Goal: Task Accomplishment & Management: Manage account settings

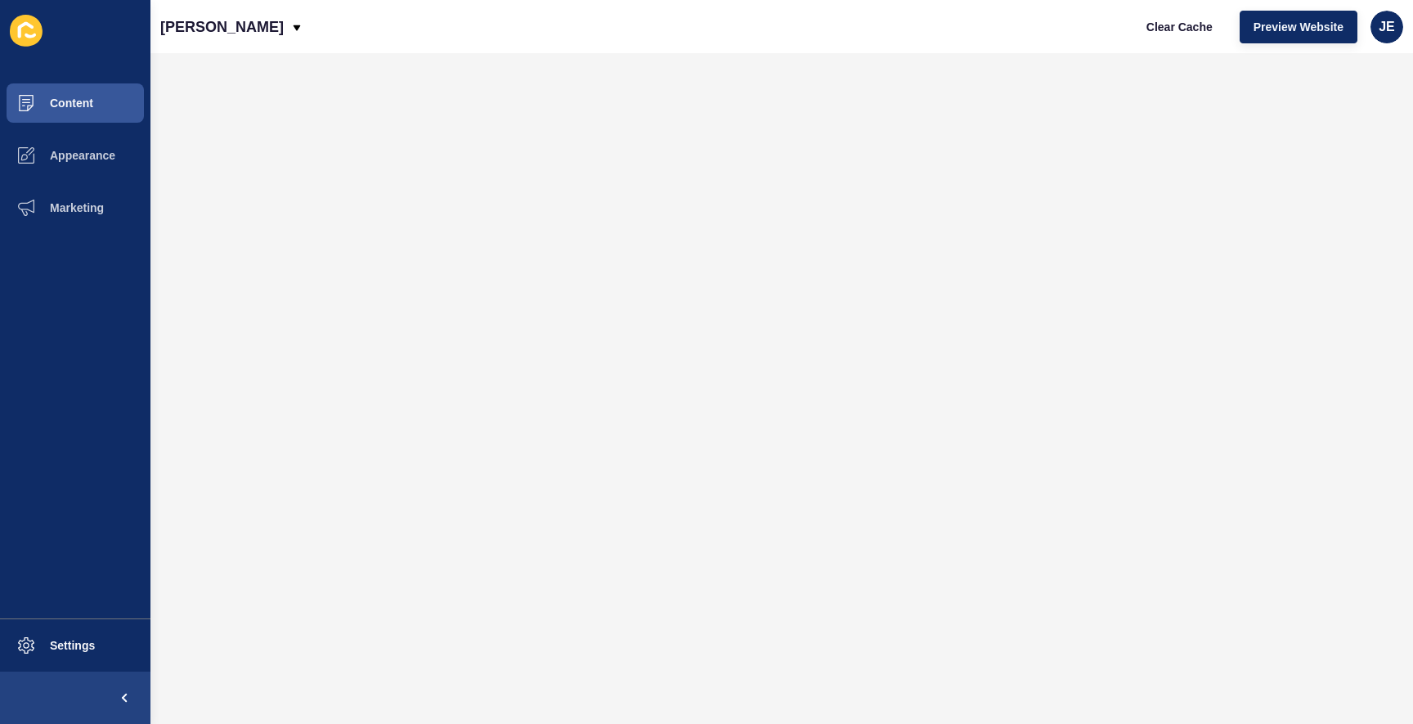
click at [1377, 34] on div "JE" at bounding box center [1387, 27] width 33 height 33
click at [774, 50] on div "Burgess Rawson Clear Cache Preview Website JE" at bounding box center [781, 26] width 1263 height 53
click at [1381, 29] on span "JE" at bounding box center [1387, 27] width 16 height 16
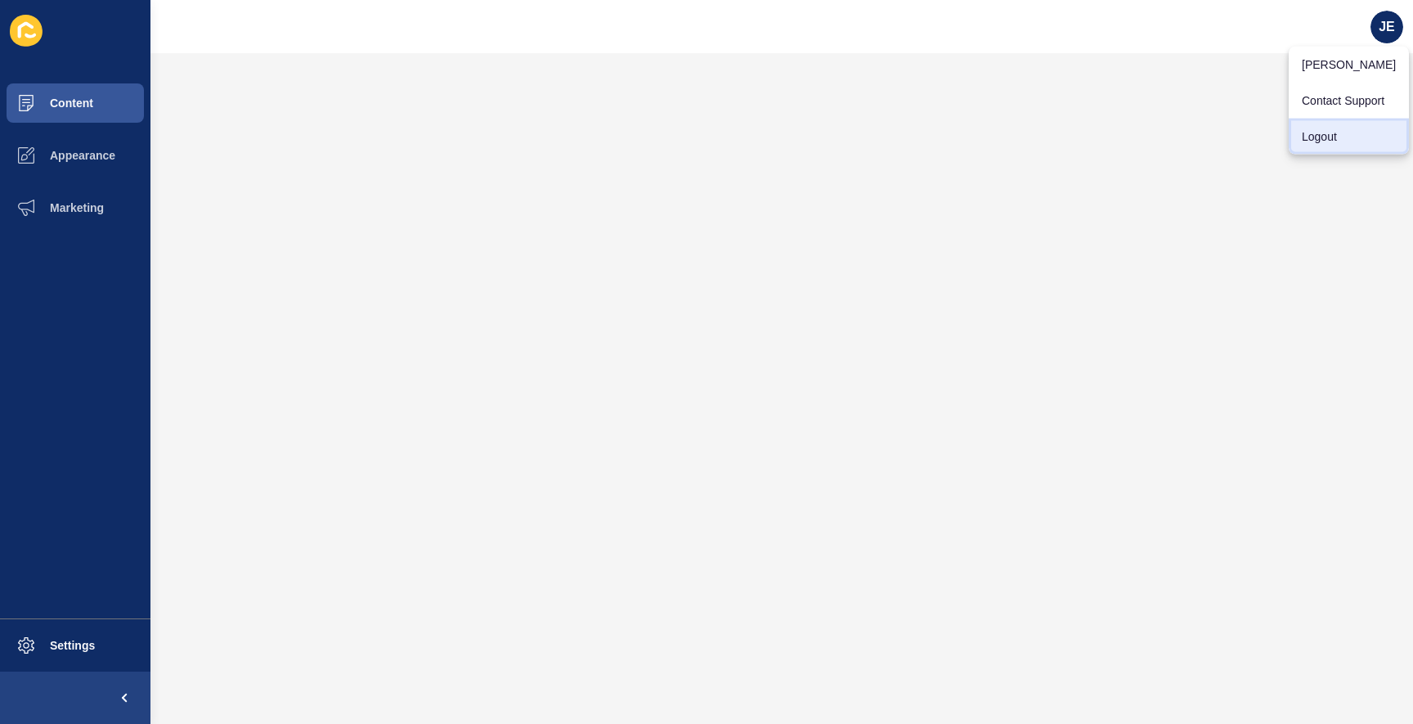
click at [1321, 133] on link "Logout" at bounding box center [1349, 137] width 120 height 36
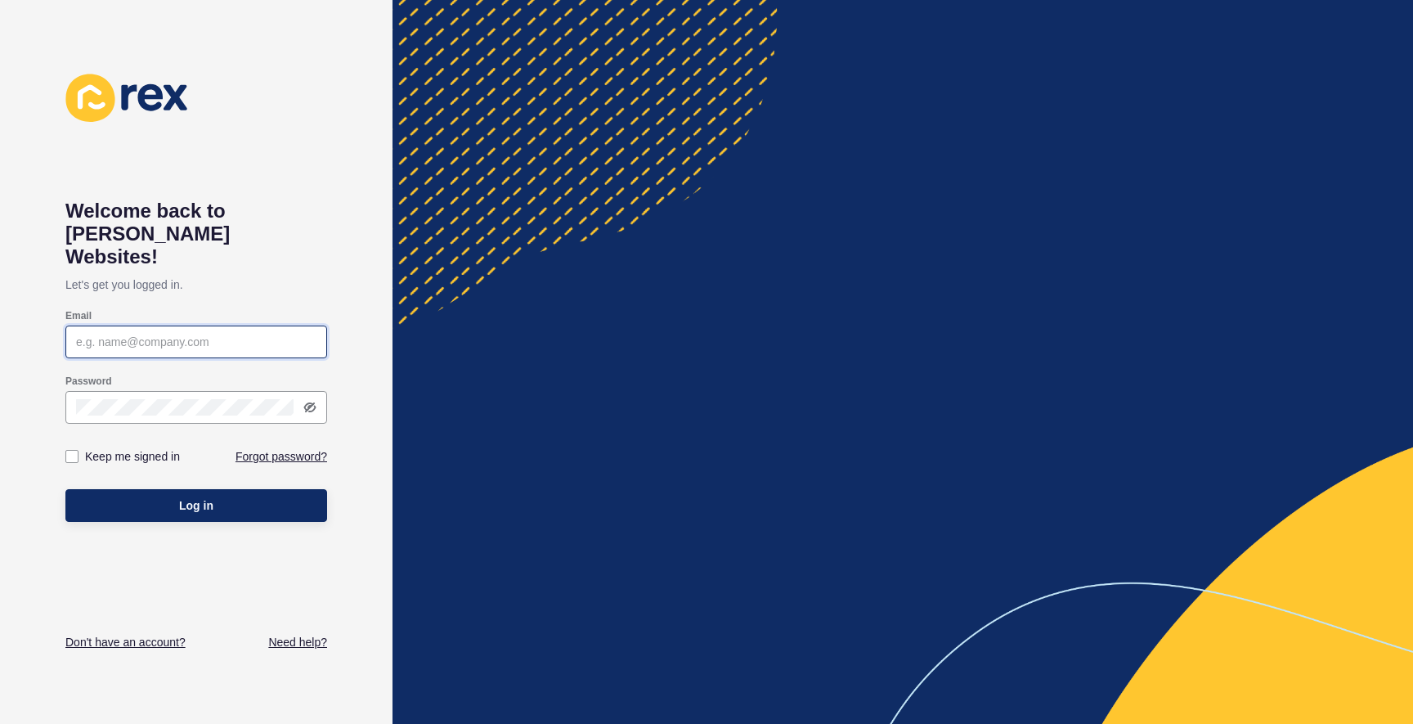
type input "[EMAIL_ADDRESS][PERSON_NAME][DOMAIN_NAME]"
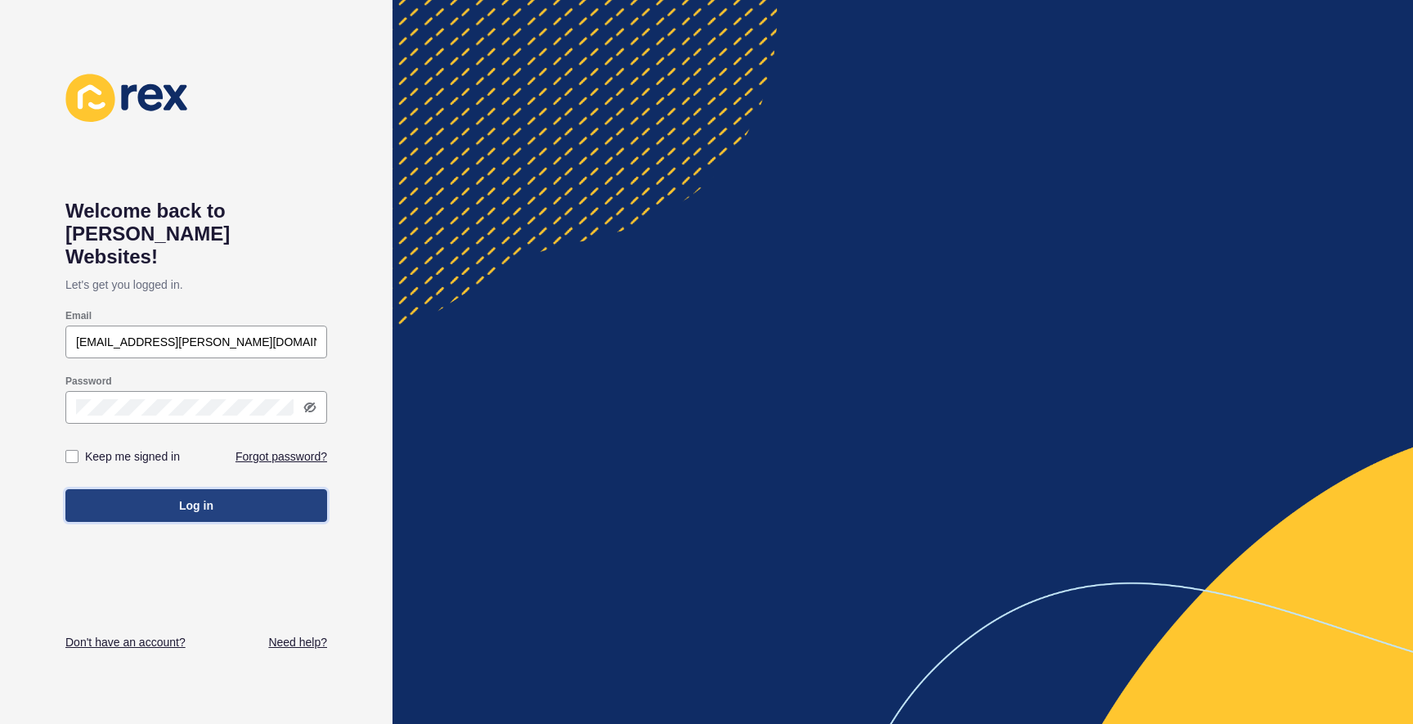
click at [173, 489] on button "Log in" at bounding box center [196, 505] width 262 height 33
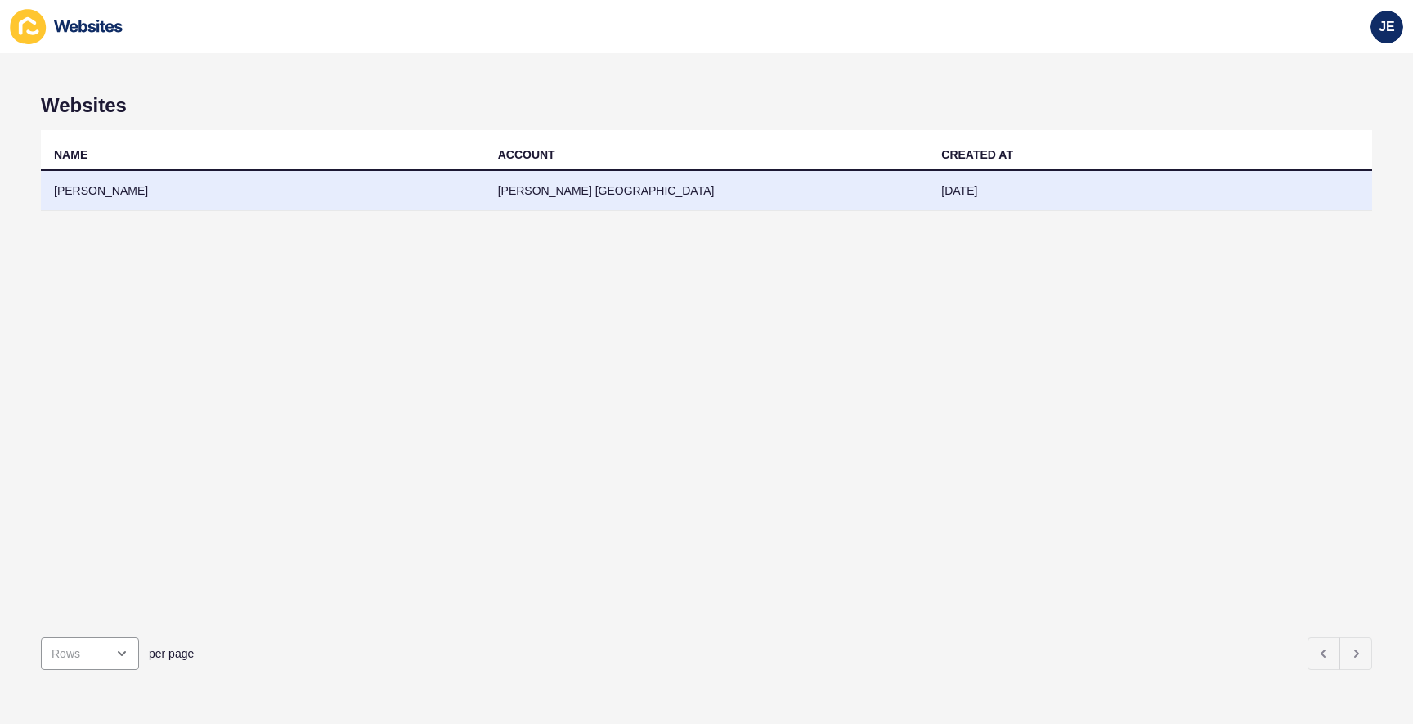
click at [258, 180] on td "[PERSON_NAME]" at bounding box center [263, 191] width 444 height 40
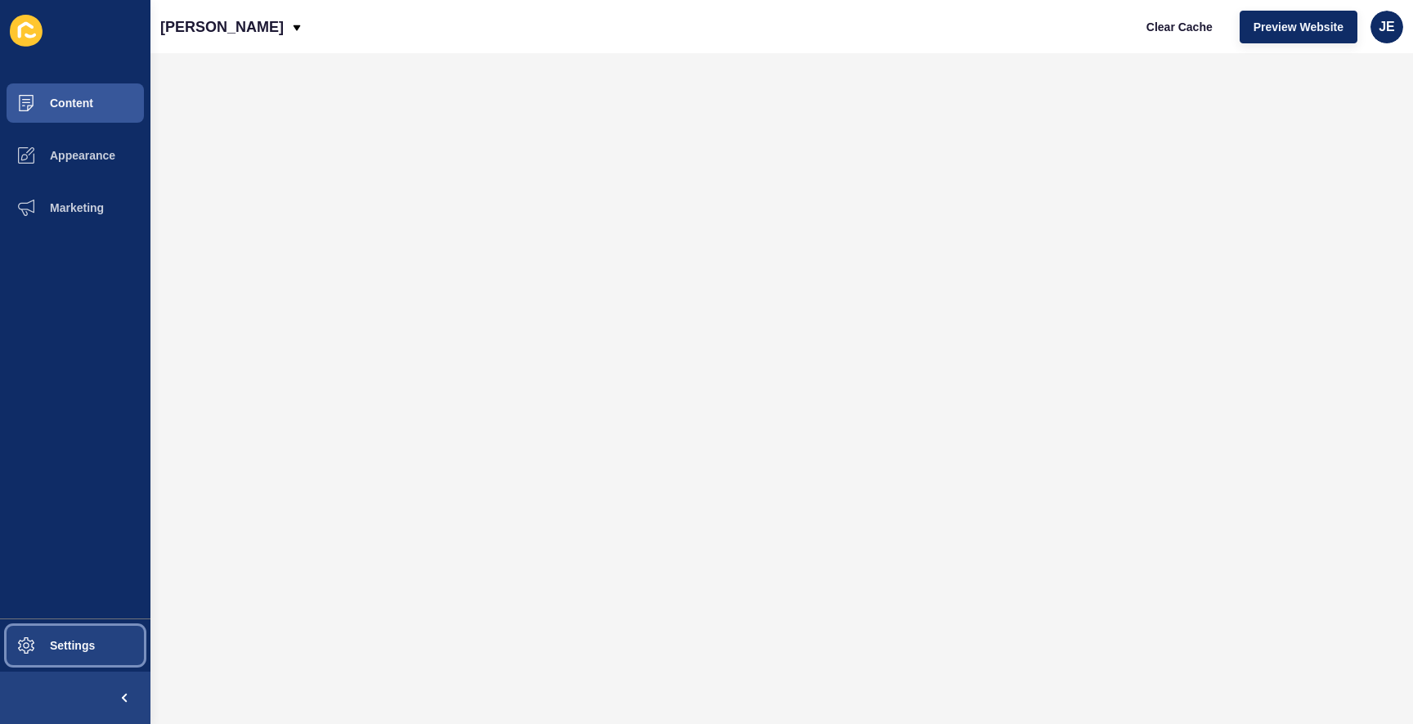
click at [46, 649] on span "Settings" at bounding box center [46, 645] width 97 height 13
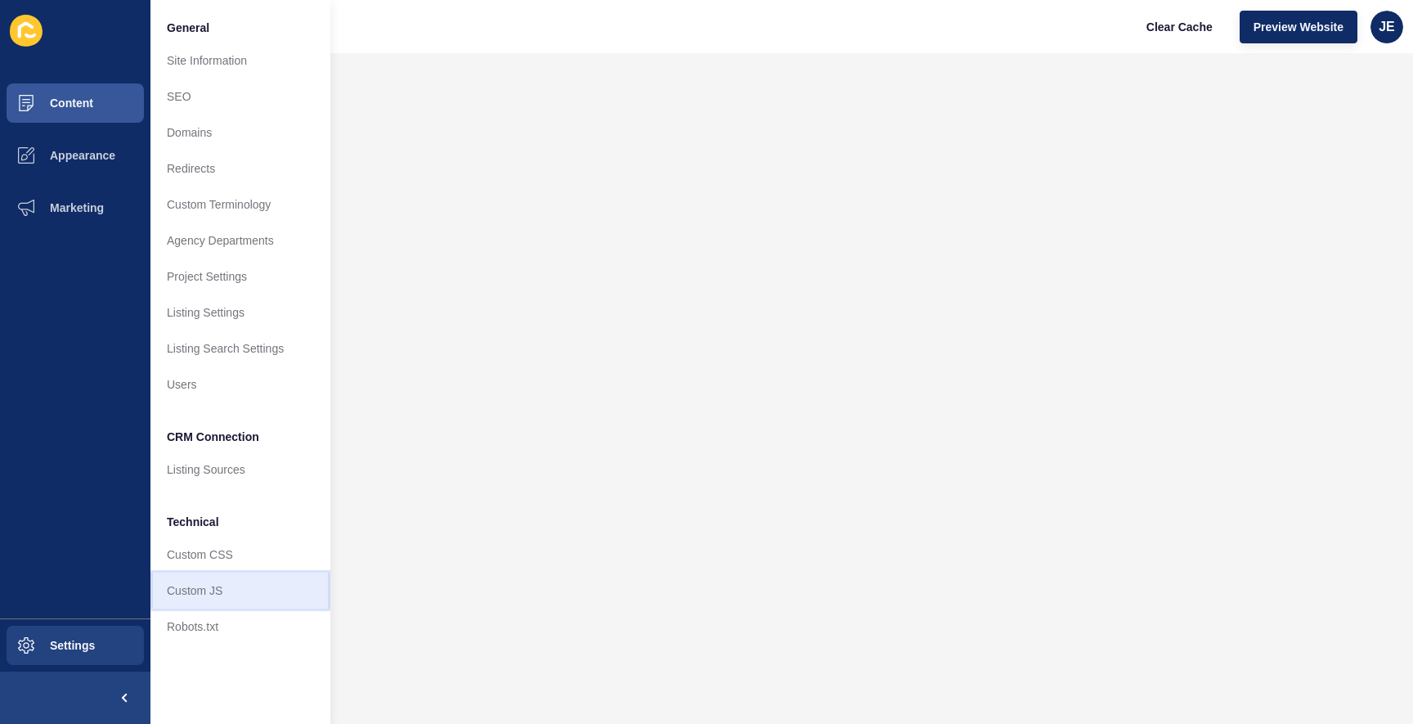
click at [171, 585] on link "Custom JS" at bounding box center [240, 590] width 180 height 36
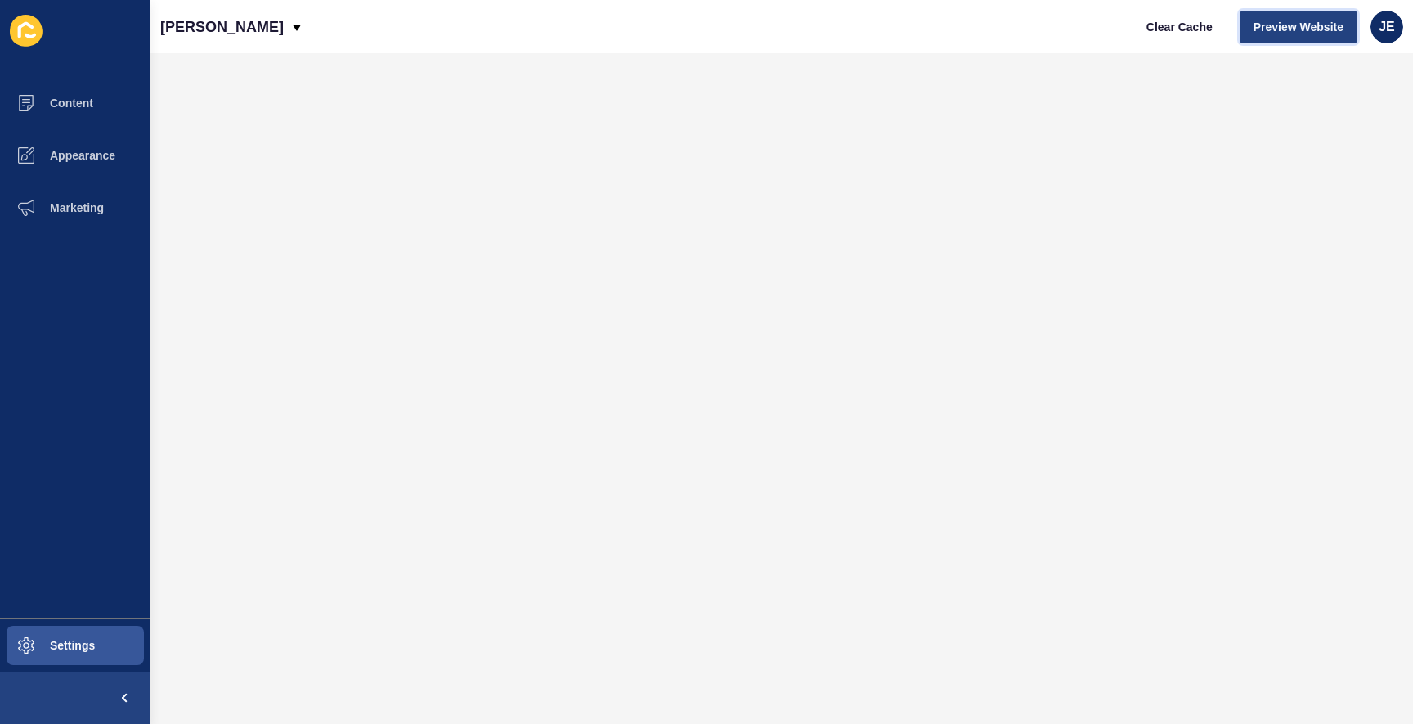
click at [1301, 32] on span "Preview Website" at bounding box center [1299, 27] width 90 height 16
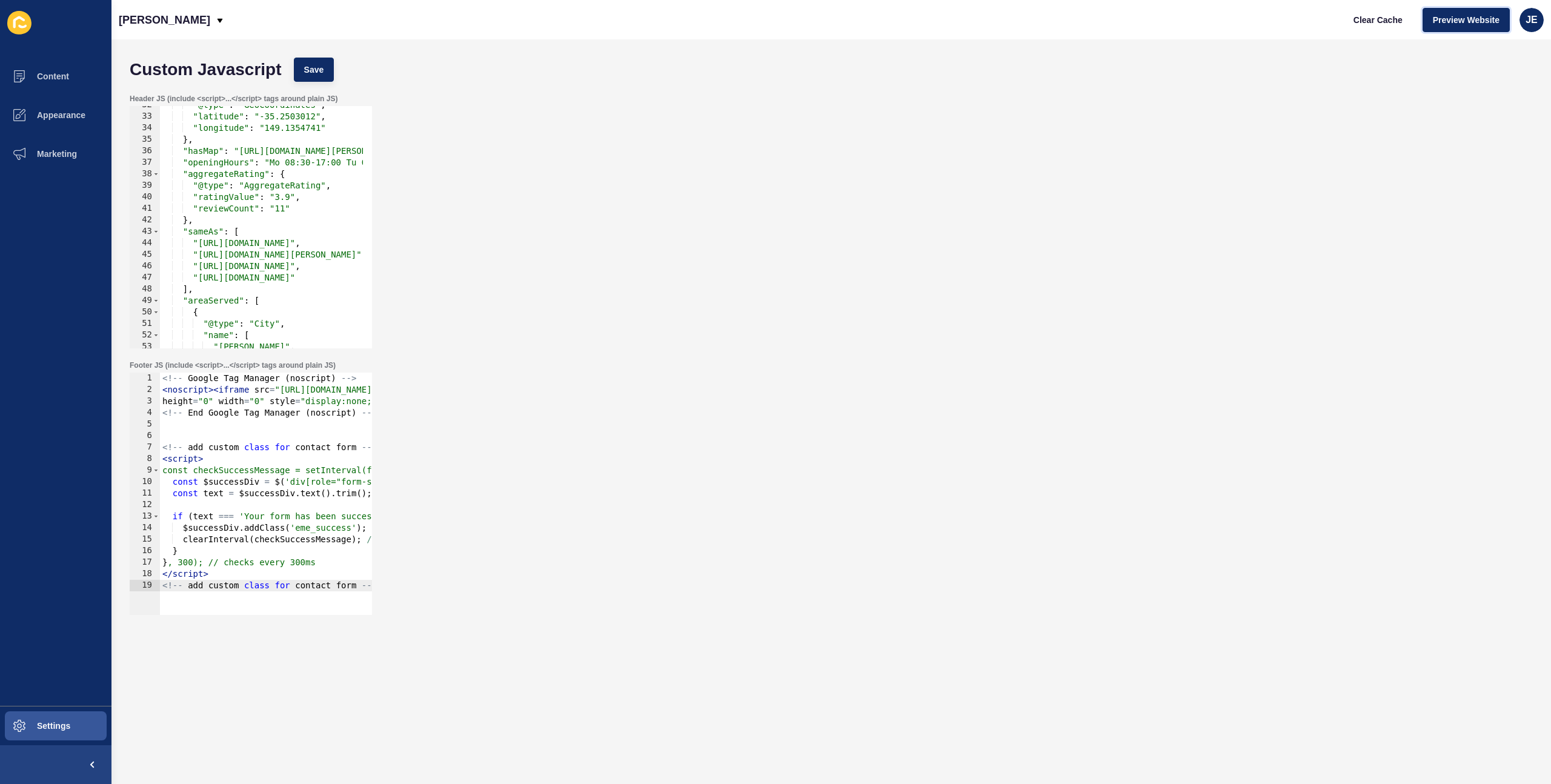
scroll to position [619, 0]
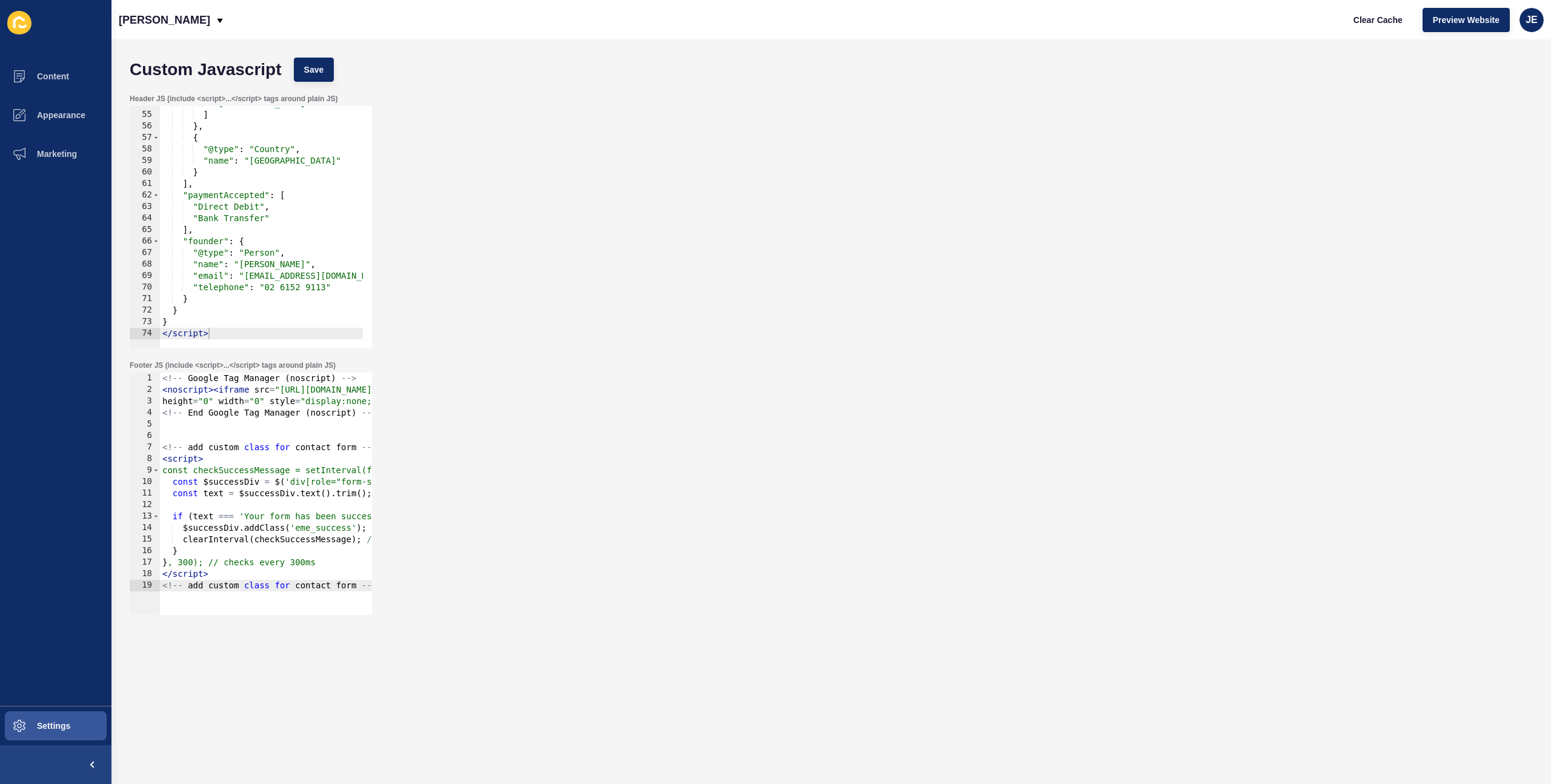
click at [969, 281] on div "Header JS (include <script>...</script> tags around plain JS) 54 55 56 57 58 59…" at bounding box center [831, 222] width 1415 height 267
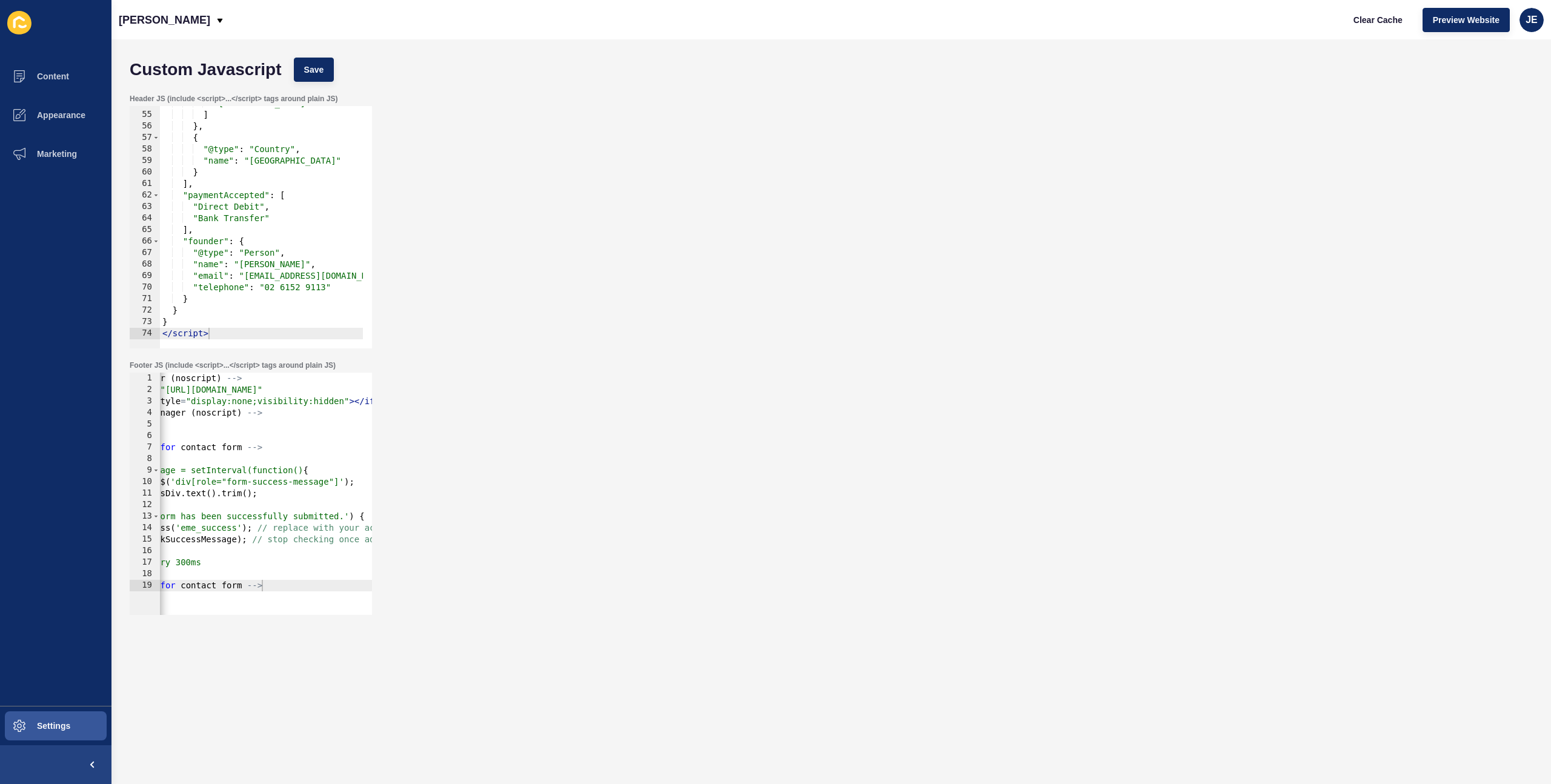
scroll to position [0, 116]
type textarea "<!-- add custom class for contact form -->"
click at [286, 536] on div "<!-- Google Tag Manager ( noscript ) --> < noscript > < iframe src = "[URL][DOM…" at bounding box center [250, 501] width 412 height 256
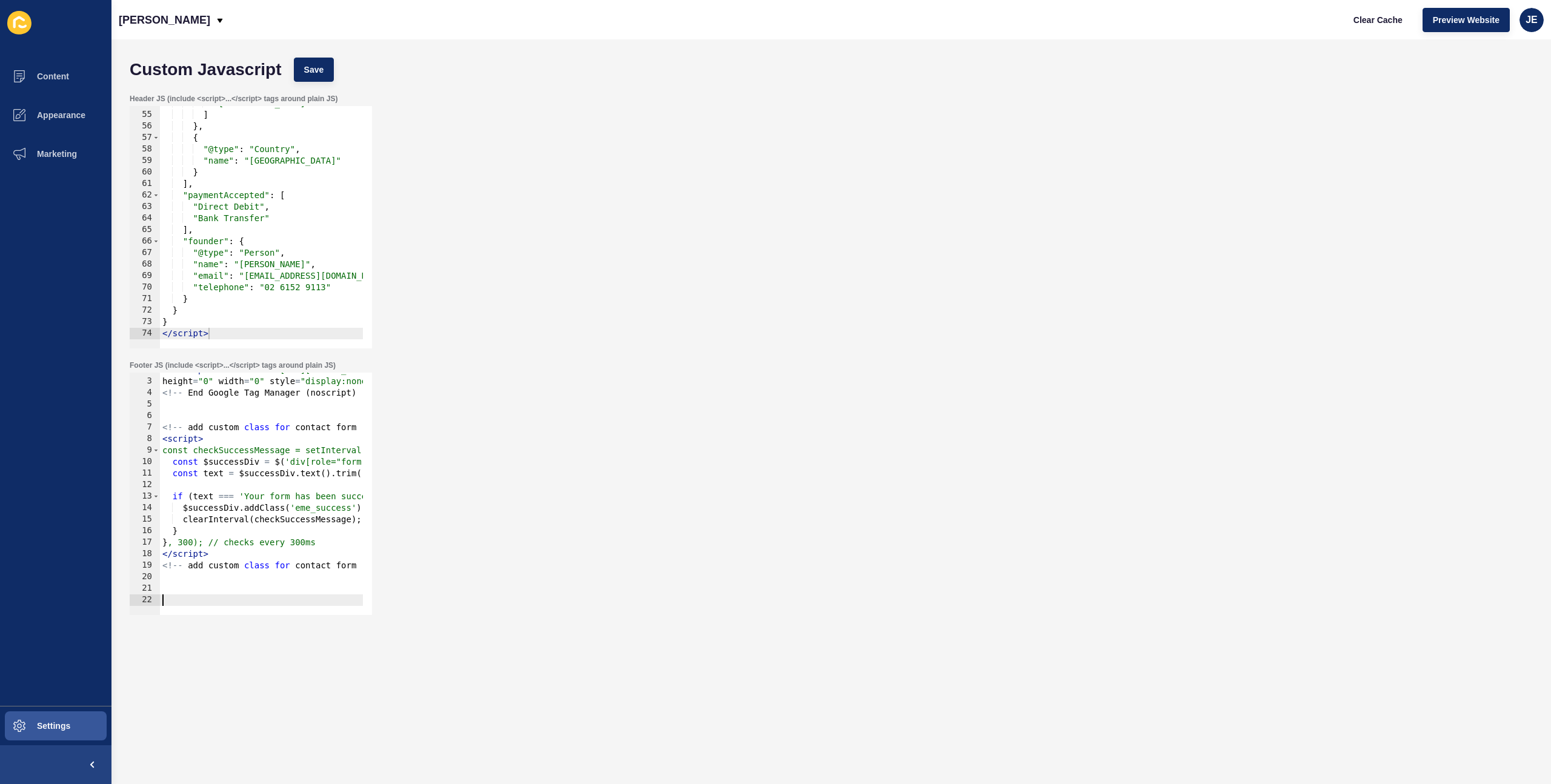
scroll to position [20, 0]
paste textarea "</script>"
click at [261, 433] on div "< noscript > < iframe src = "[URL][DOMAIN_NAME]" height = "0" width = "0" style…" at bounding box center [974, 492] width 1629 height 256
click at [264, 426] on div "< noscript > < iframe src = "[URL][DOMAIN_NAME]" height = "0" width = "0" style…" at bounding box center [974, 492] width 1629 height 256
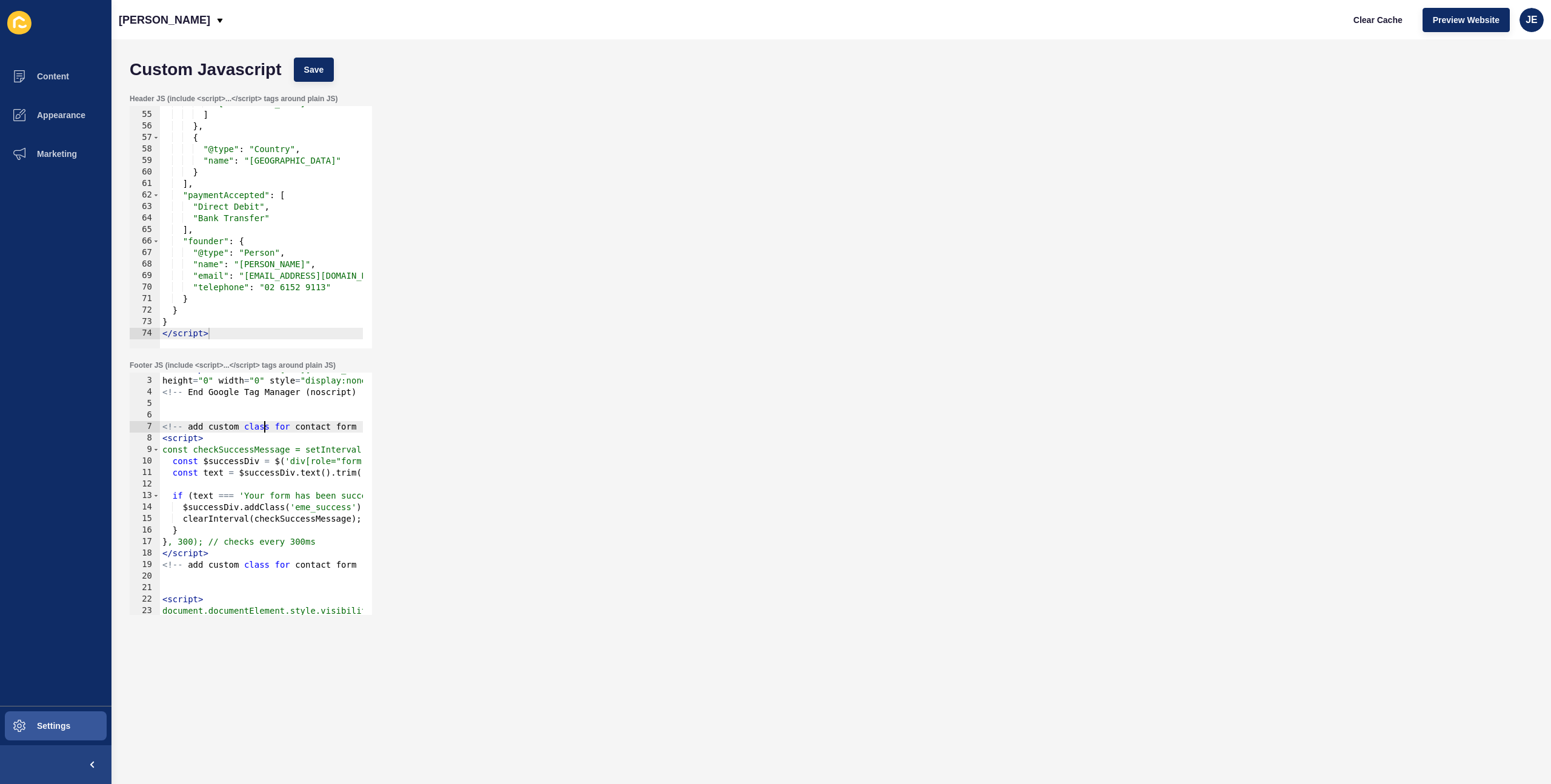
click at [264, 426] on div "< noscript > < iframe src = "[URL][DOMAIN_NAME]" height = "0" width = "0" style…" at bounding box center [974, 492] width 1629 height 256
type textarea "<!-- add custom class for contact form --> <script>"
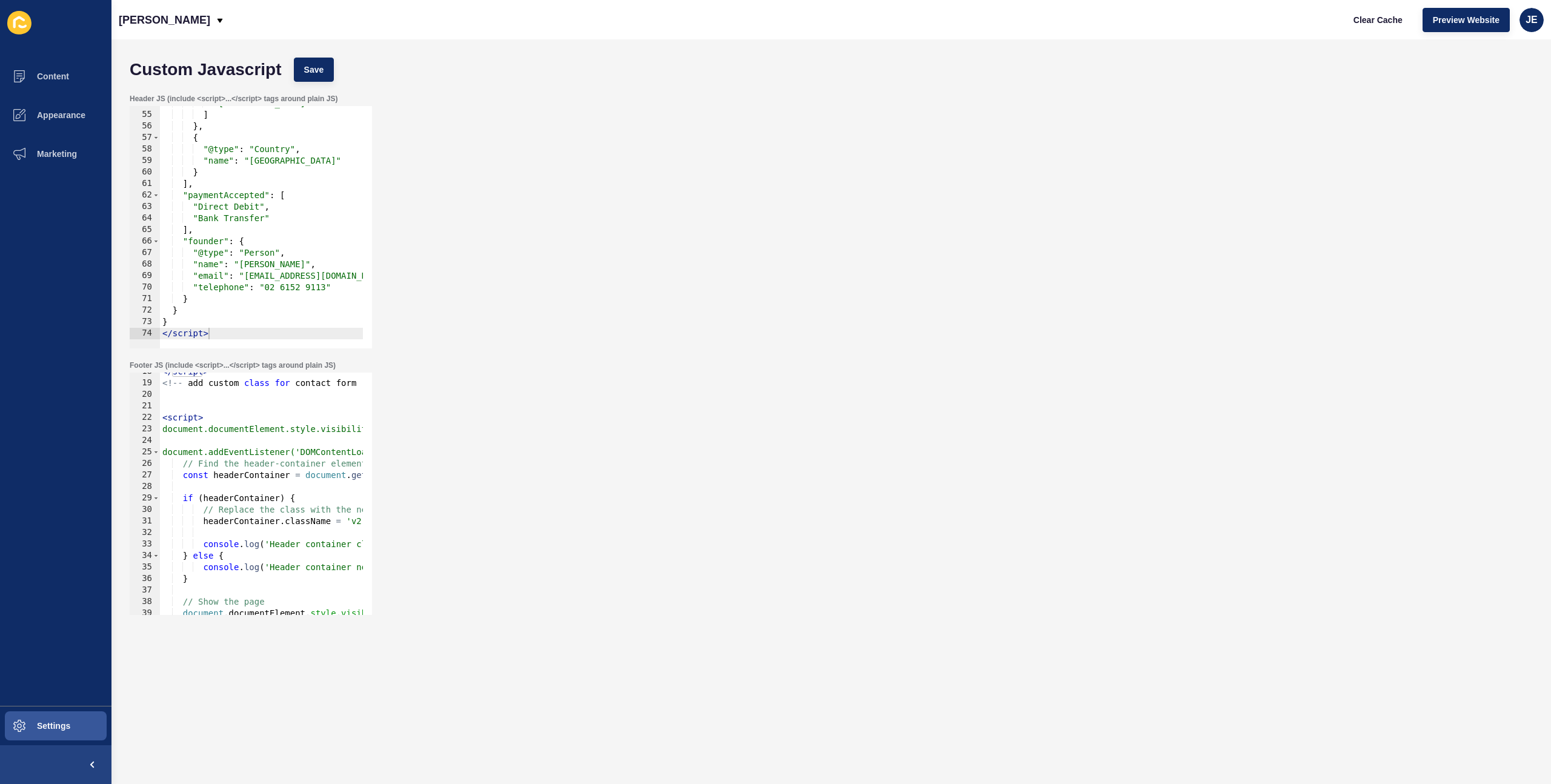
click at [209, 407] on div "</ script > <!-- add custom class for contact form --> < script > document.docu…" at bounding box center [974, 494] width 1629 height 256
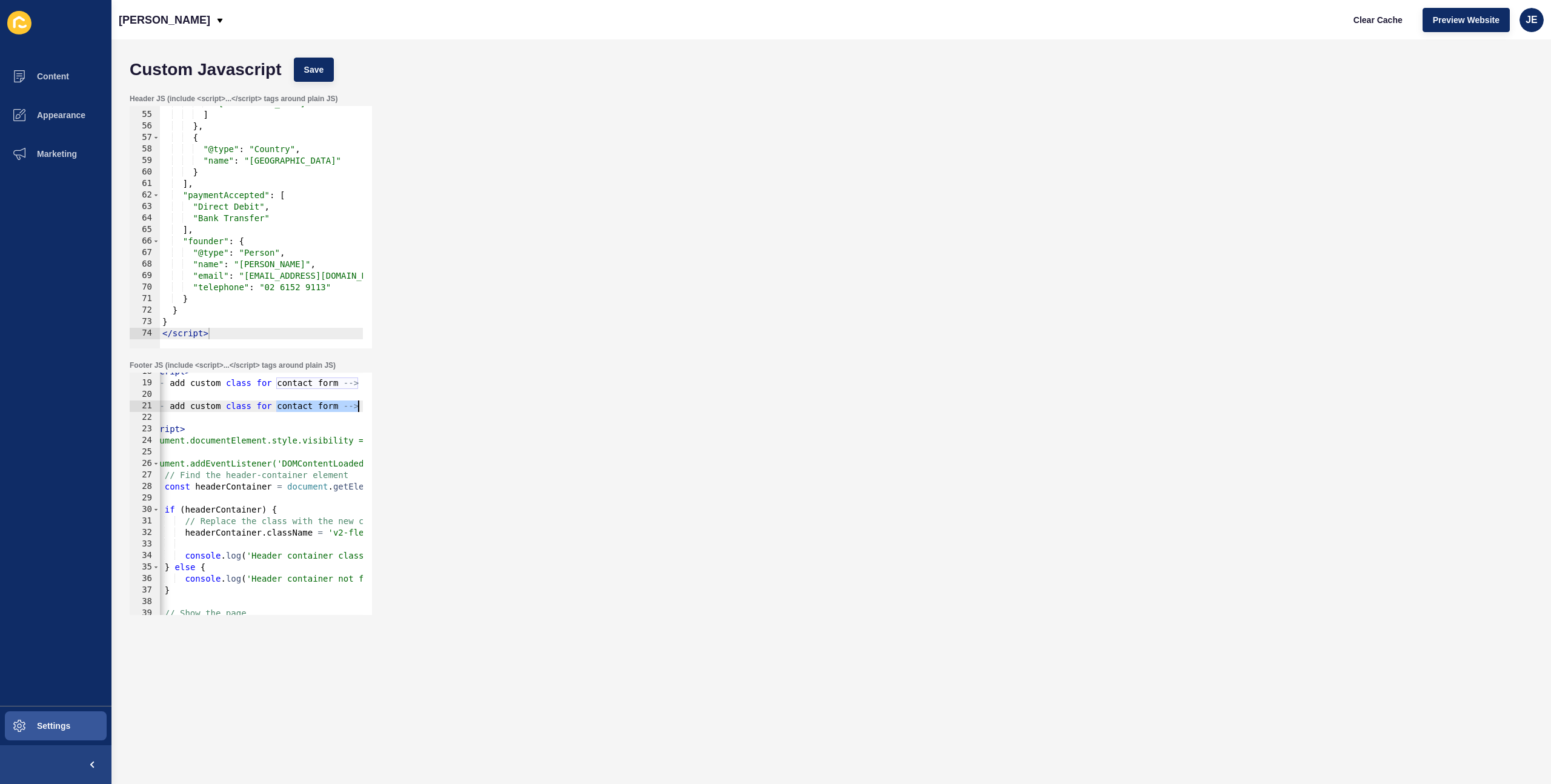
scroll to position [0, 19]
drag, startPoint x: 295, startPoint y: 408, endPoint x: 338, endPoint y: 411, distance: 43.1
click at [338, 411] on div "</ script > <!-- add custom class for contact form --> <!-- add custom class fo…" at bounding box center [956, 494] width 1629 height 256
drag, startPoint x: 210, startPoint y: 406, endPoint x: 189, endPoint y: 408, distance: 21.1
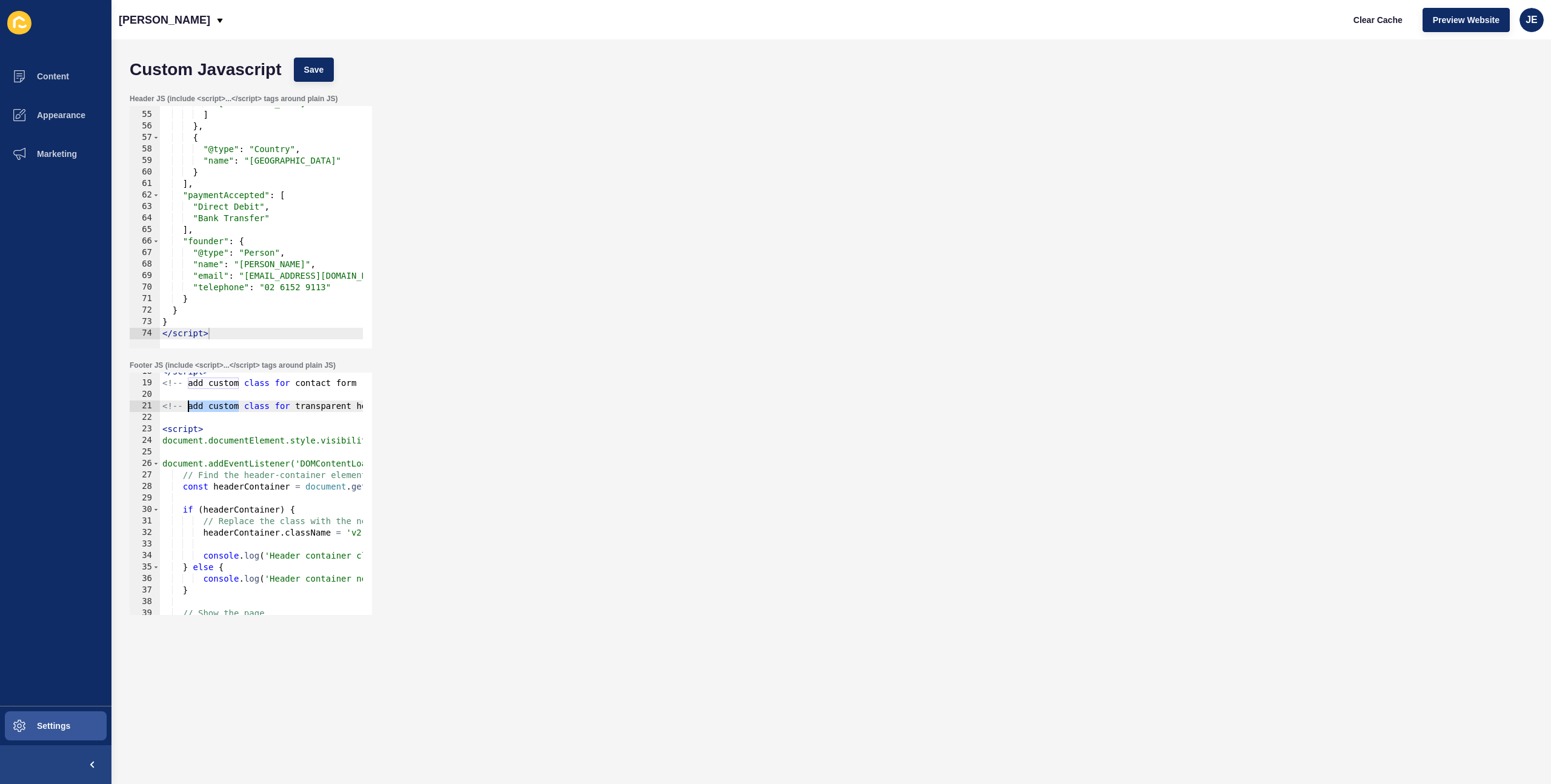
click at [189, 408] on div "</ script > <!-- add custom class for contact form --> <!-- add custom class fo…" at bounding box center [974, 494] width 1629 height 256
type textarea "<!-- update class for transparent header -->"
click at [301, 75] on button "Save" at bounding box center [314, 70] width 41 height 24
click at [1046, 19] on button "Clear Cache" at bounding box center [1378, 20] width 70 height 24
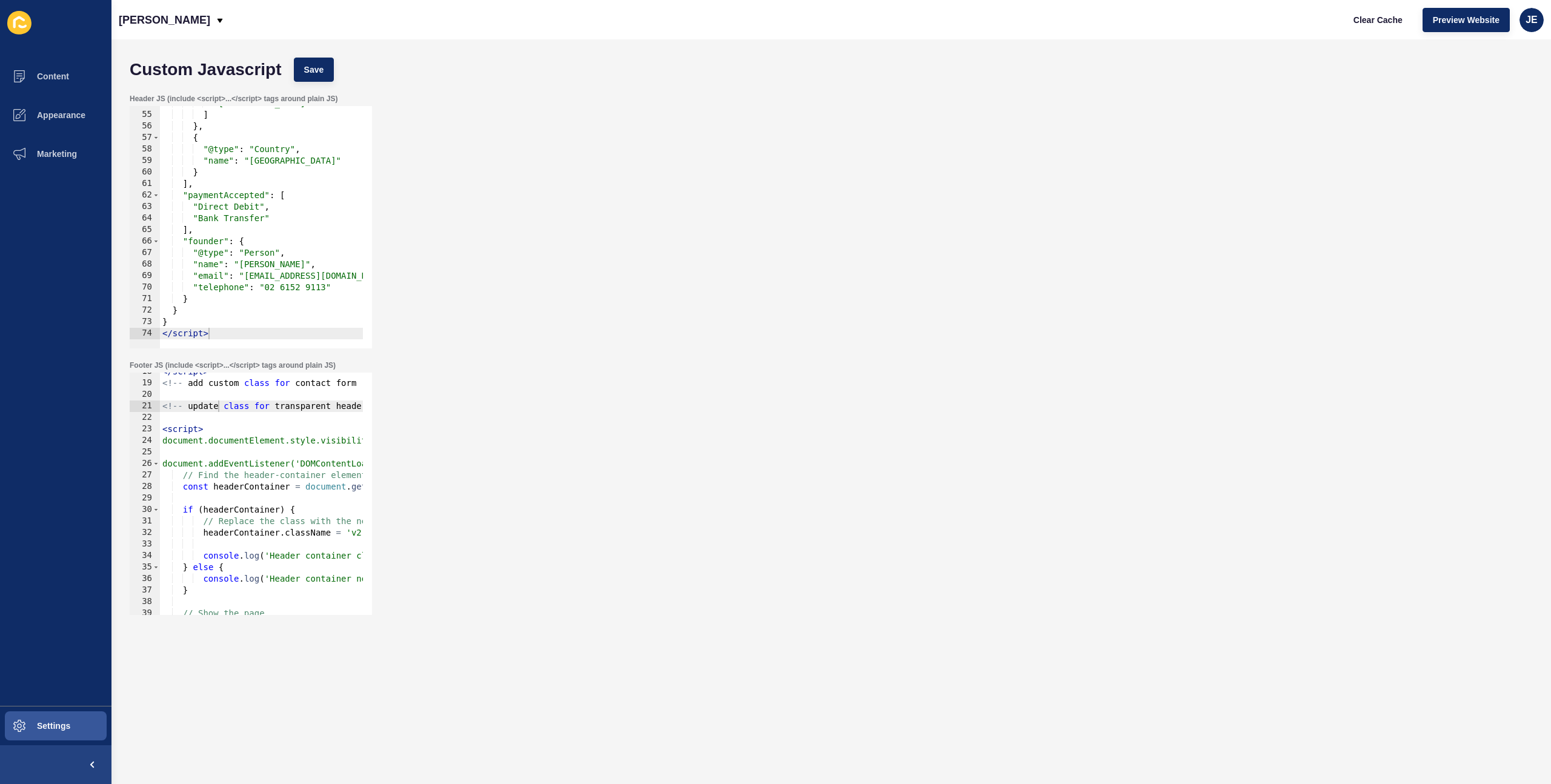
scroll to position [0, 2]
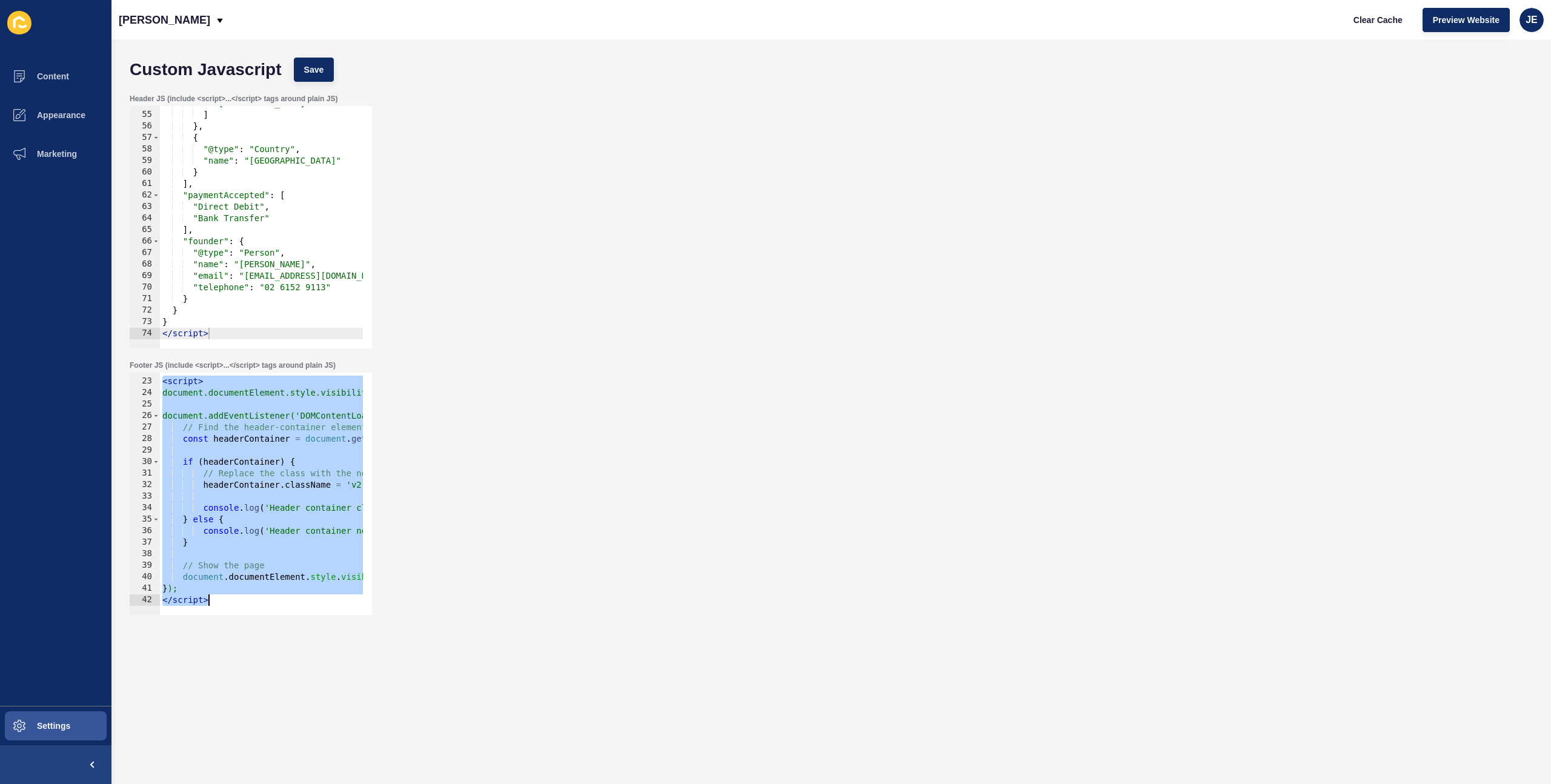
drag, startPoint x: 165, startPoint y: 433, endPoint x: 253, endPoint y: 666, distance: 249.1
click at [253, 536] on form "Custom Javascript Save Header JS (include <script>...</script> tags around plai…" at bounding box center [831, 388] width 1415 height 672
paste textarea
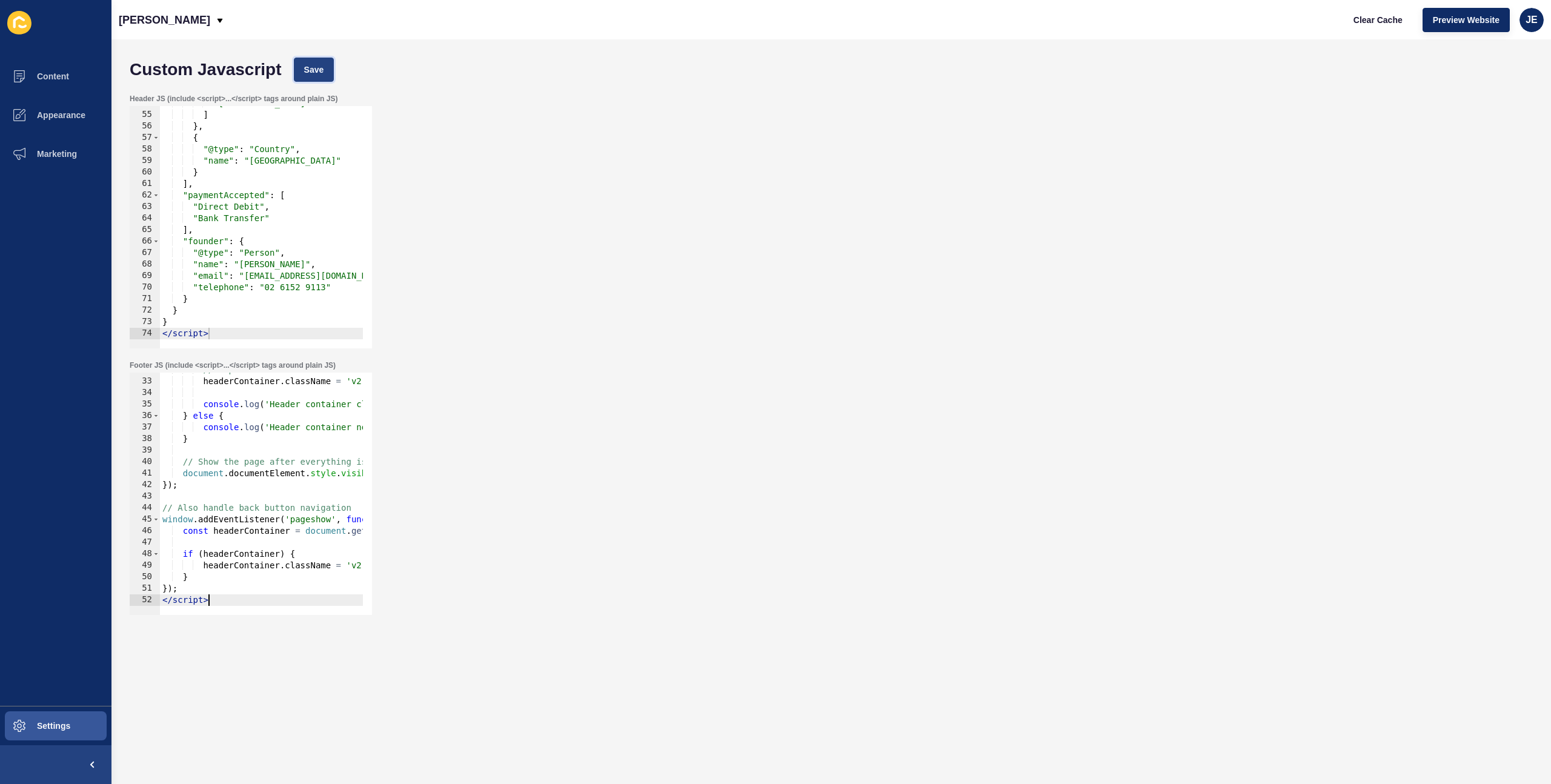
click at [326, 70] on button "Save" at bounding box center [314, 70] width 41 height 24
click at [328, 70] on button "Save" at bounding box center [314, 70] width 41 height 24
click at [1046, 20] on span "Clear Cache" at bounding box center [1378, 20] width 49 height 12
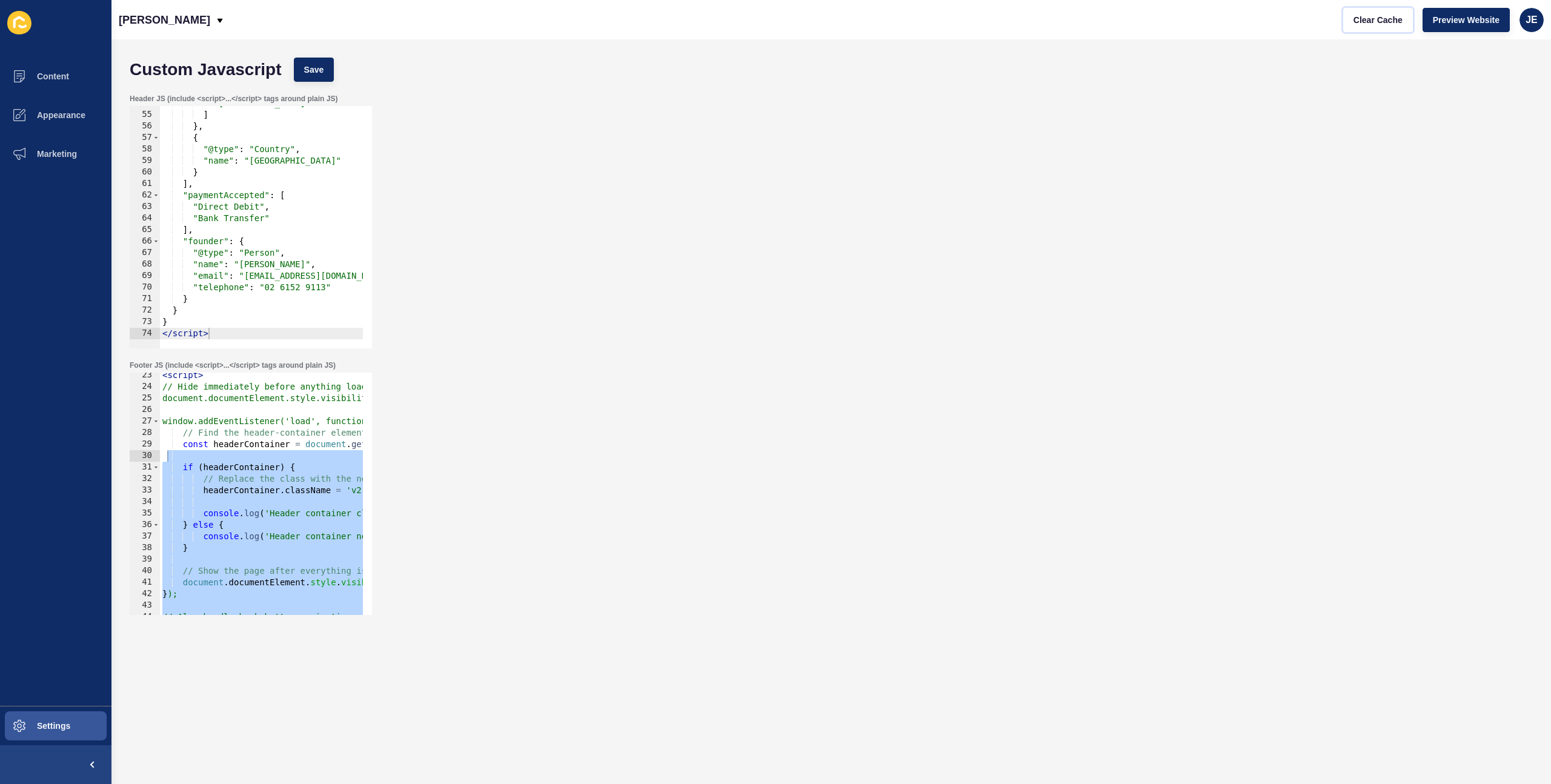
scroll to position [220, 0]
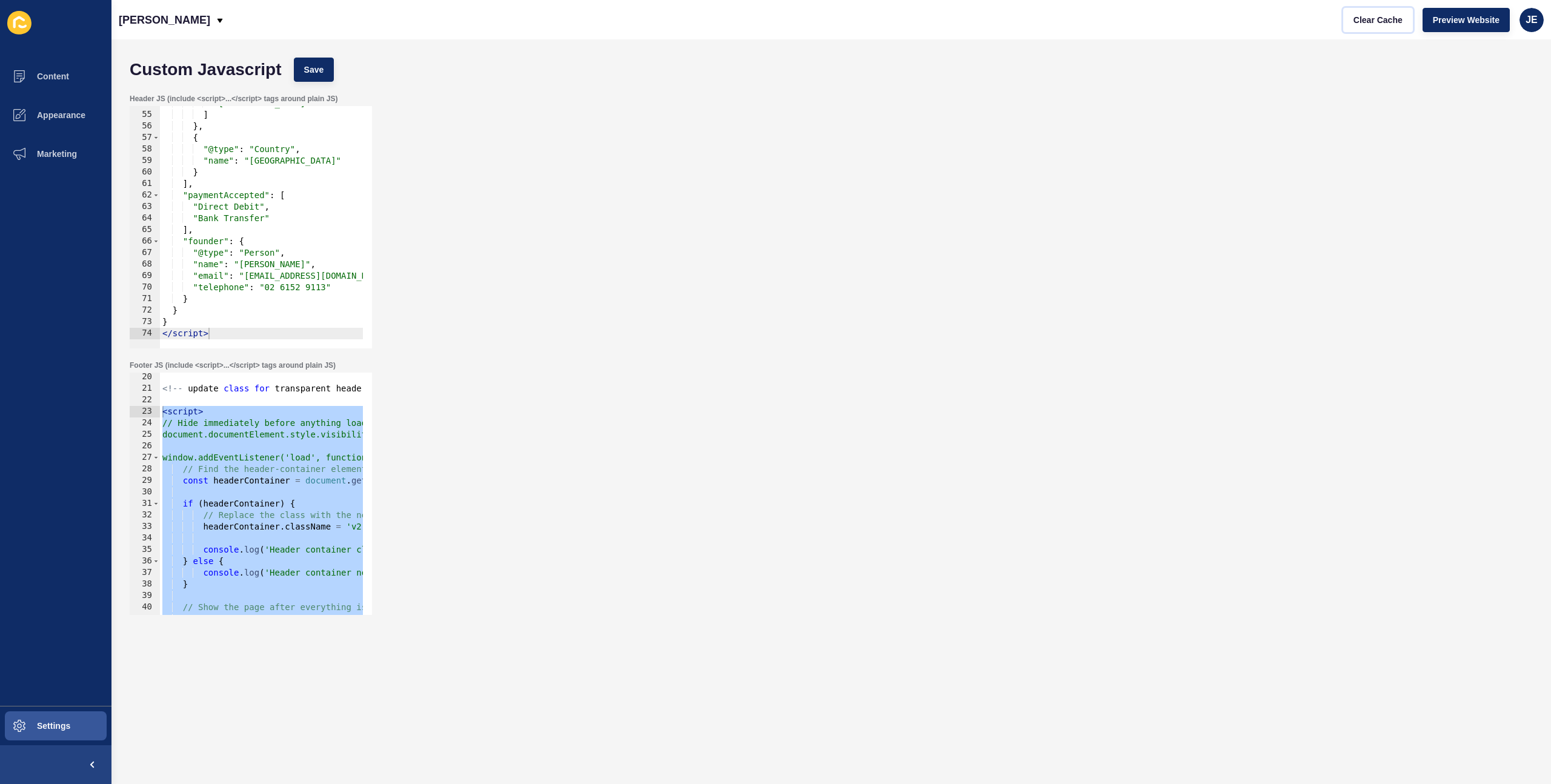
drag, startPoint x: 222, startPoint y: 602, endPoint x: 161, endPoint y: 413, distance: 198.6
click at [161, 413] on div "</script> 20 21 22 23 24 25 26 27 28 29 30 31 32 33 34 35 36 37 38 39 40 41 42 …" at bounding box center [250, 494] width 242 height 242
click at [204, 429] on div "<!-- update class for transparent header --> < script > // Hide immediately bef…" at bounding box center [974, 499] width 1629 height 256
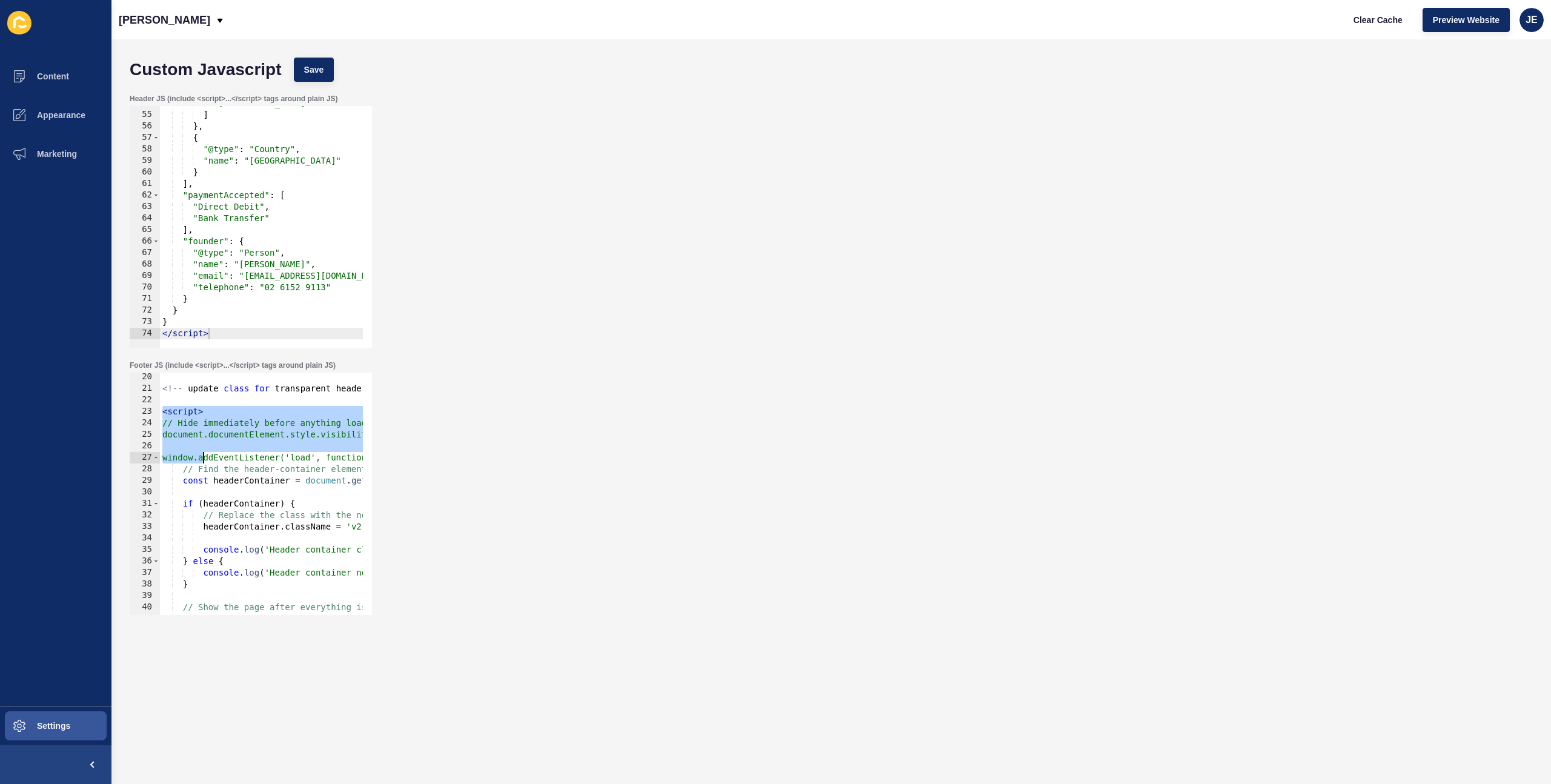
scroll to position [365, 0]
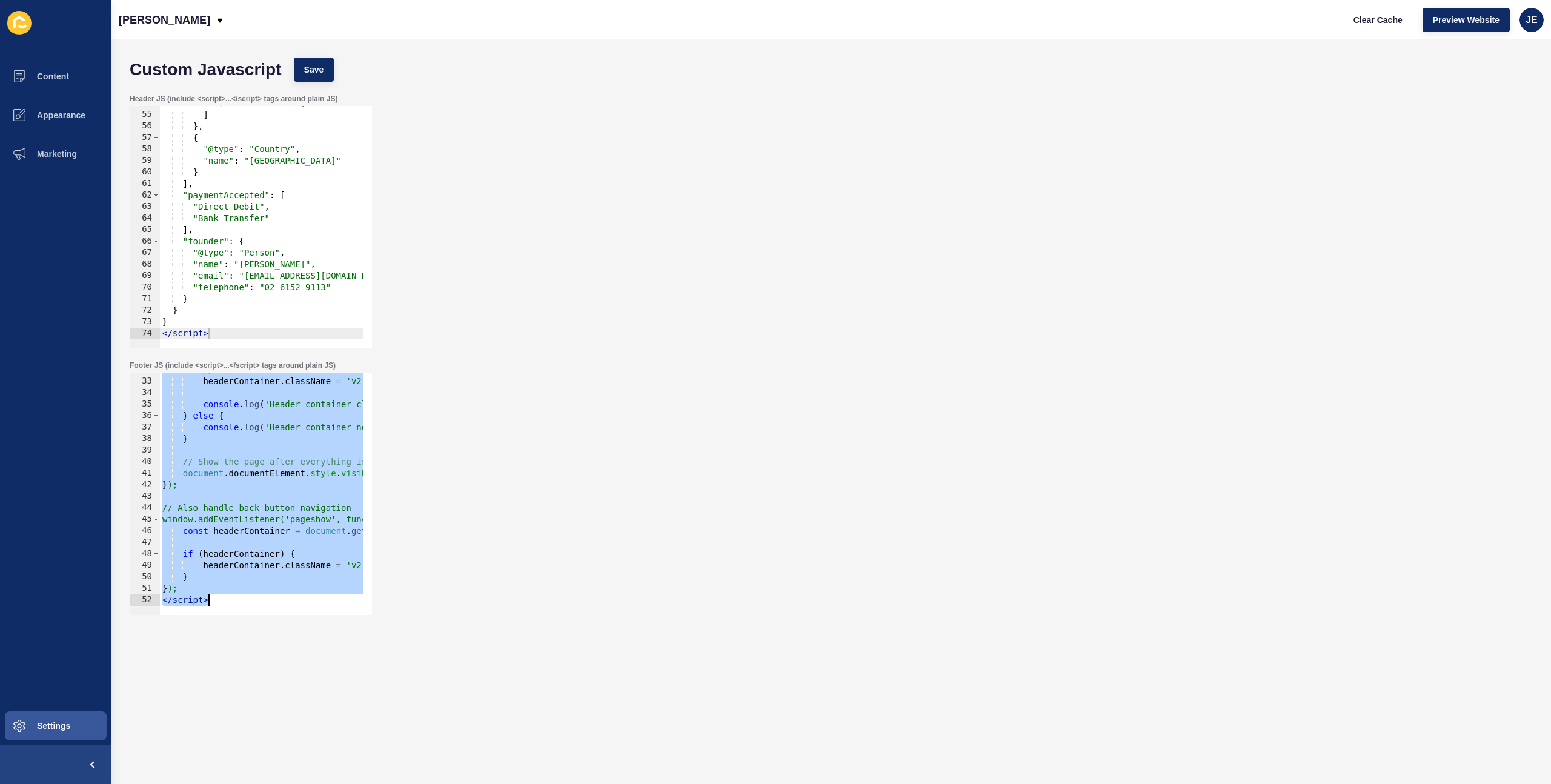
drag, startPoint x: 165, startPoint y: 411, endPoint x: 364, endPoint y: 760, distance: 401.7
click at [362, 536] on div "Custom Javascript Save Header JS (include <script>...</script> tags around plai…" at bounding box center [831, 411] width 1440 height 745
type textarea "}); </script>"
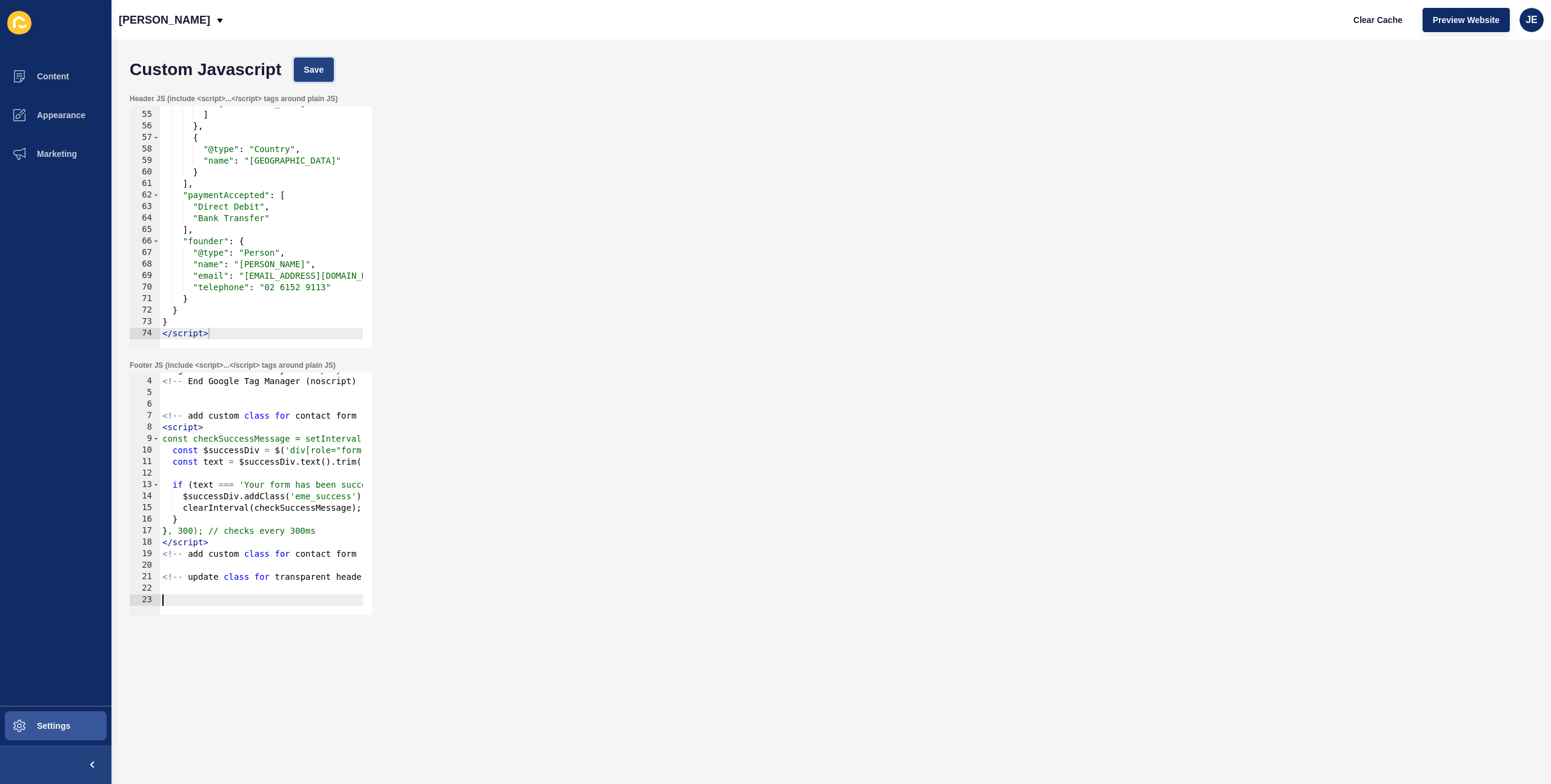
click at [316, 77] on button "Save" at bounding box center [314, 70] width 41 height 24
click at [79, 536] on button "Settings" at bounding box center [56, 725] width 111 height 39
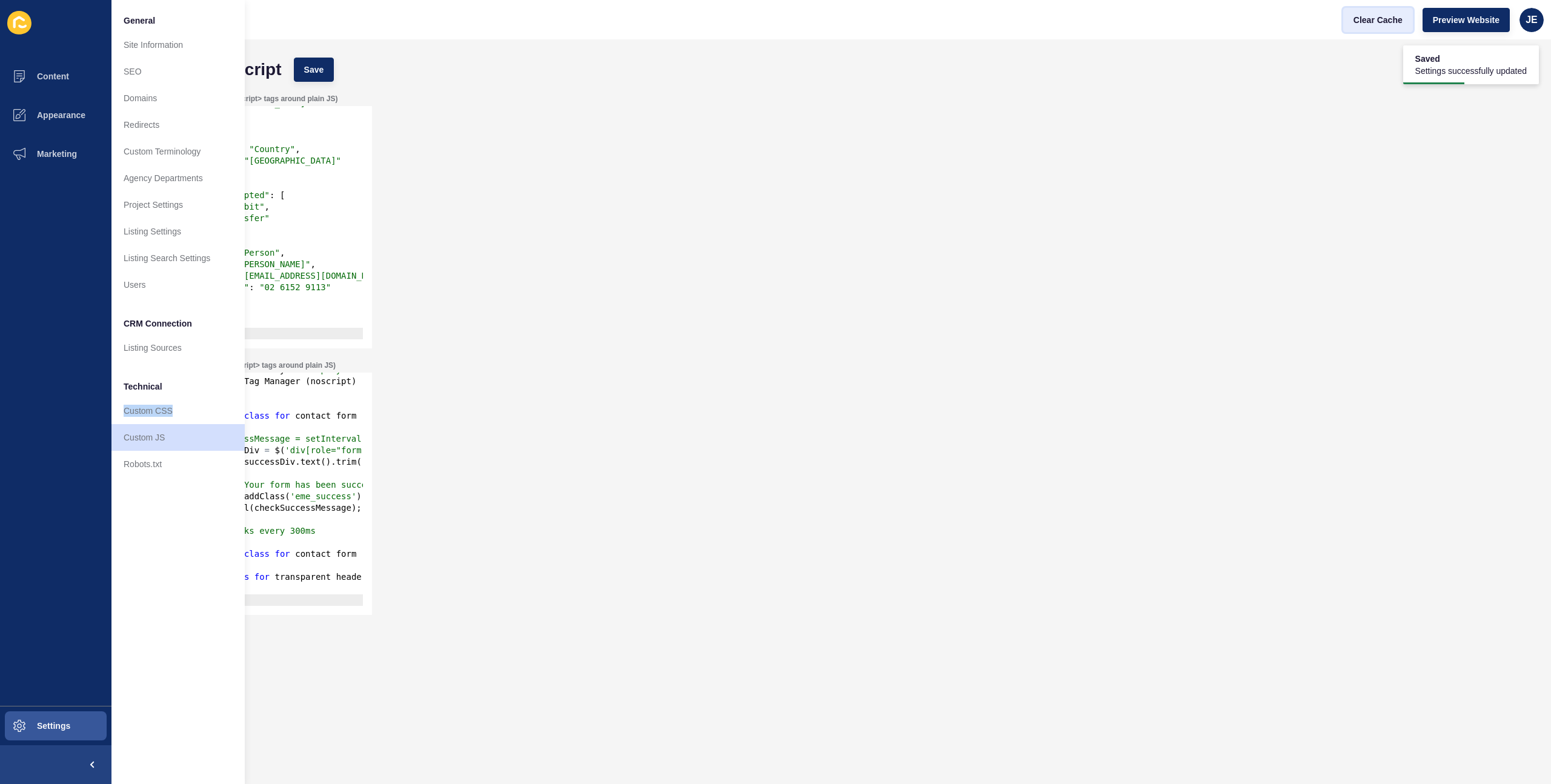
click at [1046, 17] on span "Clear Cache" at bounding box center [1378, 20] width 49 height 12
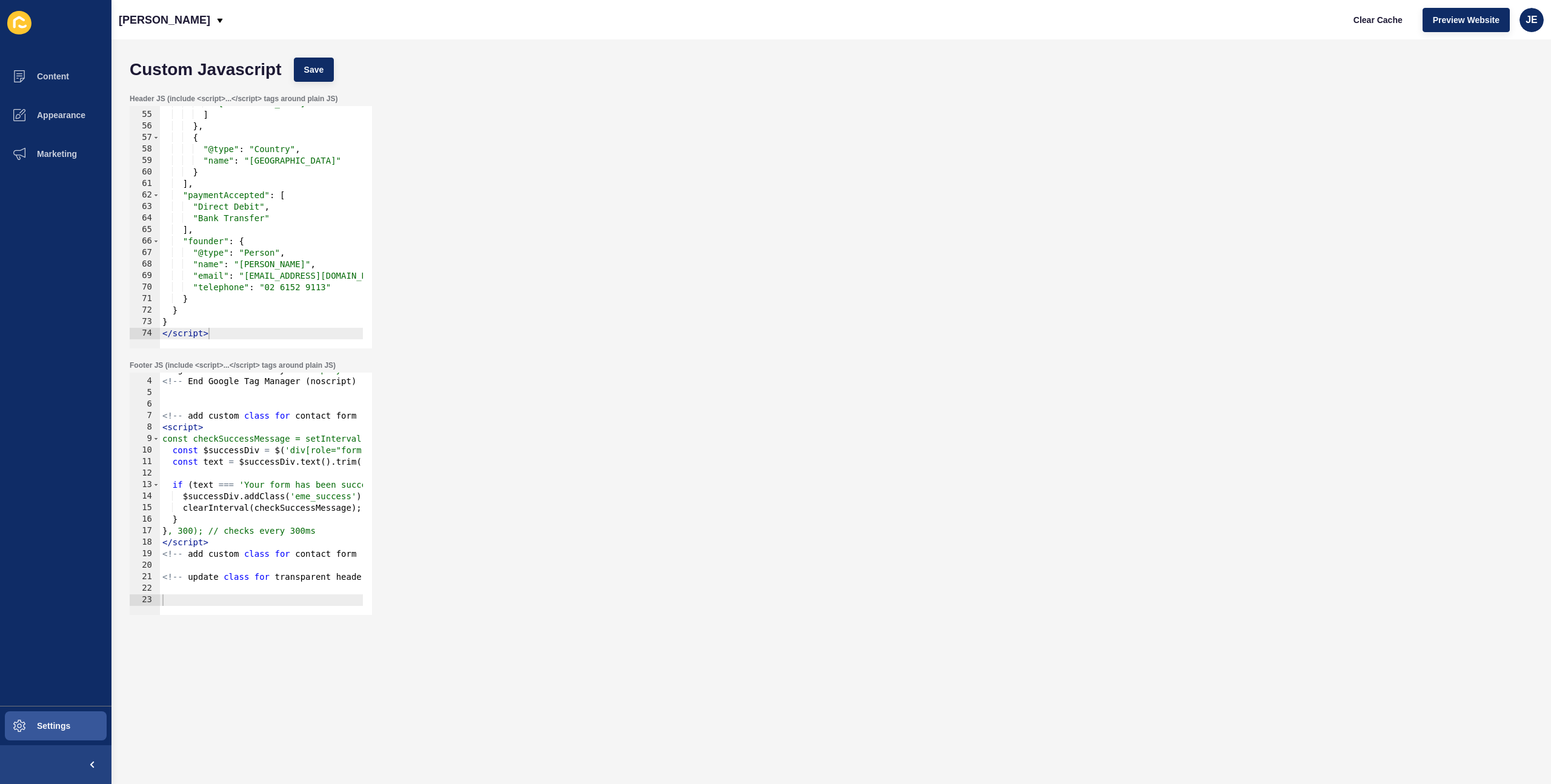
click at [199, 536] on div "height = "0" width = "0" style = "display:none;visibility:hidden" > </ iframe >…" at bounding box center [366, 492] width 412 height 256
paste textarea "/script>"
type textarea "</script>"
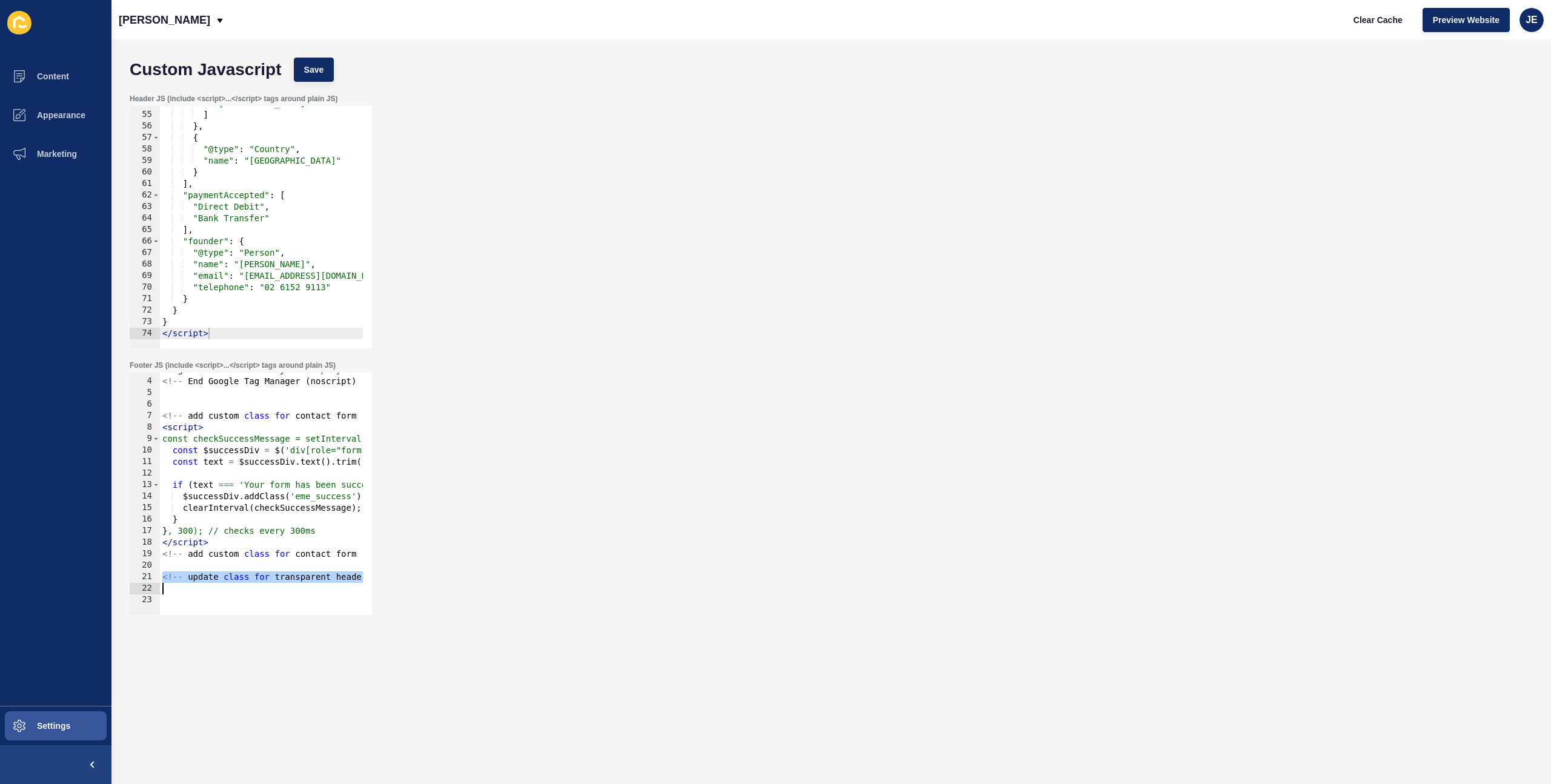
scroll to position [330, 0]
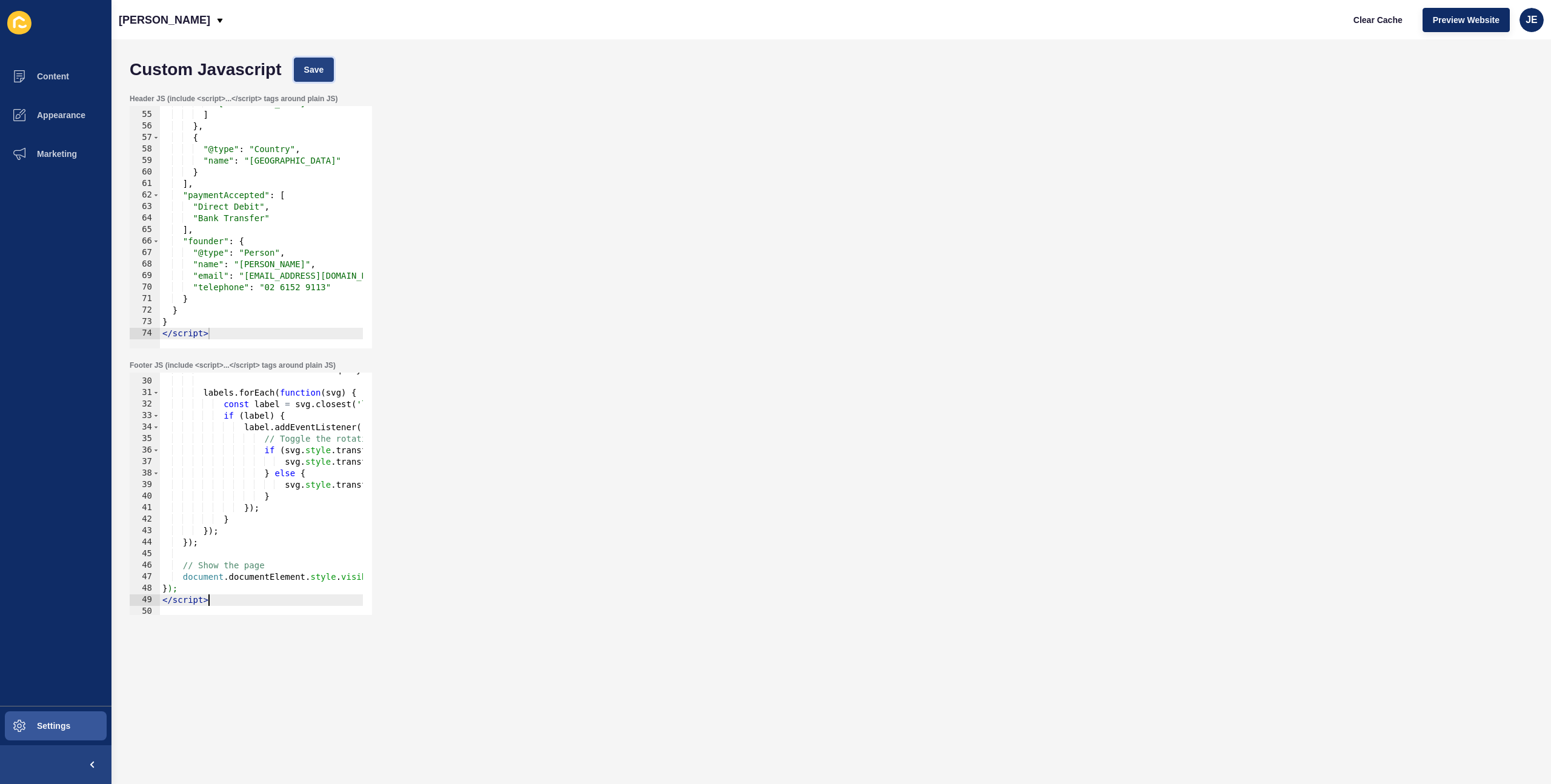
click at [310, 69] on span "Save" at bounding box center [313, 70] width 20 height 12
click at [1046, 25] on span "Clear Cache" at bounding box center [1378, 20] width 49 height 12
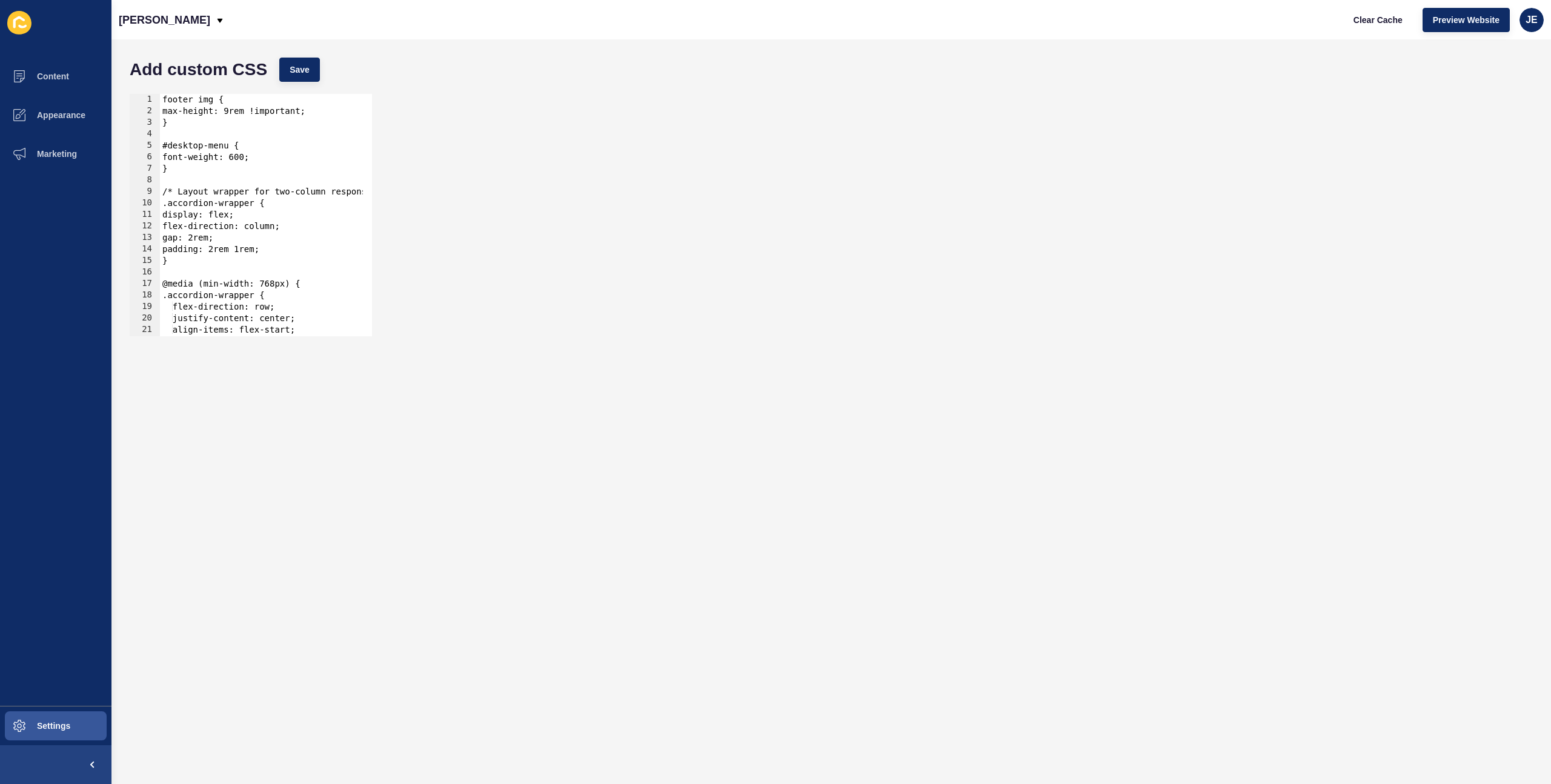
click at [163, 102] on div "footer img { max-height: 9rem !important; } #desktop-menu { font-weight: 600; }…" at bounding box center [290, 222] width 259 height 256
type textarea "footer img {"
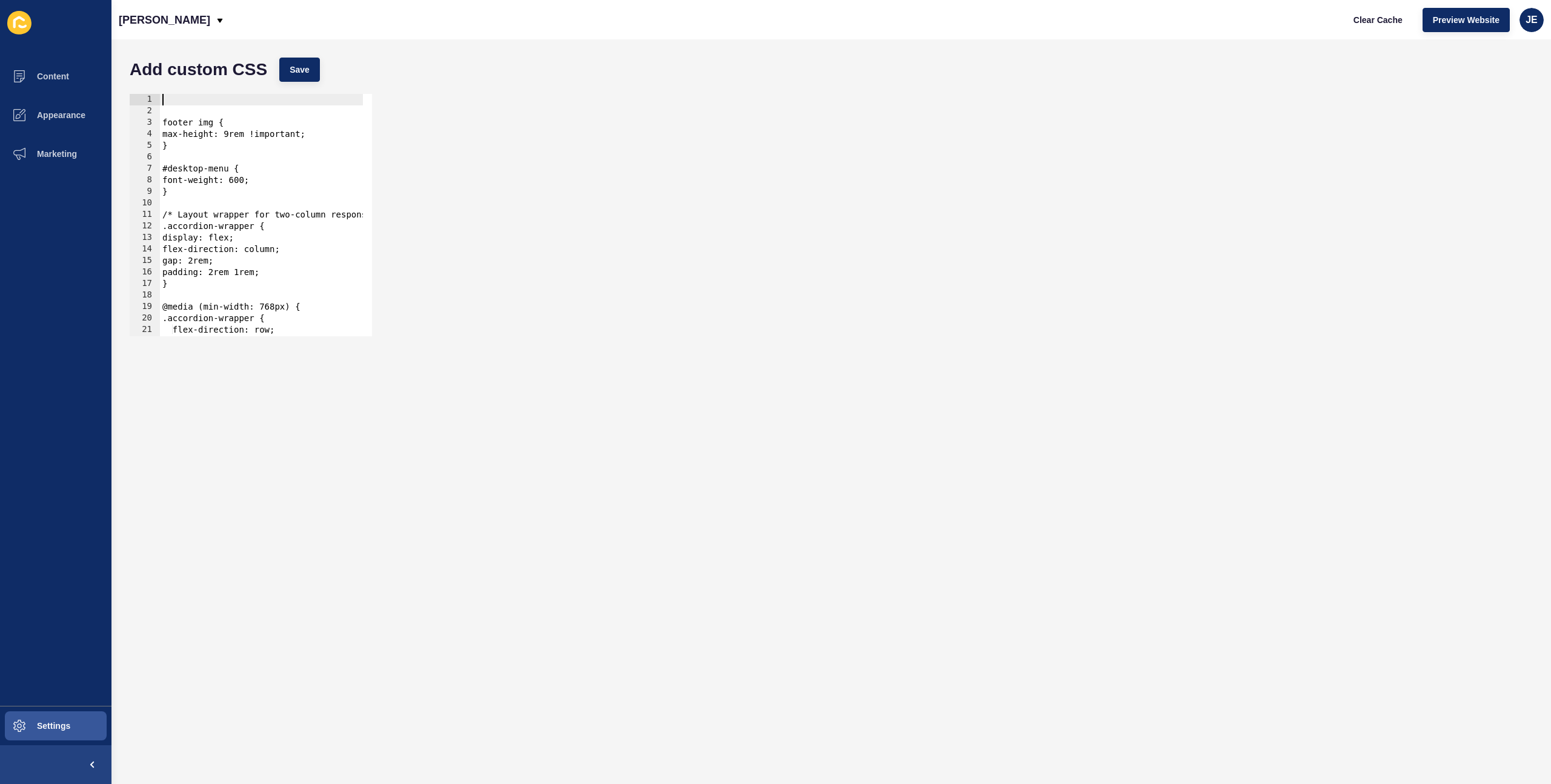
paste textarea "}"
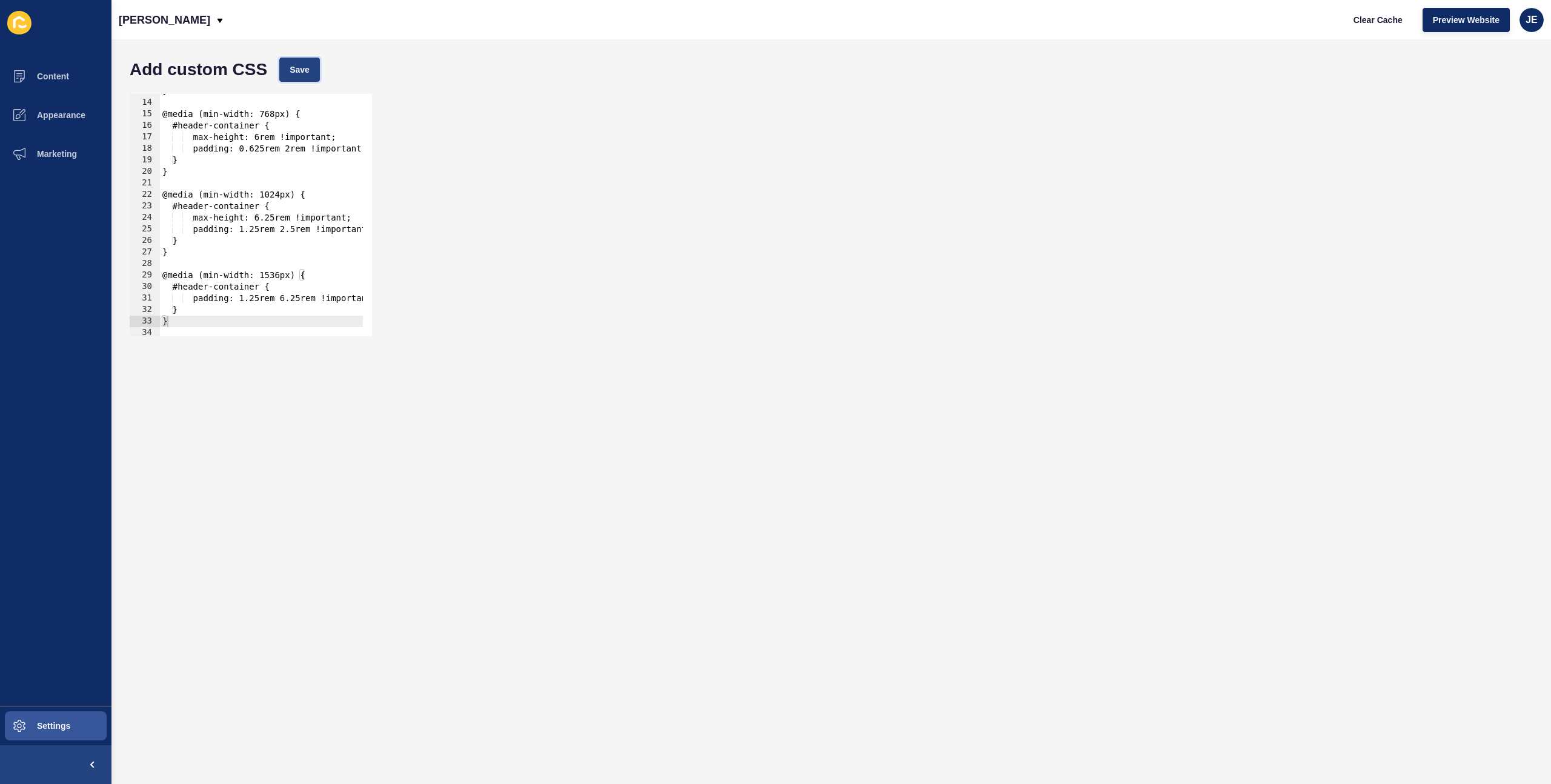
click at [297, 73] on span "Save" at bounding box center [299, 70] width 20 height 12
click at [1385, 23] on span "Clear Cache" at bounding box center [1378, 20] width 49 height 12
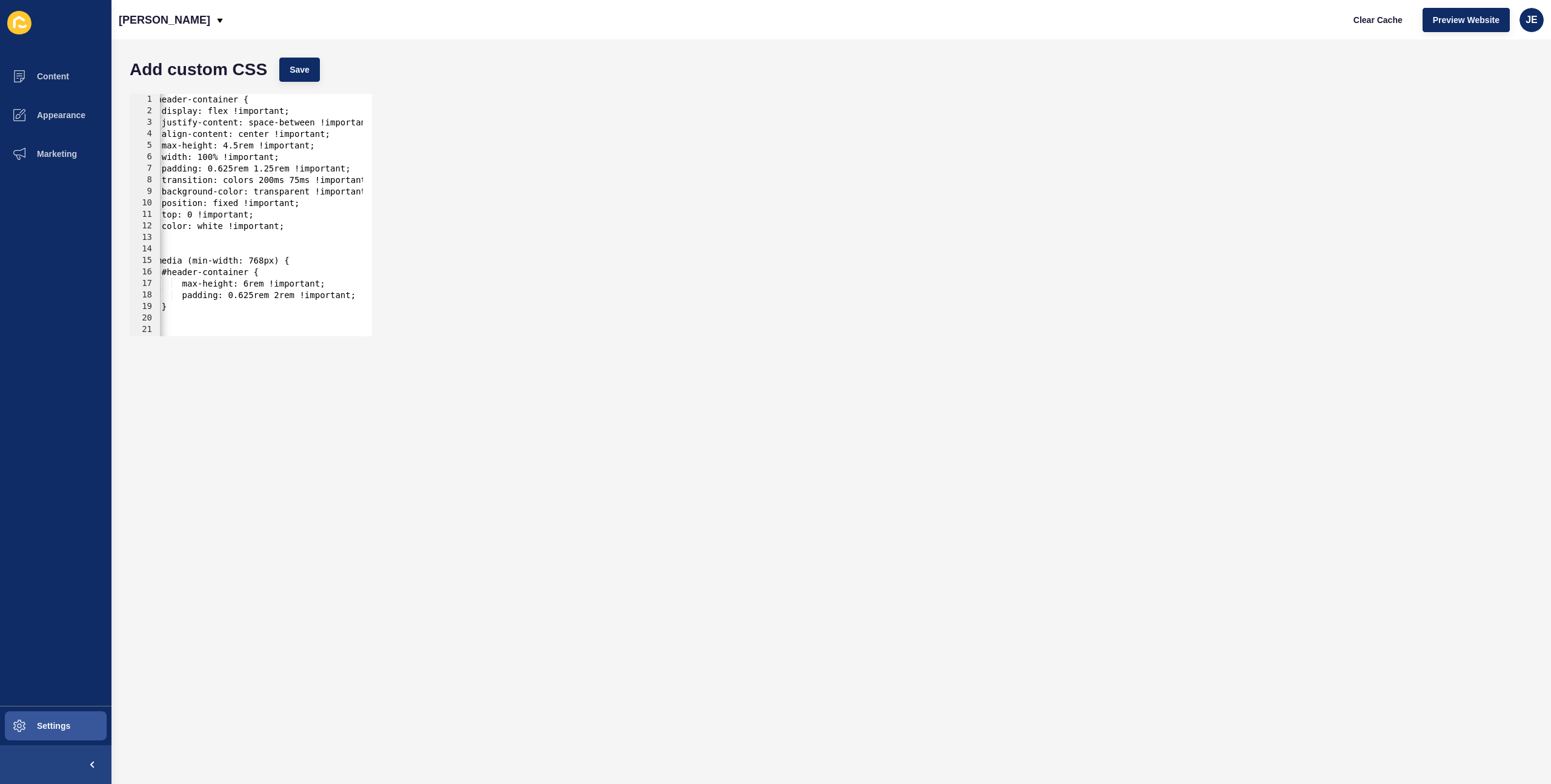
scroll to position [0, 0]
drag, startPoint x: 222, startPoint y: 242, endPoint x: 124, endPoint y: 234, distance: 98.3
click at [124, 234] on div "} 1 2 3 4 5 6 7 8 9 10 11 12 13 14 15 16 17 18 19 20 21 22 23 #header-container…" at bounding box center [831, 215] width 1415 height 254
click at [331, 230] on div "#header-container { display: flex !important; justify-content: space-between !i…" at bounding box center [290, 222] width 259 height 256
type textarea "color: white !important;"
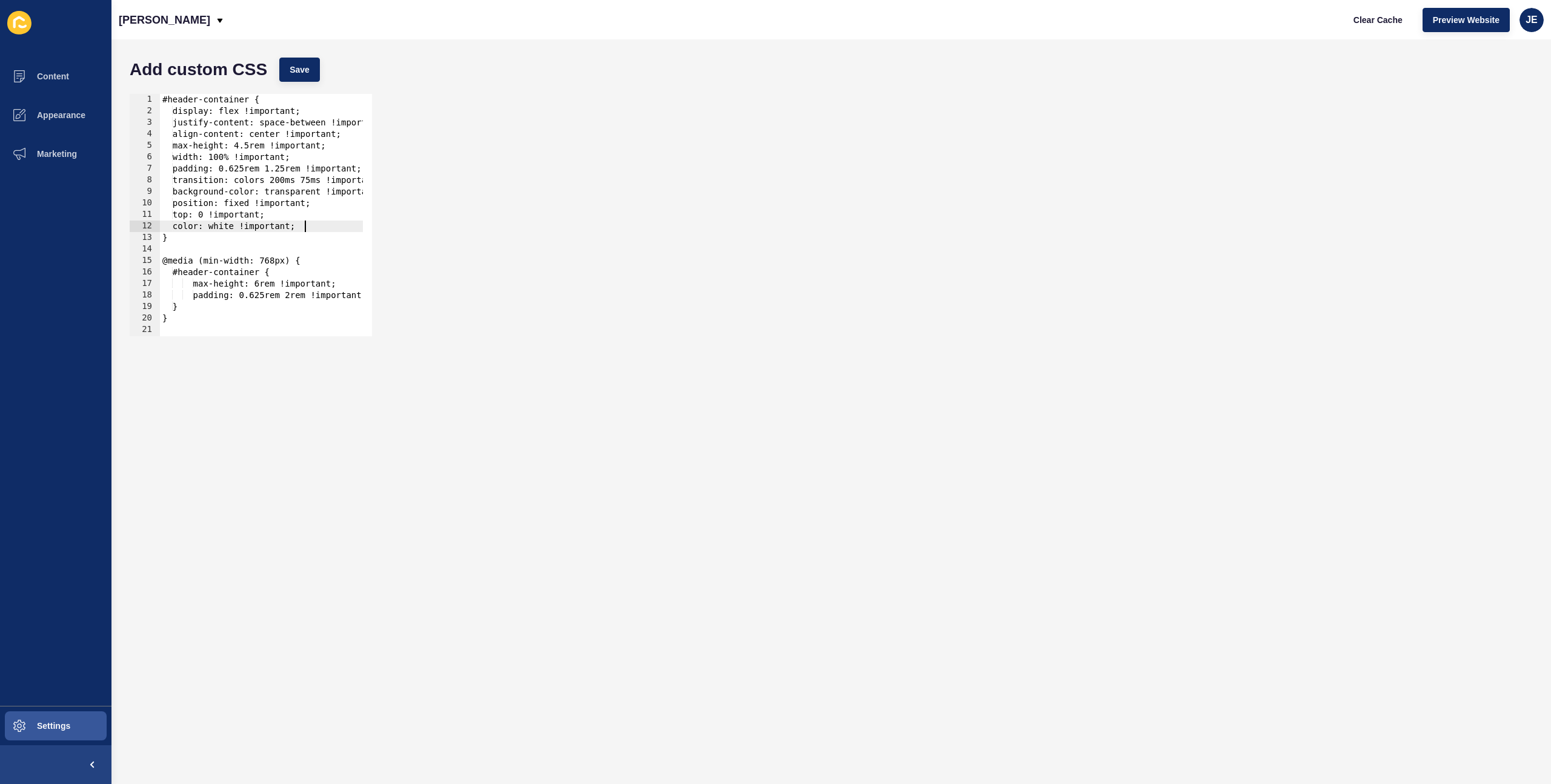
click at [328, 227] on div "#header-container { display: flex !important; justify-content: space-between !i…" at bounding box center [290, 222] width 259 height 256
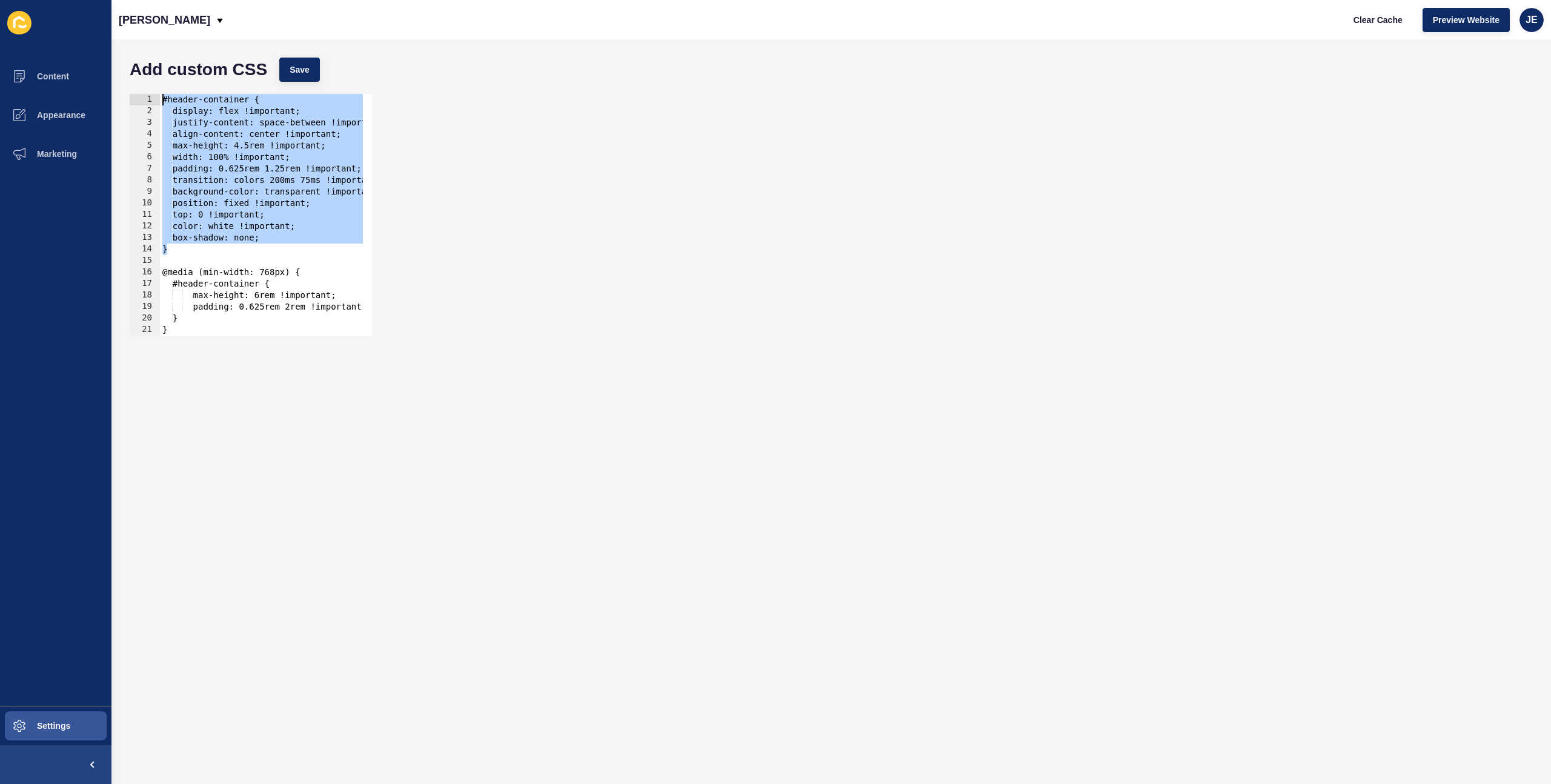
drag, startPoint x: 222, startPoint y: 251, endPoint x: 120, endPoint y: 99, distance: 183.1
click at [120, 99] on div "Add custom CSS Save box-shadow: none; 1 2 3 4 5 6 7 8 9 10 11 12 13 14 15 16 17…" at bounding box center [831, 411] width 1440 height 745
type textarea "#header-container { display: flex !important;"
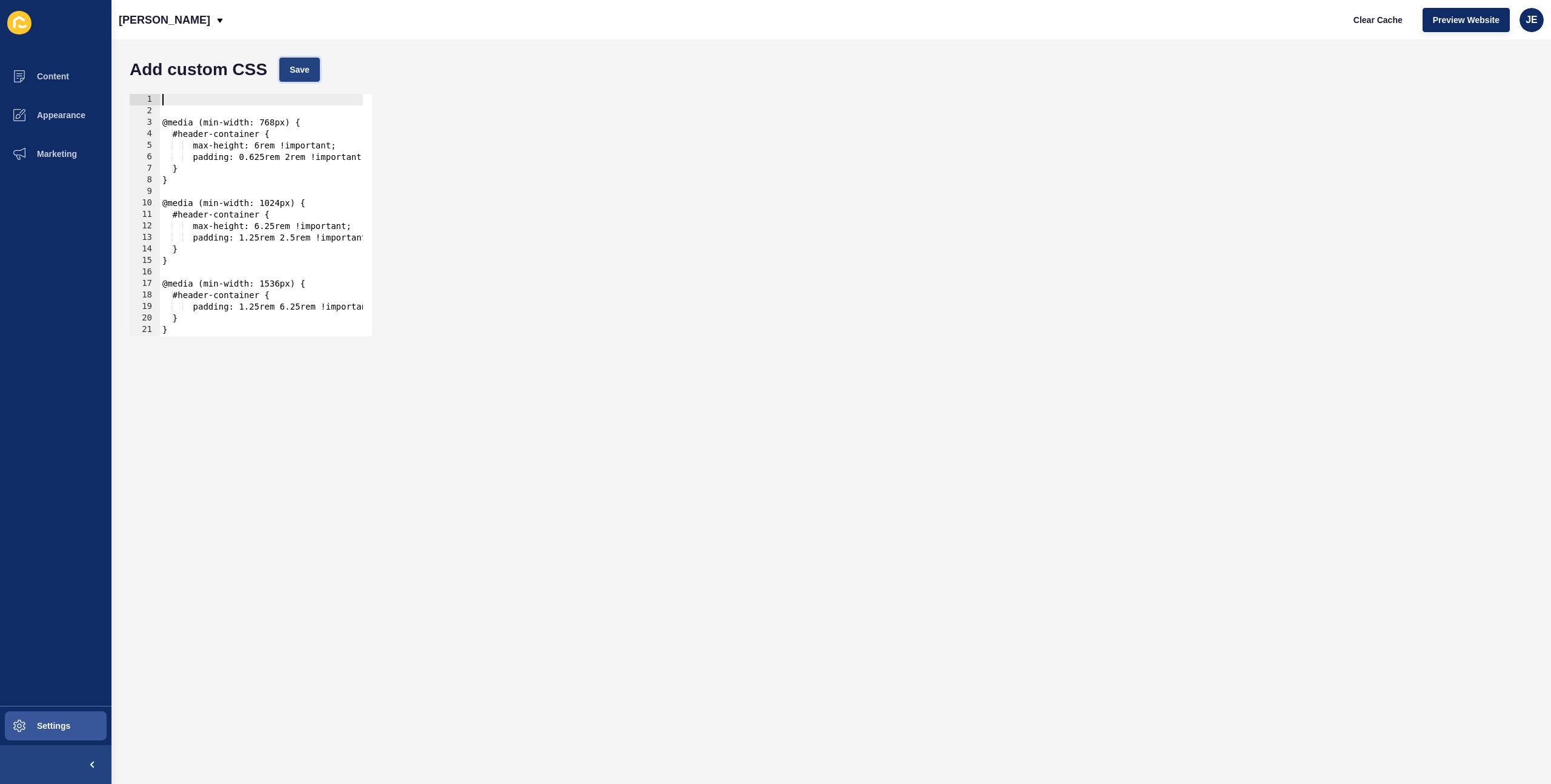
click at [306, 72] on span "Save" at bounding box center [299, 70] width 20 height 12
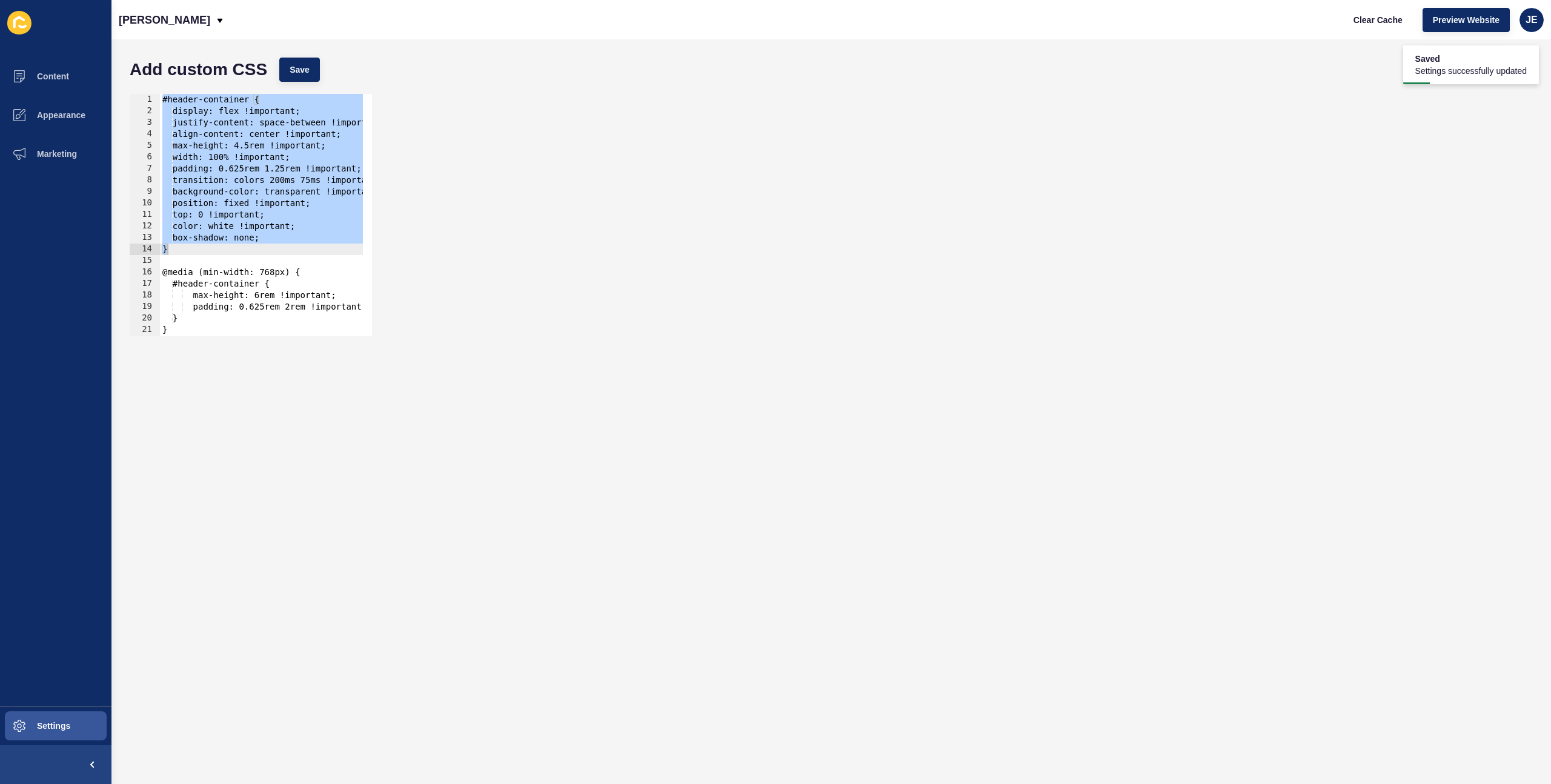
click at [210, 155] on div "#header-container { display: flex !important; justify-content: space-between !i…" at bounding box center [290, 222] width 259 height 256
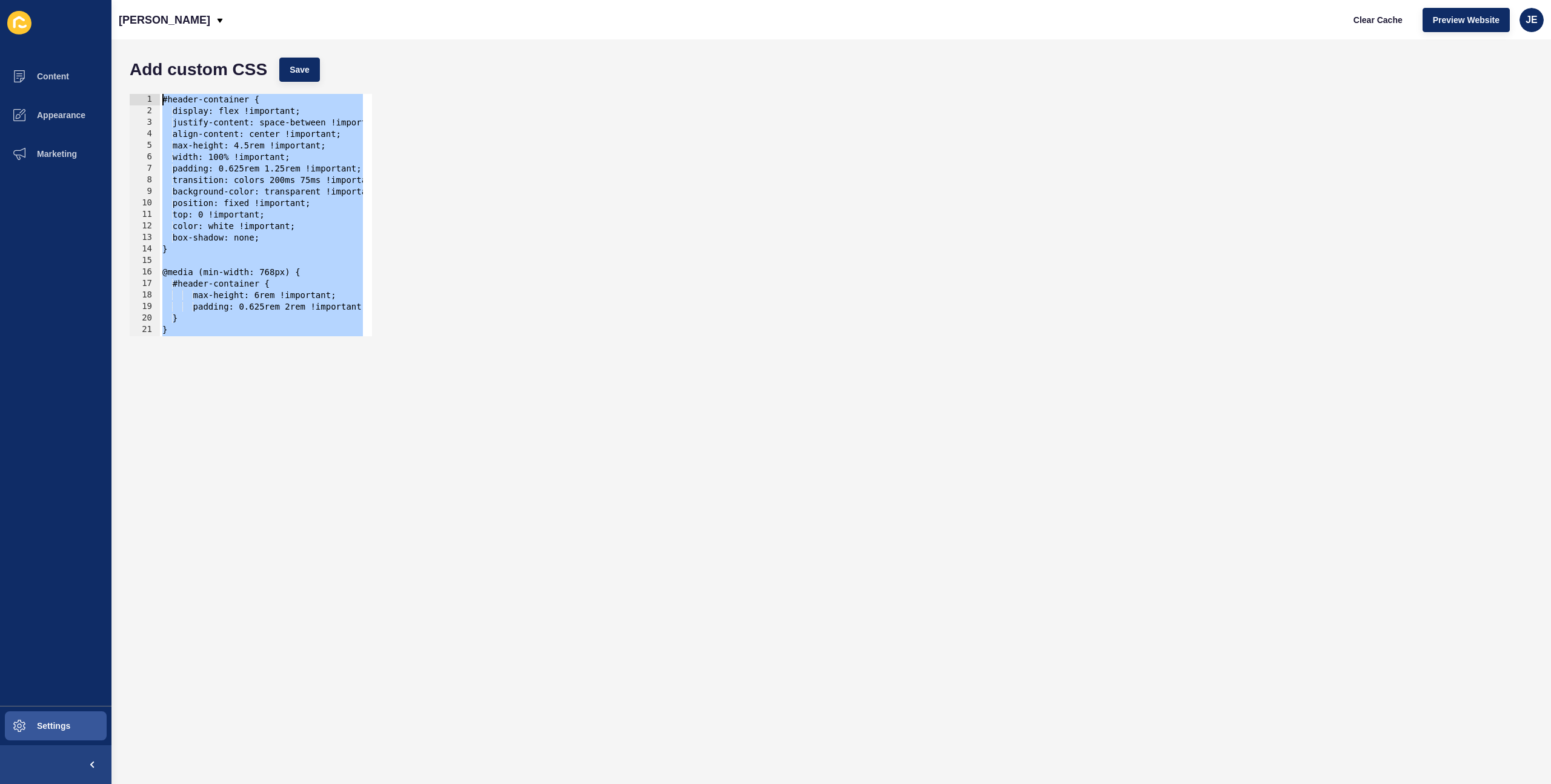
drag, startPoint x: 194, startPoint y: 230, endPoint x: 109, endPoint y: -1, distance: 246.1
click at [109, 0] on html "Content Appearance Marketing Settings Burgess Rawson Clear Cache Preview Websit…" at bounding box center [775, 392] width 1551 height 784
type textarea "#header-container { display: flex !important;"
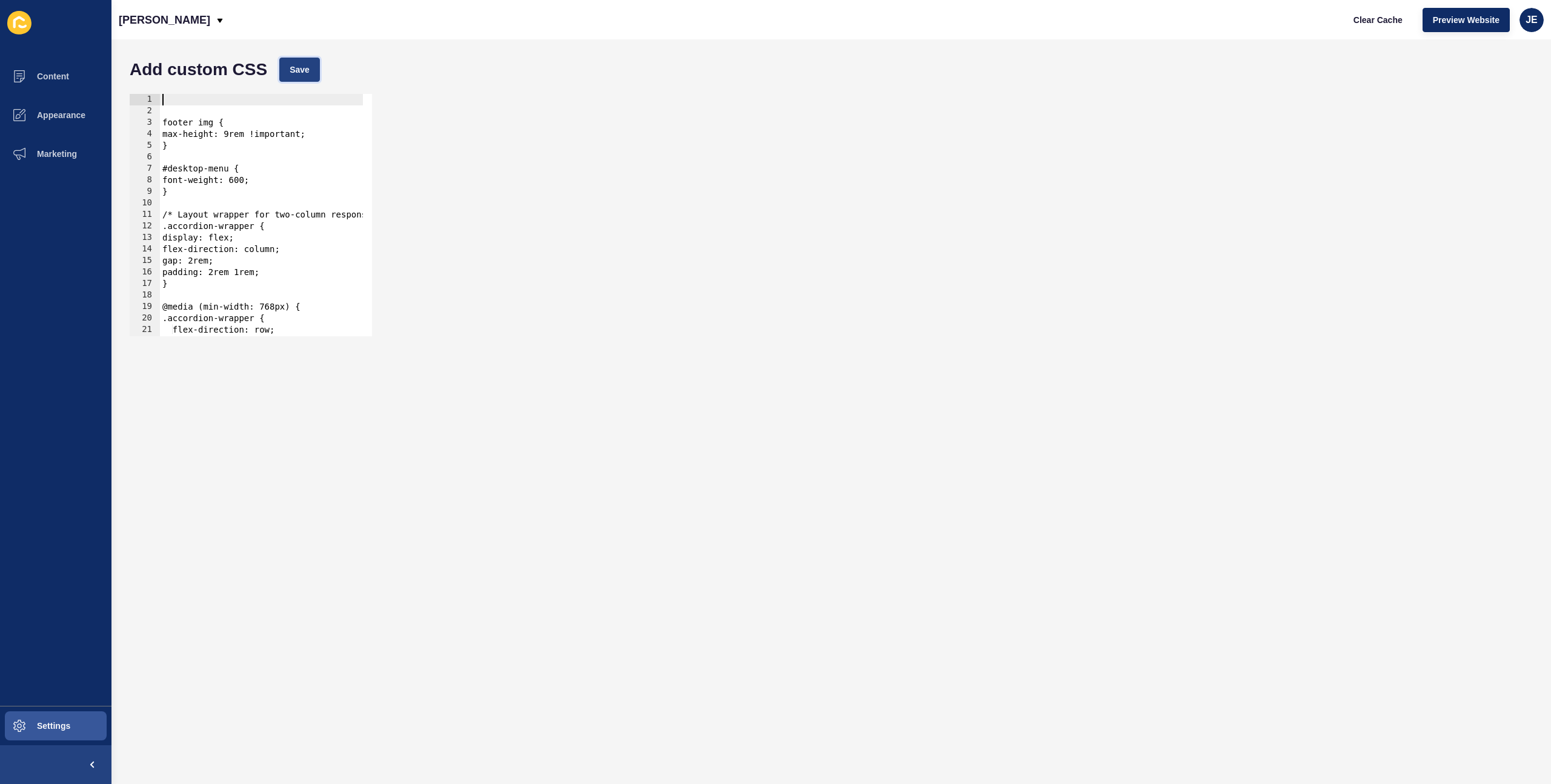
click at [291, 62] on button "Save" at bounding box center [299, 70] width 41 height 24
click at [1374, 12] on button "Clear Cache" at bounding box center [1378, 20] width 70 height 24
click at [222, 109] on div "footer img { max-height: 9rem !important; } #desktop-menu { font-weight: 600; }…" at bounding box center [290, 222] width 259 height 256
paste textarea "}"
type textarea "}"
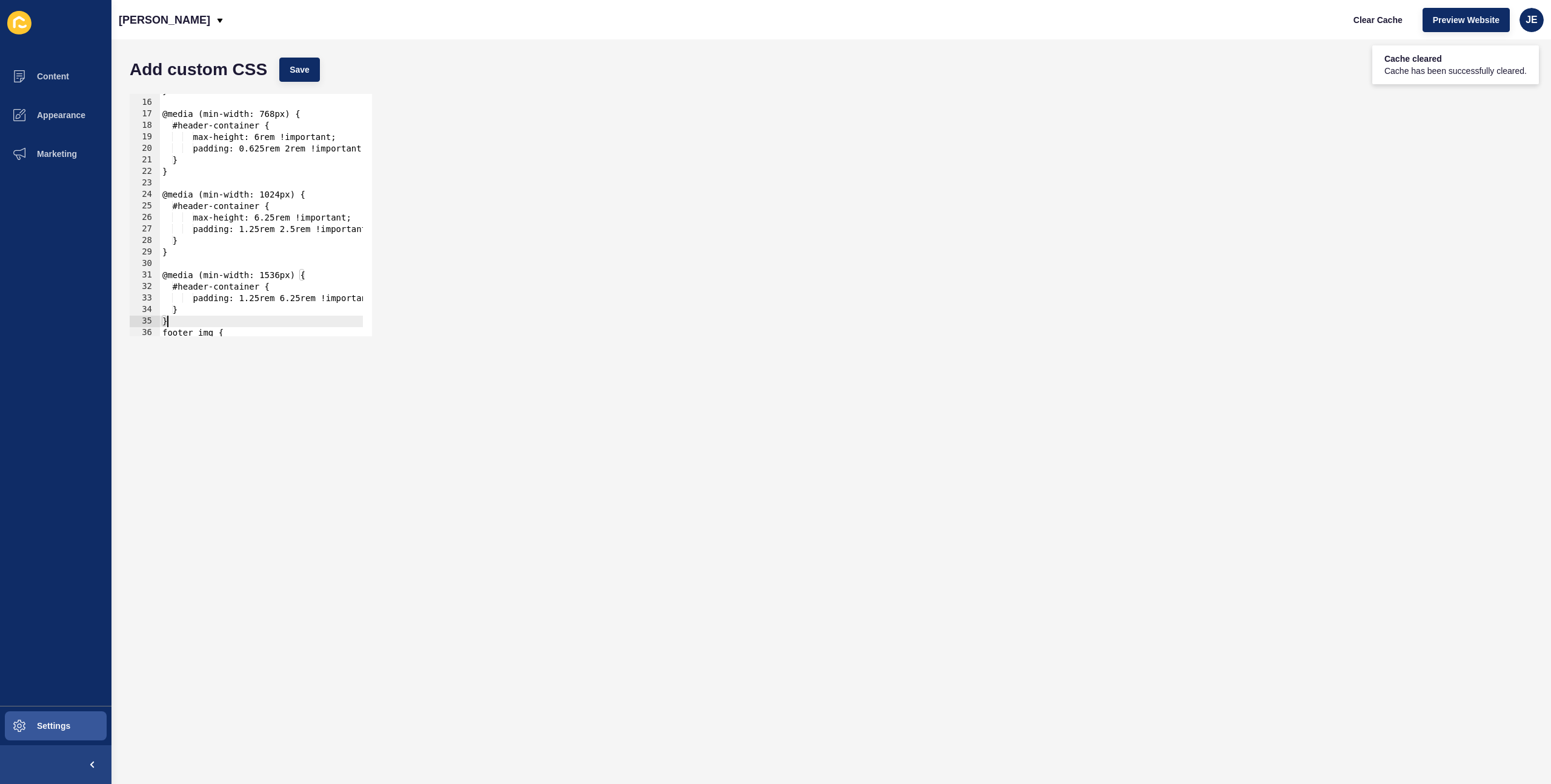
scroll to position [181, 0]
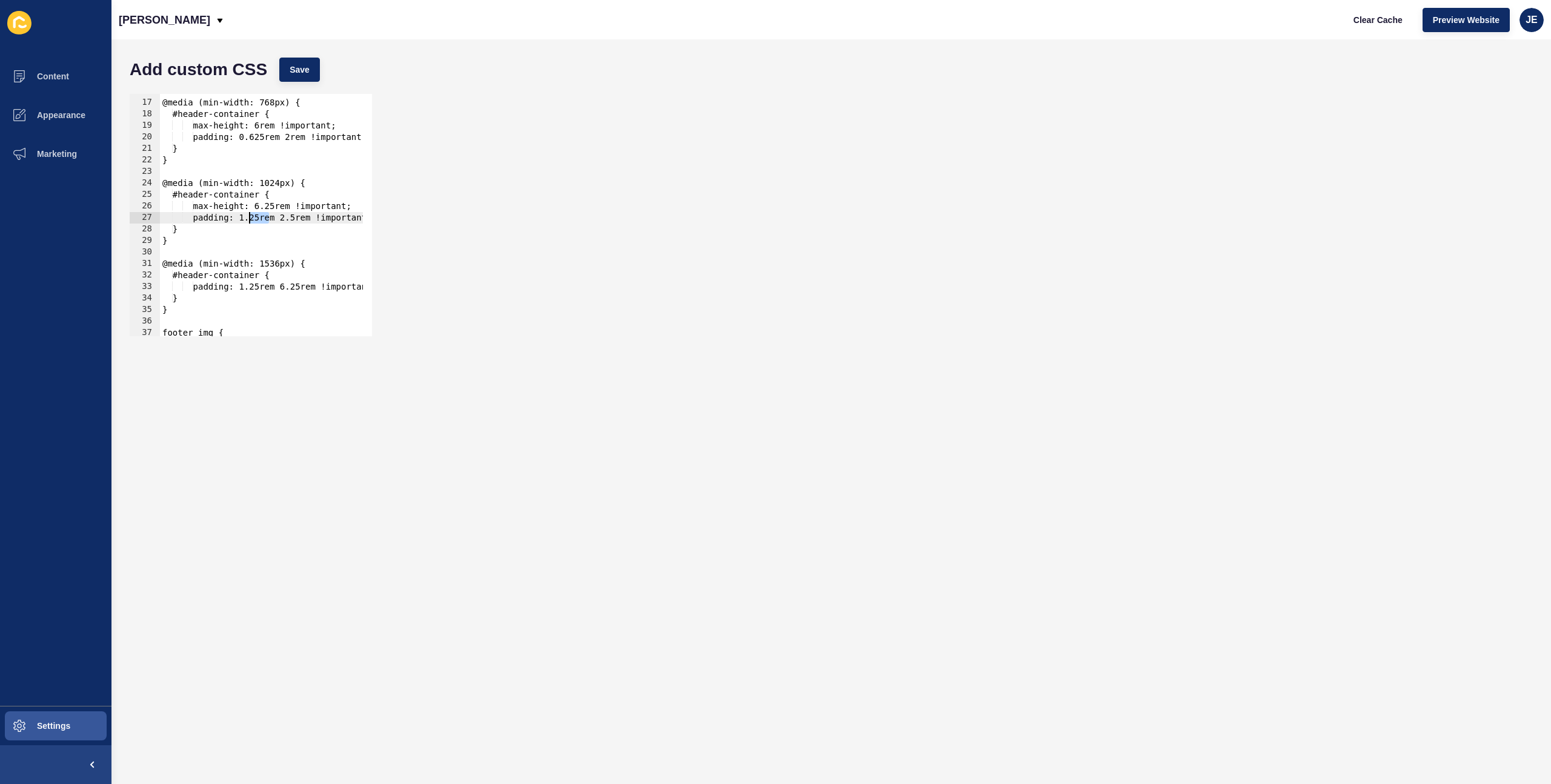
drag, startPoint x: 270, startPoint y: 221, endPoint x: 248, endPoint y: 219, distance: 22.1
click at [248, 219] on div "@media (min-width: 768px) { #header-container { max-height: 6rem !important; pa…" at bounding box center [290, 213] width 259 height 256
drag, startPoint x: 290, startPoint y: 221, endPoint x: 288, endPoint y: 233, distance: 12.2
click at [275, 221] on div "@media (min-width: 768px) { #header-container { max-height: 6rem !important; pa…" at bounding box center [290, 213] width 259 height 256
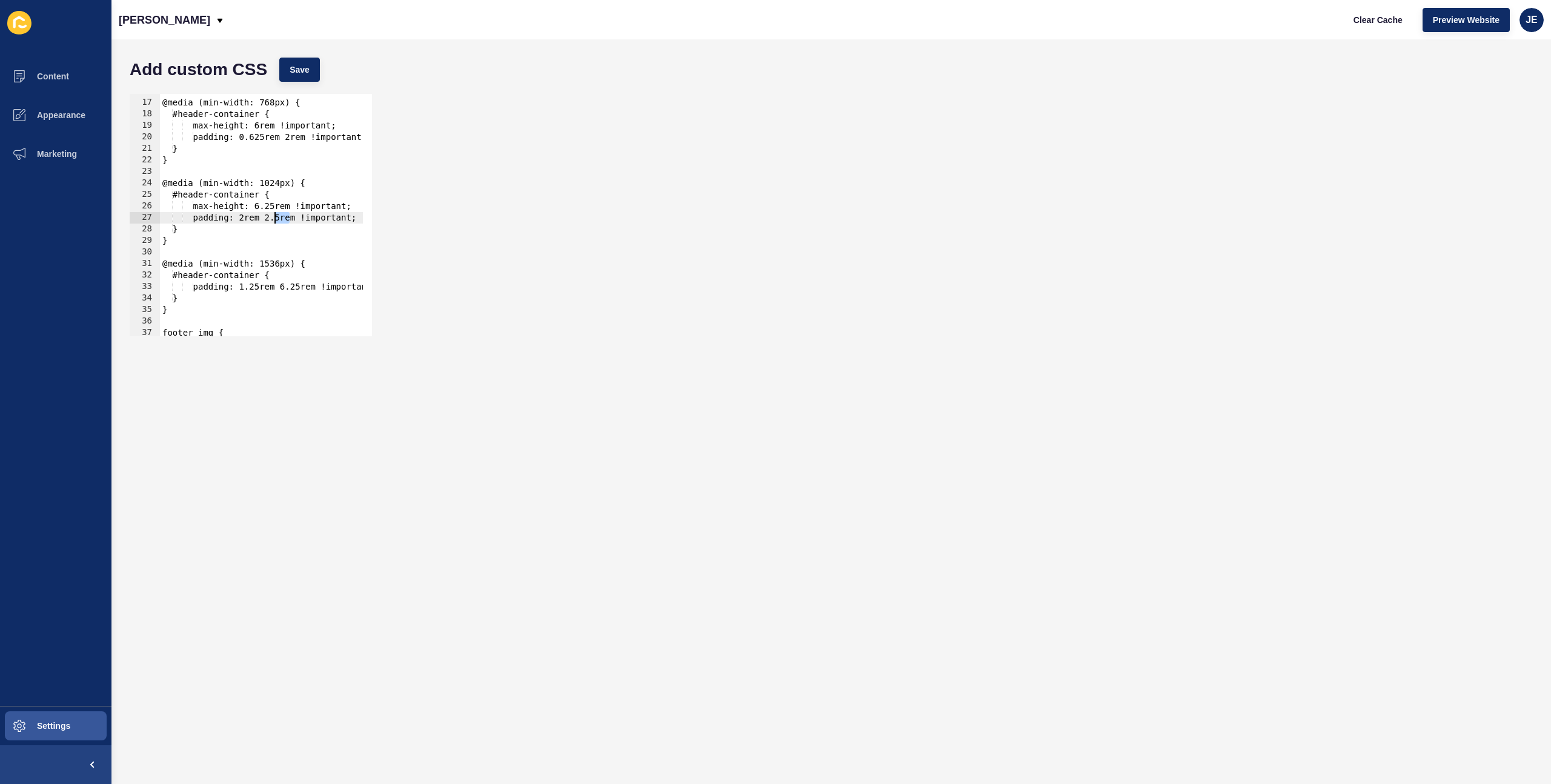
scroll to position [0, 8]
drag, startPoint x: 205, startPoint y: 310, endPoint x: 133, endPoint y: 262, distance: 86.5
click at [133, 262] on div "padding: 2rem 4rem !important; 16 17 18 19 20 21 22 23 24 25 26 27 28 29 30 31 …" at bounding box center [250, 215] width 242 height 242
type textarea "@media (min-width: 1536px) { #header-container {"
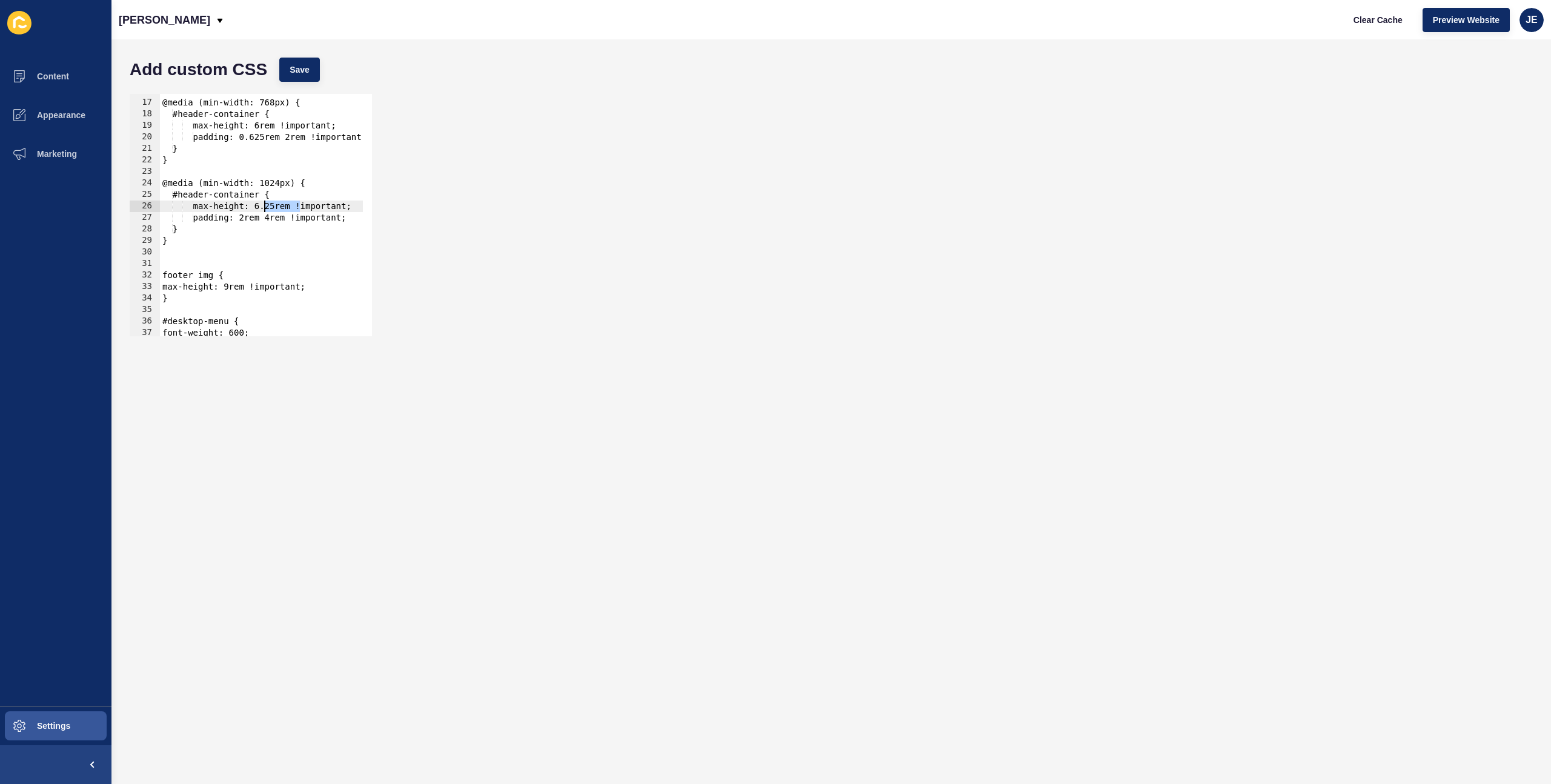
drag, startPoint x: 299, startPoint y: 208, endPoint x: 265, endPoint y: 210, distance: 34.1
click at [265, 209] on div "@media (min-width: 768px) { #header-container { max-height: 6rem !important; pa…" at bounding box center [290, 213] width 259 height 256
paste textarea "10"
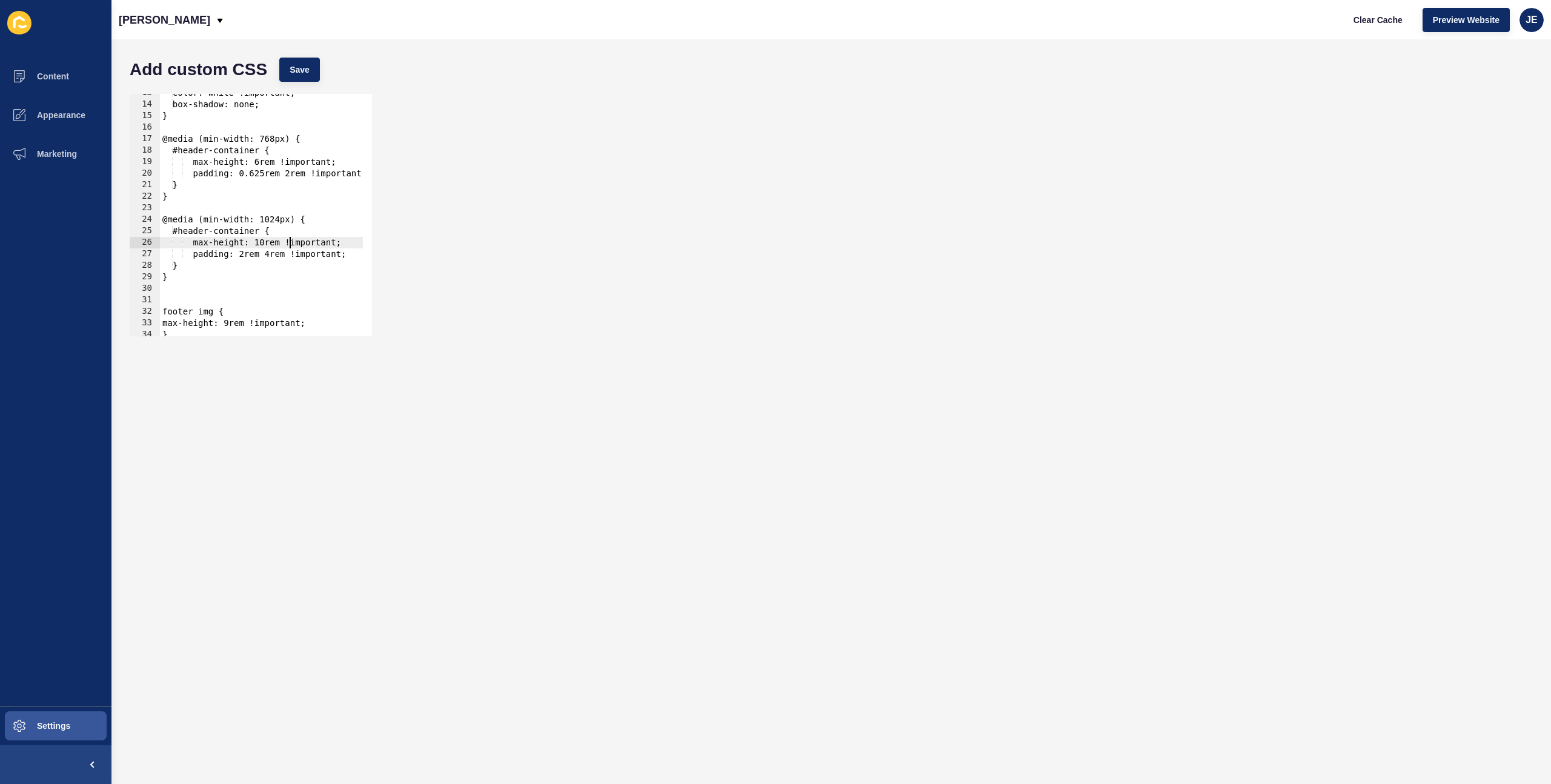
scroll to position [108, 0]
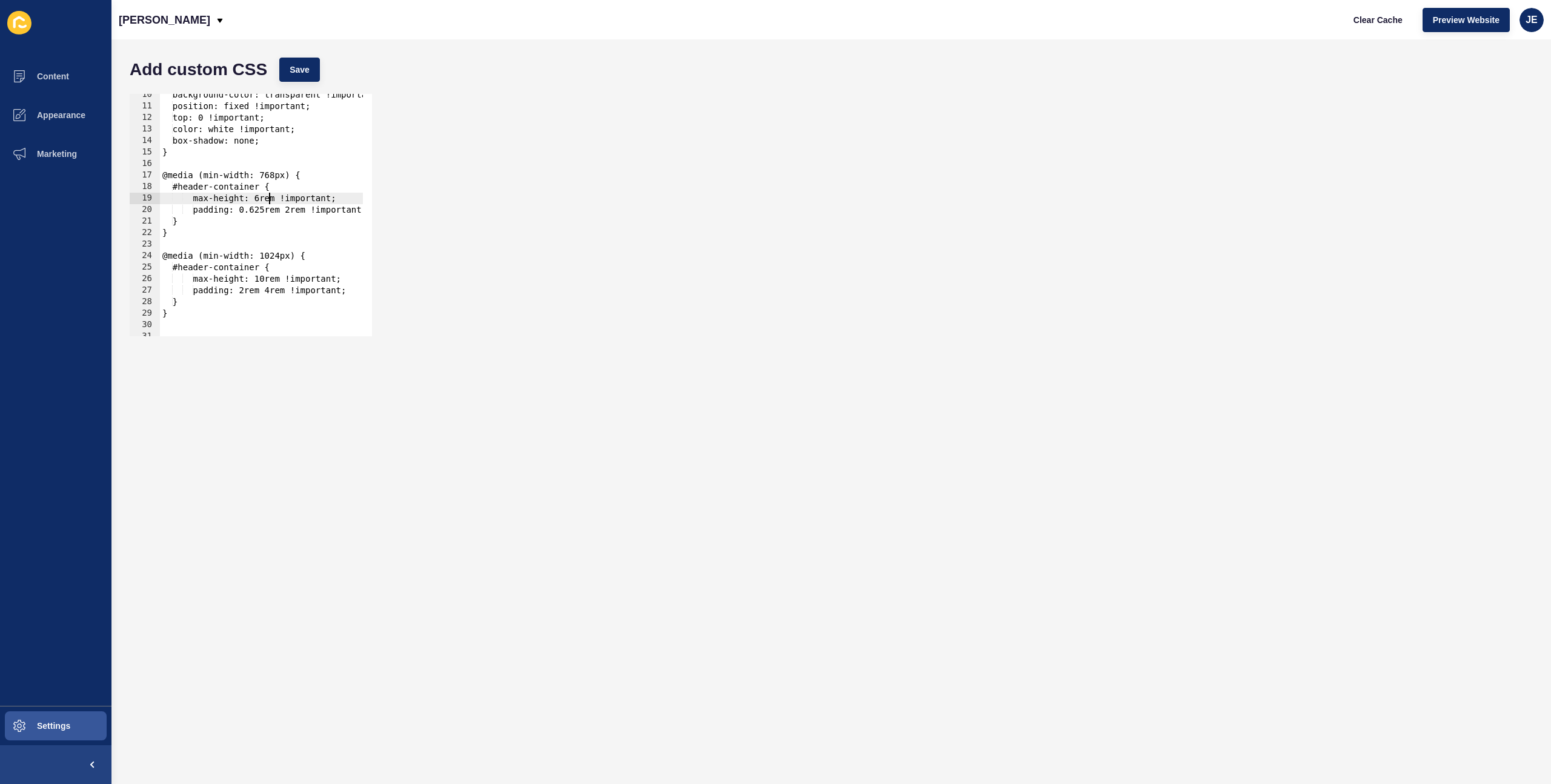
click at [271, 198] on div "background-color: transparent !important; position: fixed !important; top: 0 !i…" at bounding box center [290, 217] width 259 height 256
click at [295, 211] on div "background-color: transparent !important; position: fixed !important; top: 0 !i…" at bounding box center [290, 217] width 259 height 256
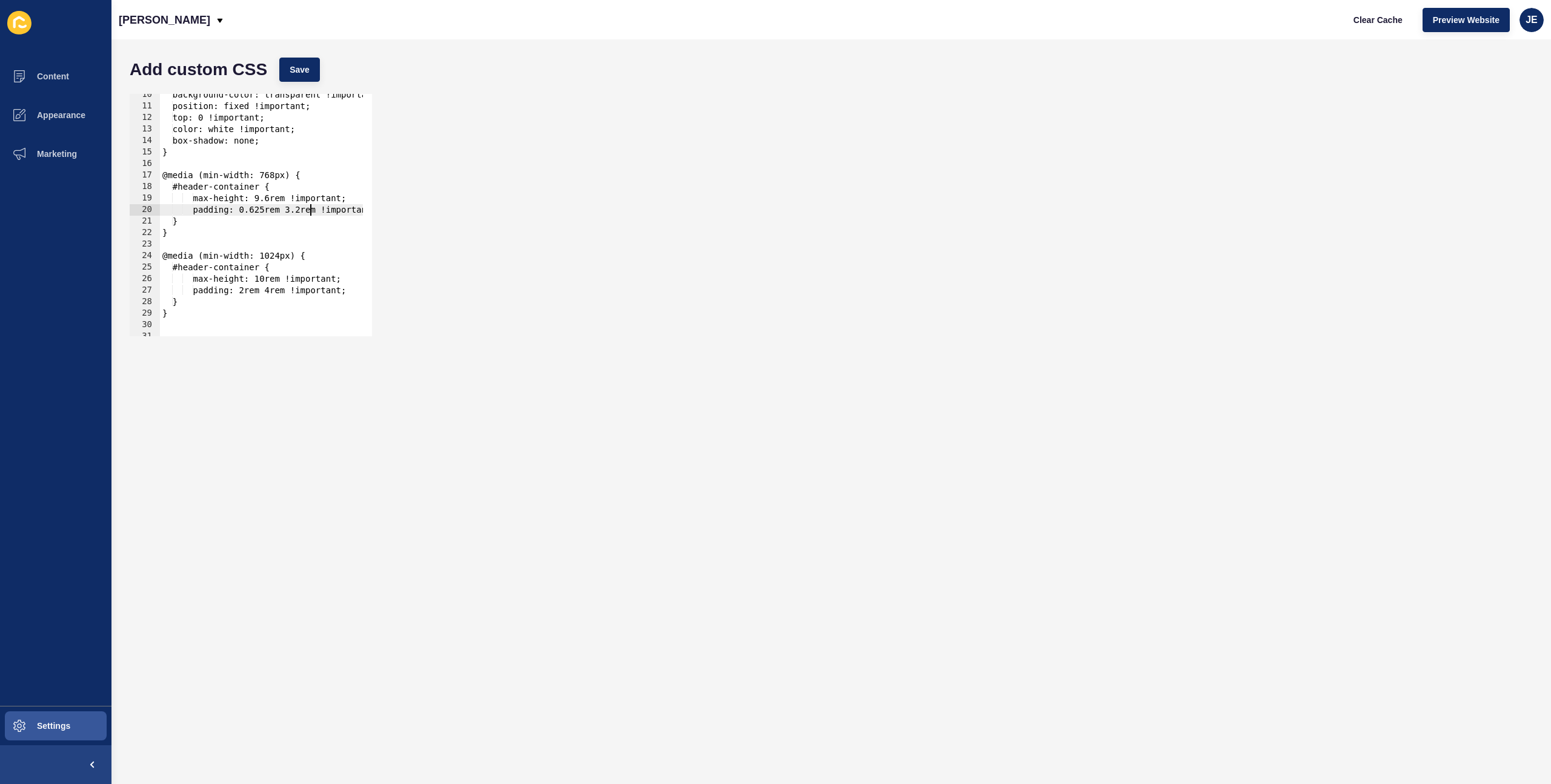
type textarea "padding: 0.625rem 3.2rem !important;"
click at [305, 59] on div "Add custom CSS Save" at bounding box center [831, 70] width 1415 height 36
drag, startPoint x: 344, startPoint y: 65, endPoint x: 331, endPoint y: 71, distance: 14.3
click at [344, 66] on div "Add custom CSS Save" at bounding box center [831, 70] width 1415 height 36
click at [314, 70] on button "Save" at bounding box center [299, 70] width 41 height 24
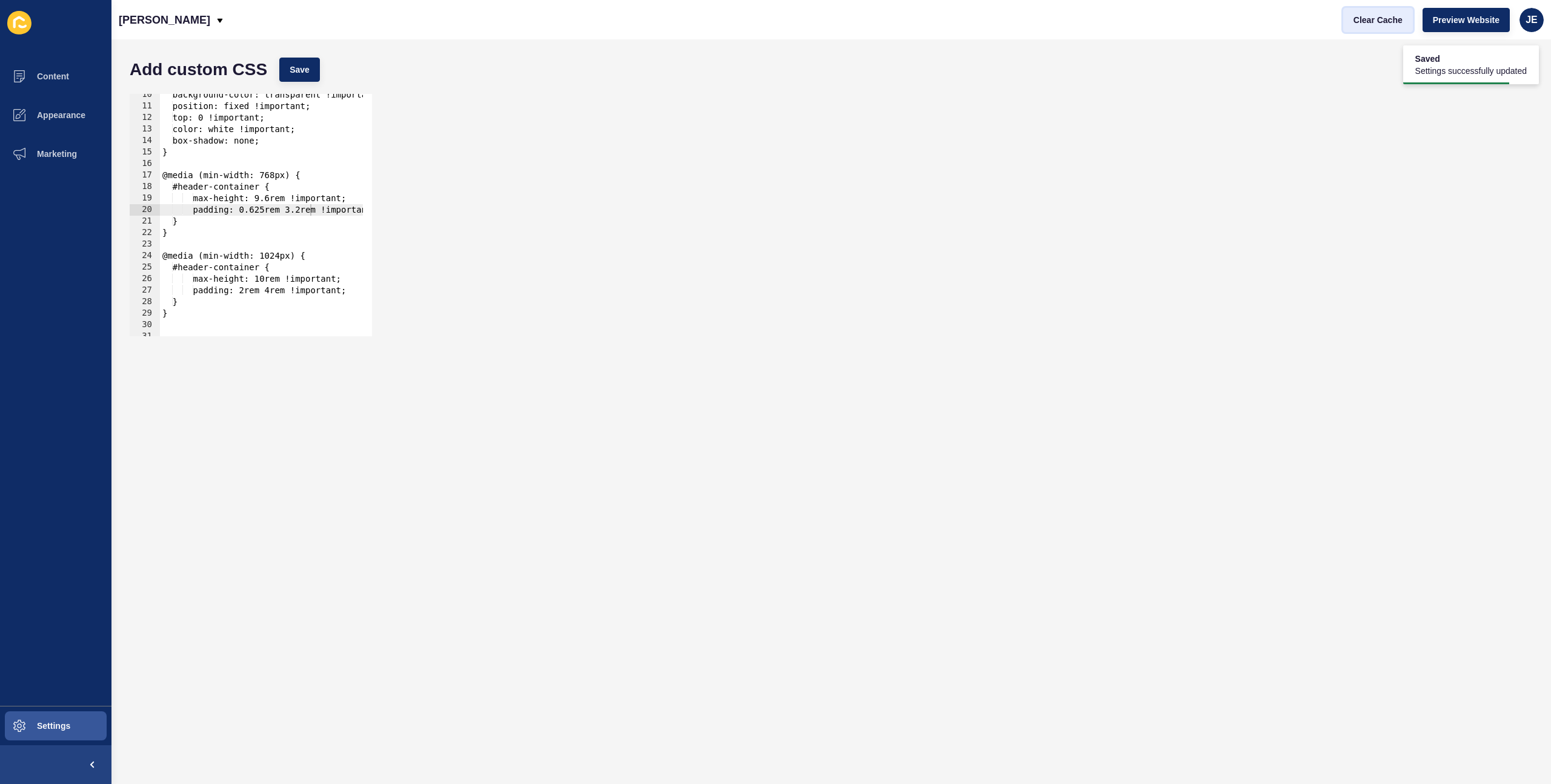
click at [1378, 21] on span "Clear Cache" at bounding box center [1378, 20] width 49 height 12
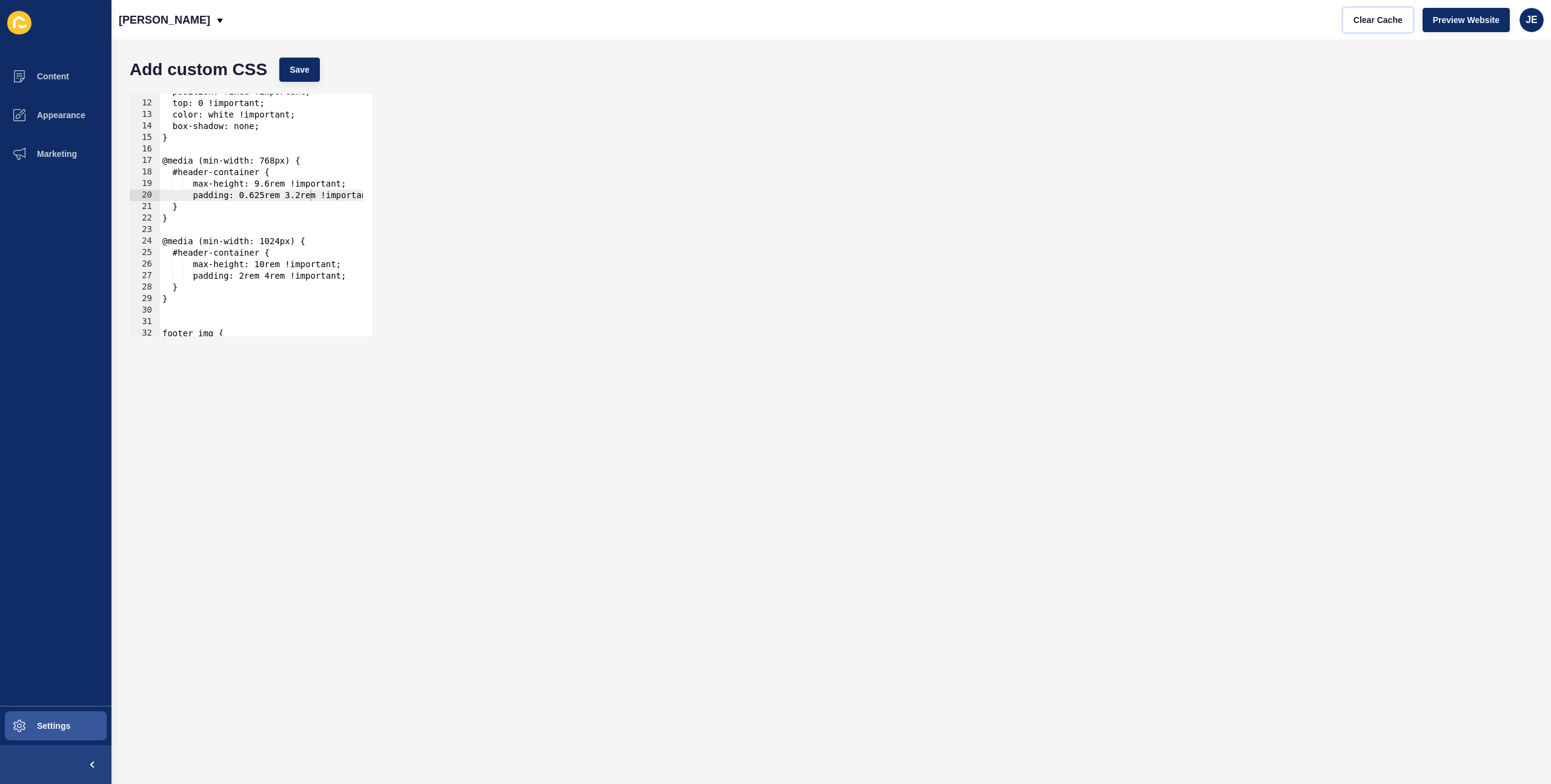
scroll to position [0, 0]
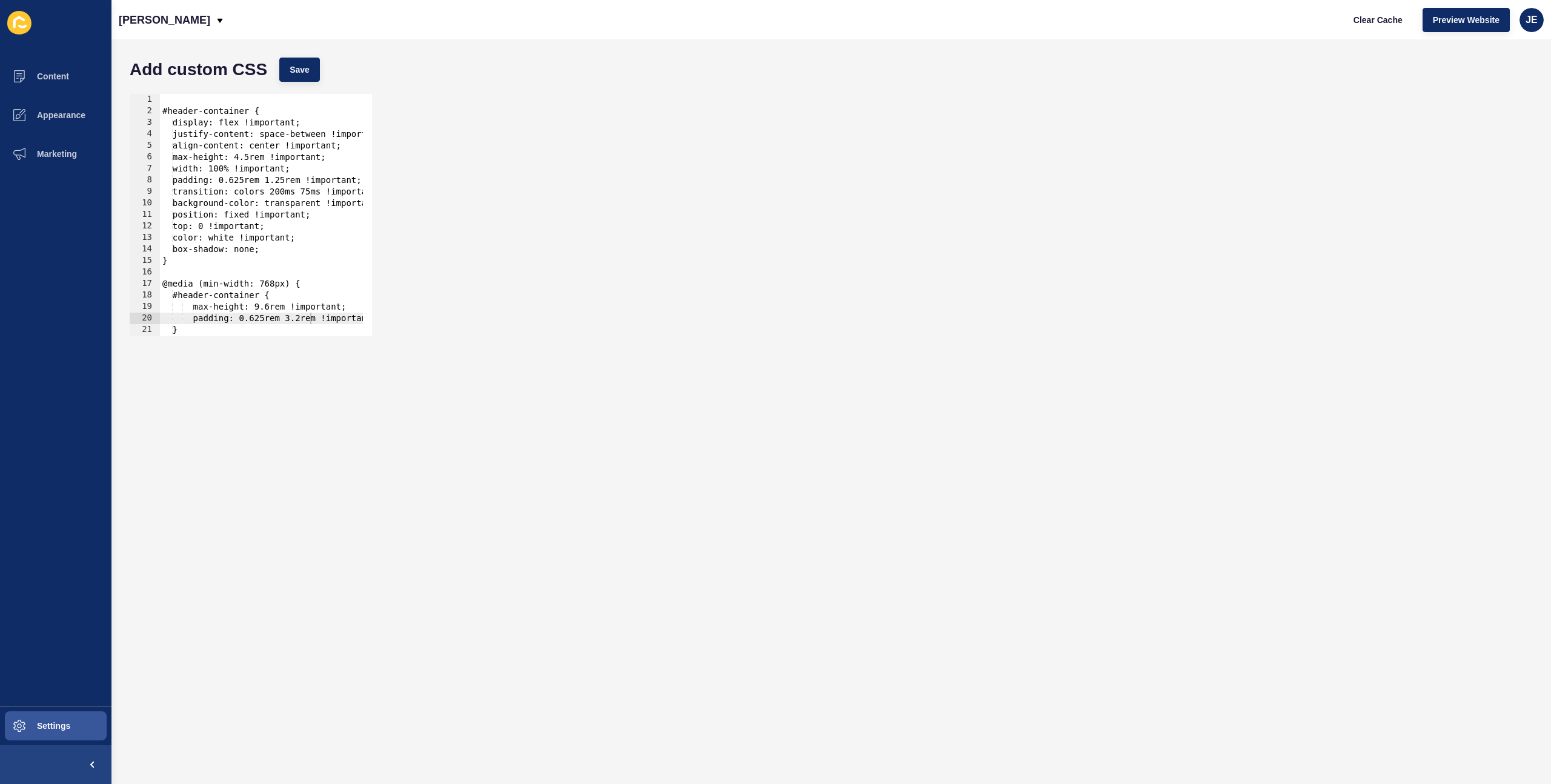
click at [173, 104] on div "#header-container { display: flex !important; justify-content: space-between !i…" at bounding box center [290, 222] width 259 height 256
paste textarea "}"
type textarea "}"
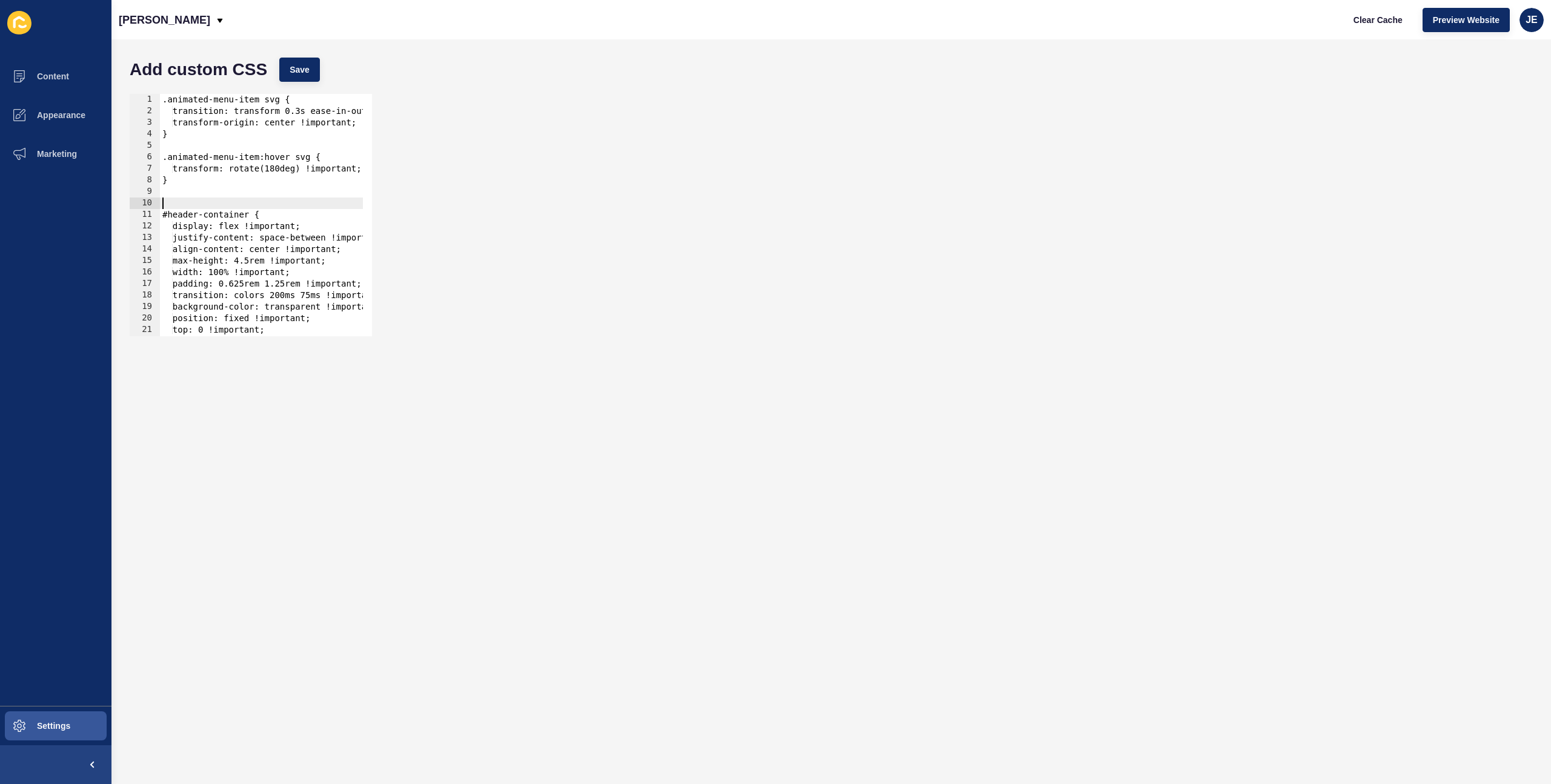
click at [299, 161] on div ".animated-menu-item svg { transition: transform 0.3s ease-in-out !important; tr…" at bounding box center [300, 222] width 280 height 256
click at [313, 75] on button "Save" at bounding box center [299, 70] width 41 height 24
click at [1376, 22] on span "Clear Cache" at bounding box center [1378, 20] width 49 height 12
click at [312, 71] on button "Save" at bounding box center [299, 70] width 41 height 24
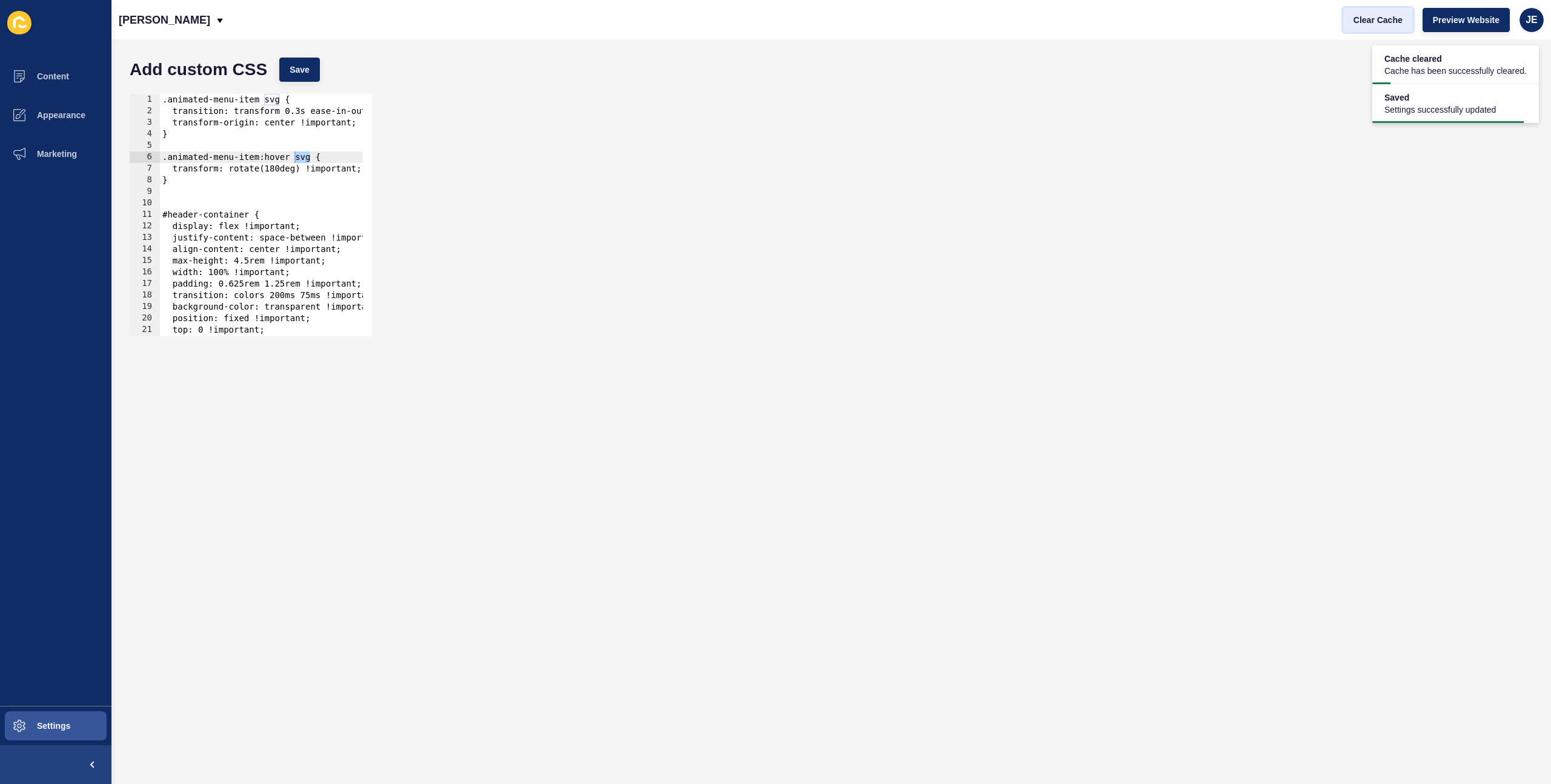
click at [1379, 21] on span "Clear Cache" at bounding box center [1378, 20] width 49 height 12
drag, startPoint x: 205, startPoint y: 175, endPoint x: 159, endPoint y: 160, distance: 48.4
click at [159, 160] on div "} 1 2 3 4 5 6 7 8 9 10 11 12 13 14 15 16 17 18 19 20 21 22 23 .animated-menu-it…" at bounding box center [250, 215] width 242 height 242
click at [187, 179] on div ".animated-menu-item svg { transition: transform 0.3s ease-in-out !important; tr…" at bounding box center [300, 222] width 280 height 256
type textarea "}"
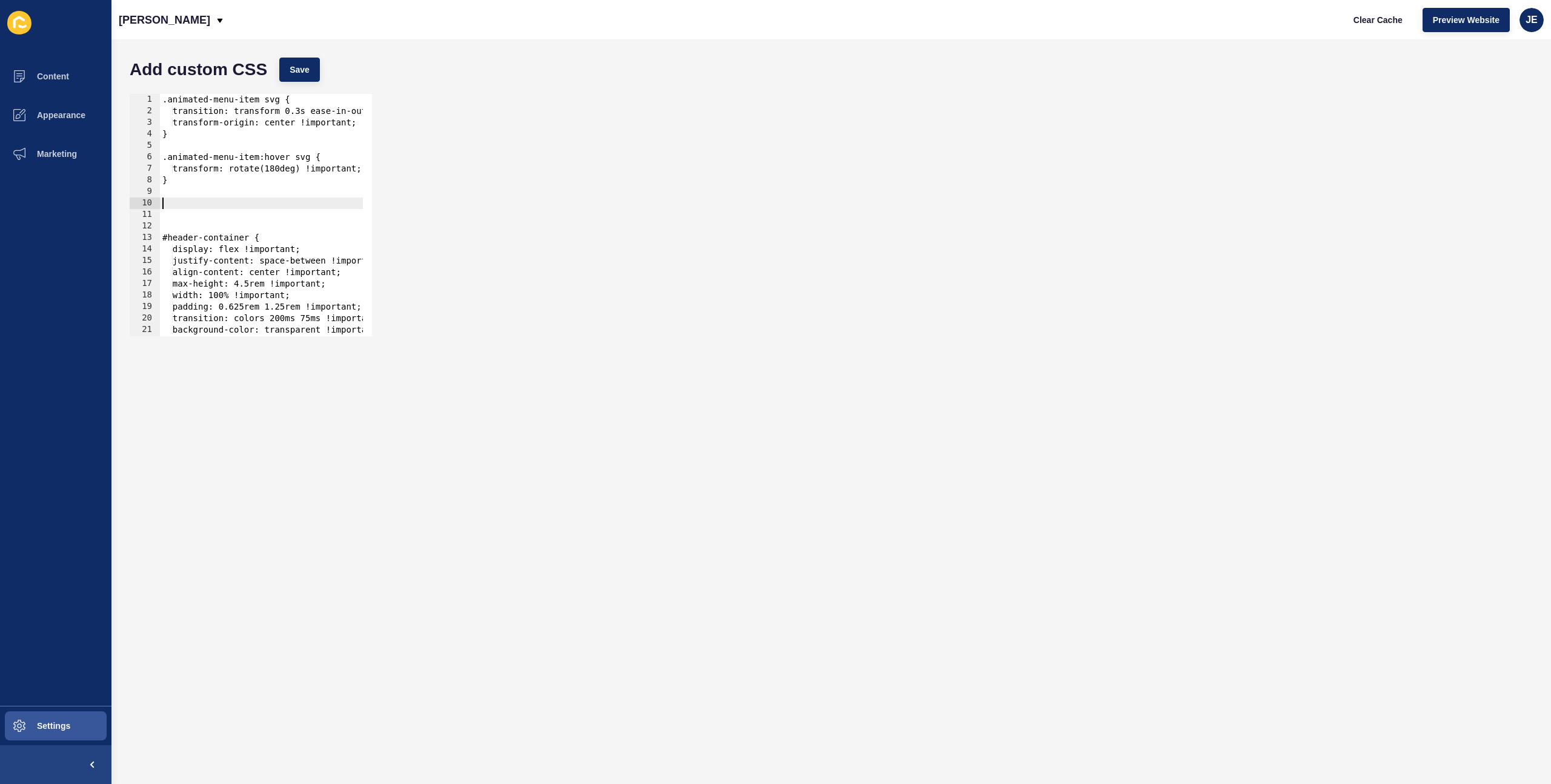
paste textarea "}"
click at [304, 205] on div ".animated-menu-item svg { transition: transform 0.3s ease-in-out !important; tr…" at bounding box center [300, 222] width 280 height 256
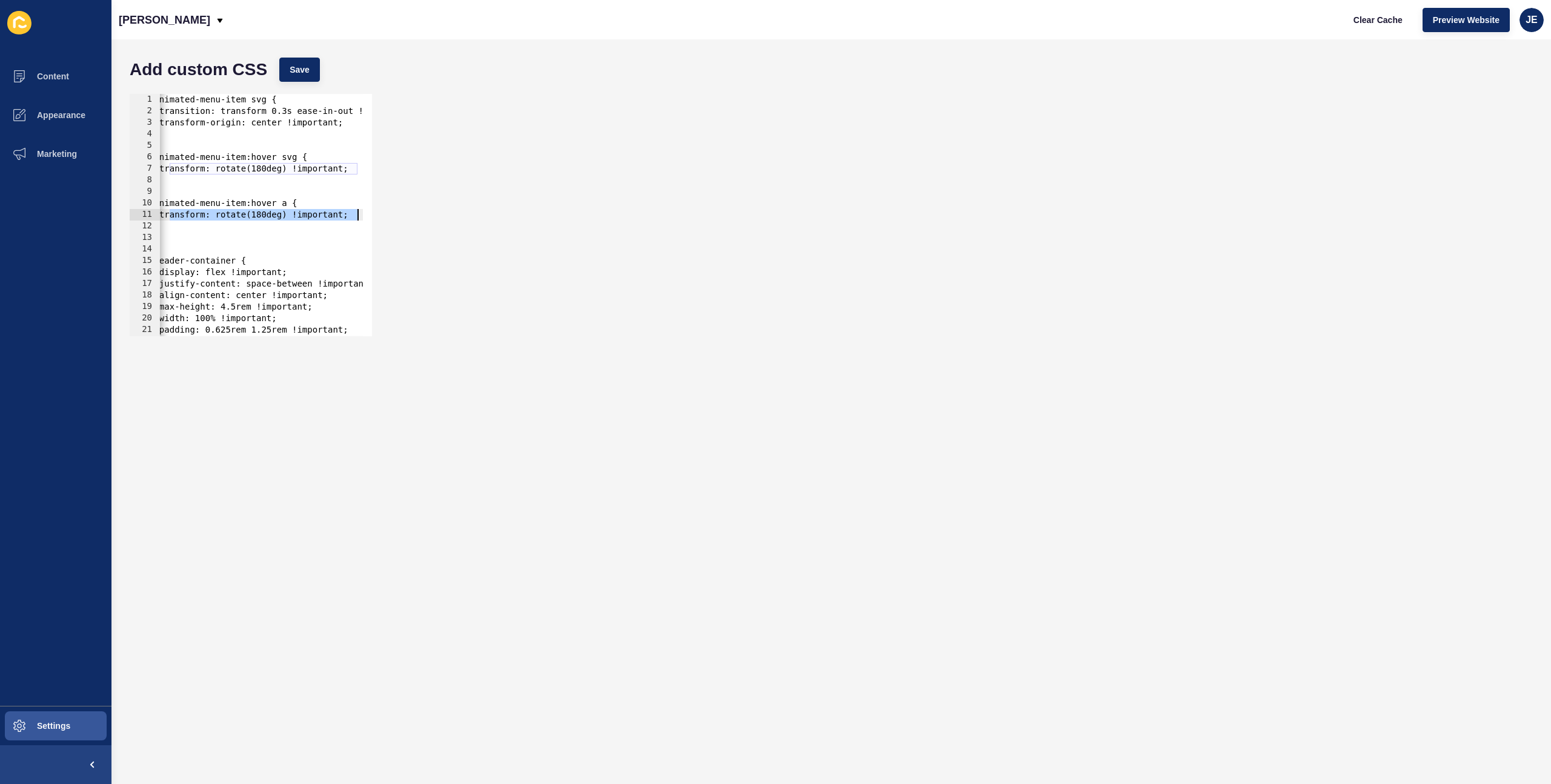
drag, startPoint x: 182, startPoint y: 216, endPoint x: 381, endPoint y: 217, distance: 199.0
click at [381, 217] on div ".animated-menu-item:hover a { 1 2 3 4 5 6 7 8 9 10 11 12 13 14 15 16 17 18 19 2…" at bounding box center [831, 215] width 1415 height 254
click at [309, 69] on span "Save" at bounding box center [299, 70] width 20 height 12
click at [1366, 22] on span "Clear Cache" at bounding box center [1378, 20] width 49 height 12
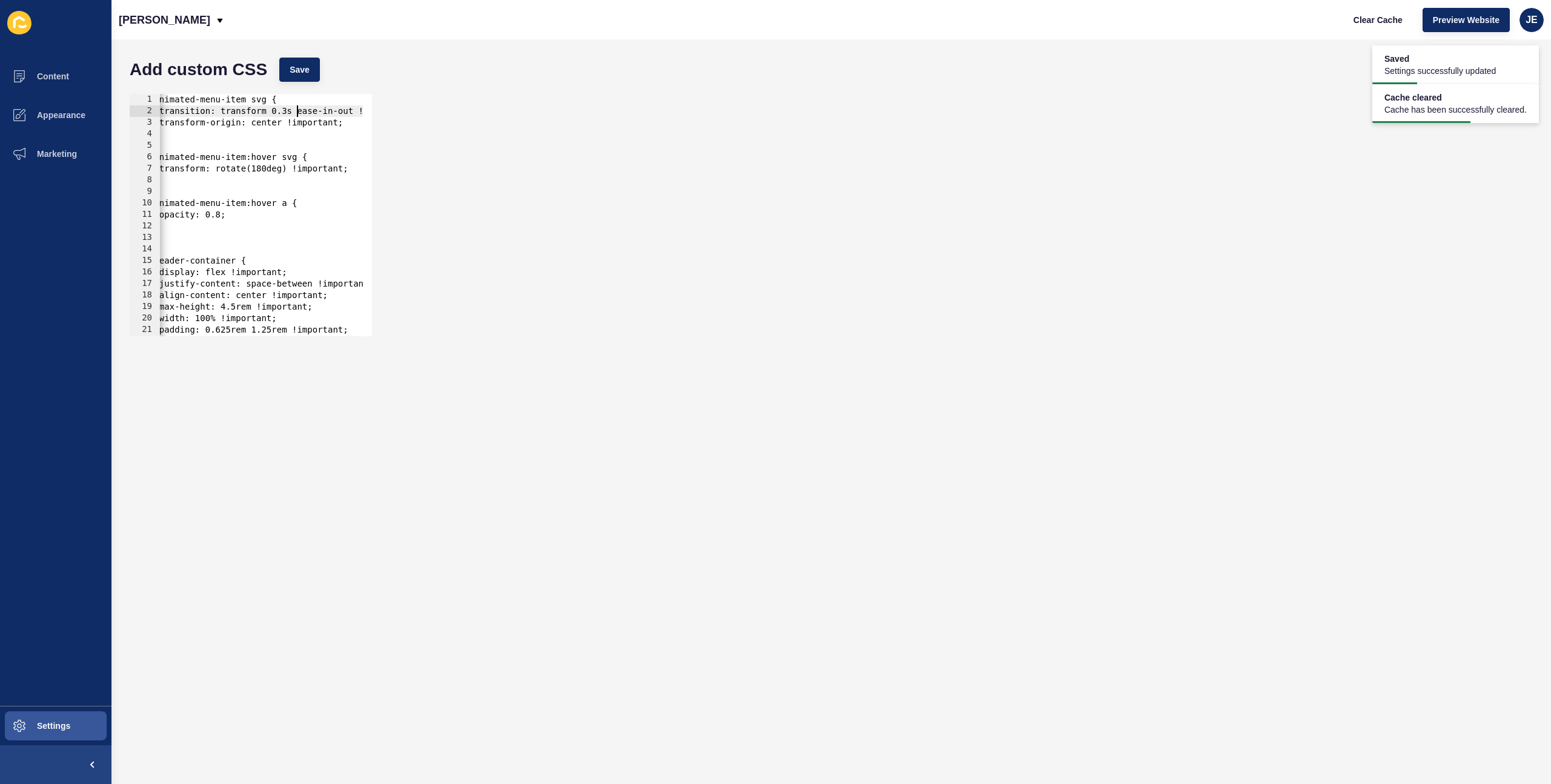
click at [293, 110] on div ".animated-menu-item svg { transition: transform 0.3s ease-in-out !important; tr…" at bounding box center [287, 222] width 280 height 256
click at [308, 79] on button "Save" at bounding box center [299, 70] width 41 height 24
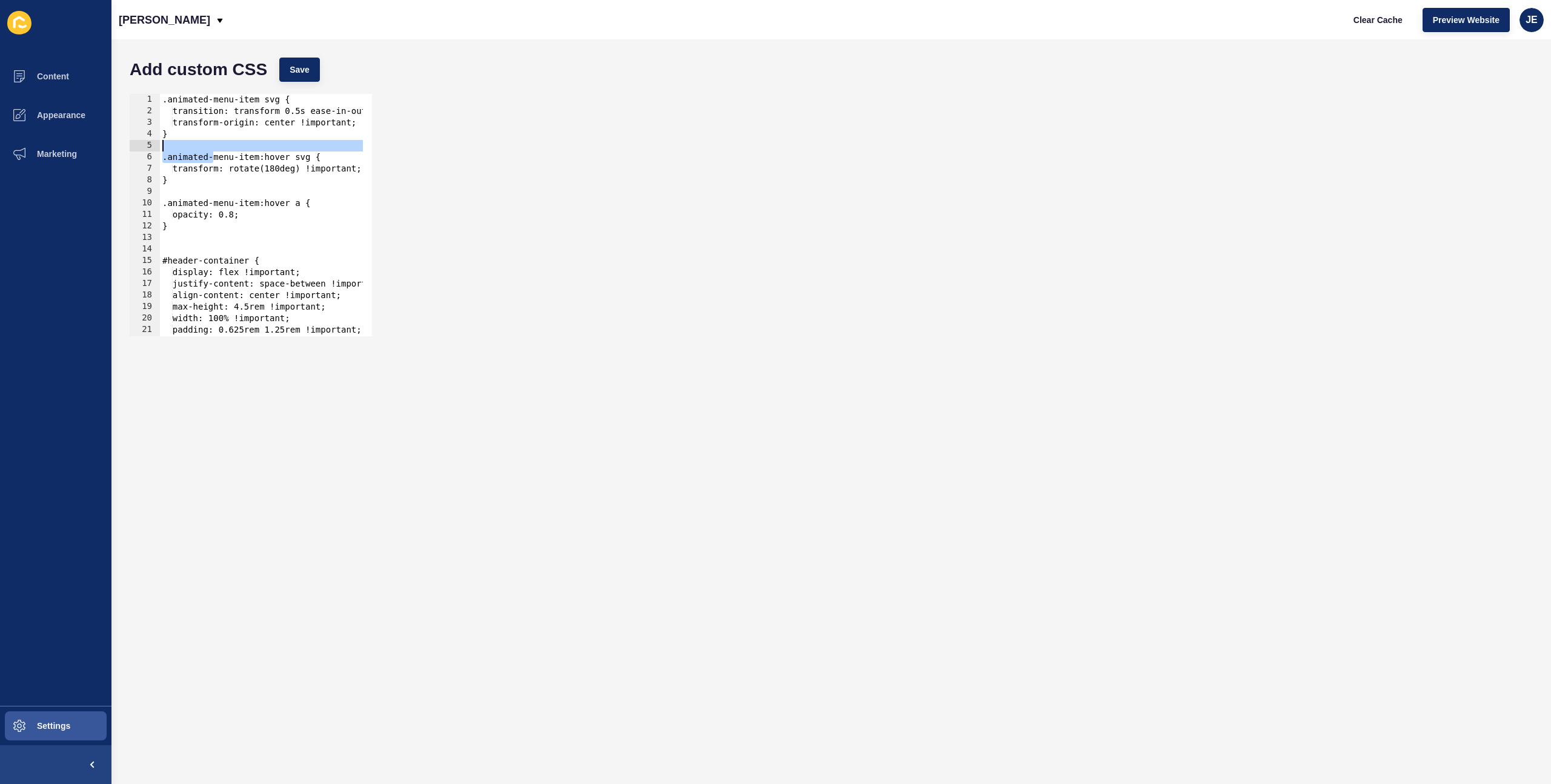
drag, startPoint x: 190, startPoint y: 154, endPoint x: 206, endPoint y: 196, distance: 44.9
click at [102, 148] on div "Content Appearance Marketing Settings Burgess Rawson Clear Cache Preview Websit…" at bounding box center [775, 392] width 1551 height 784
click at [183, 228] on div ".animated-menu-item svg { transition: transform 0.5s ease-in-out !important; tr…" at bounding box center [300, 222] width 280 height 256
type textarea "}"
paste textarea "}"
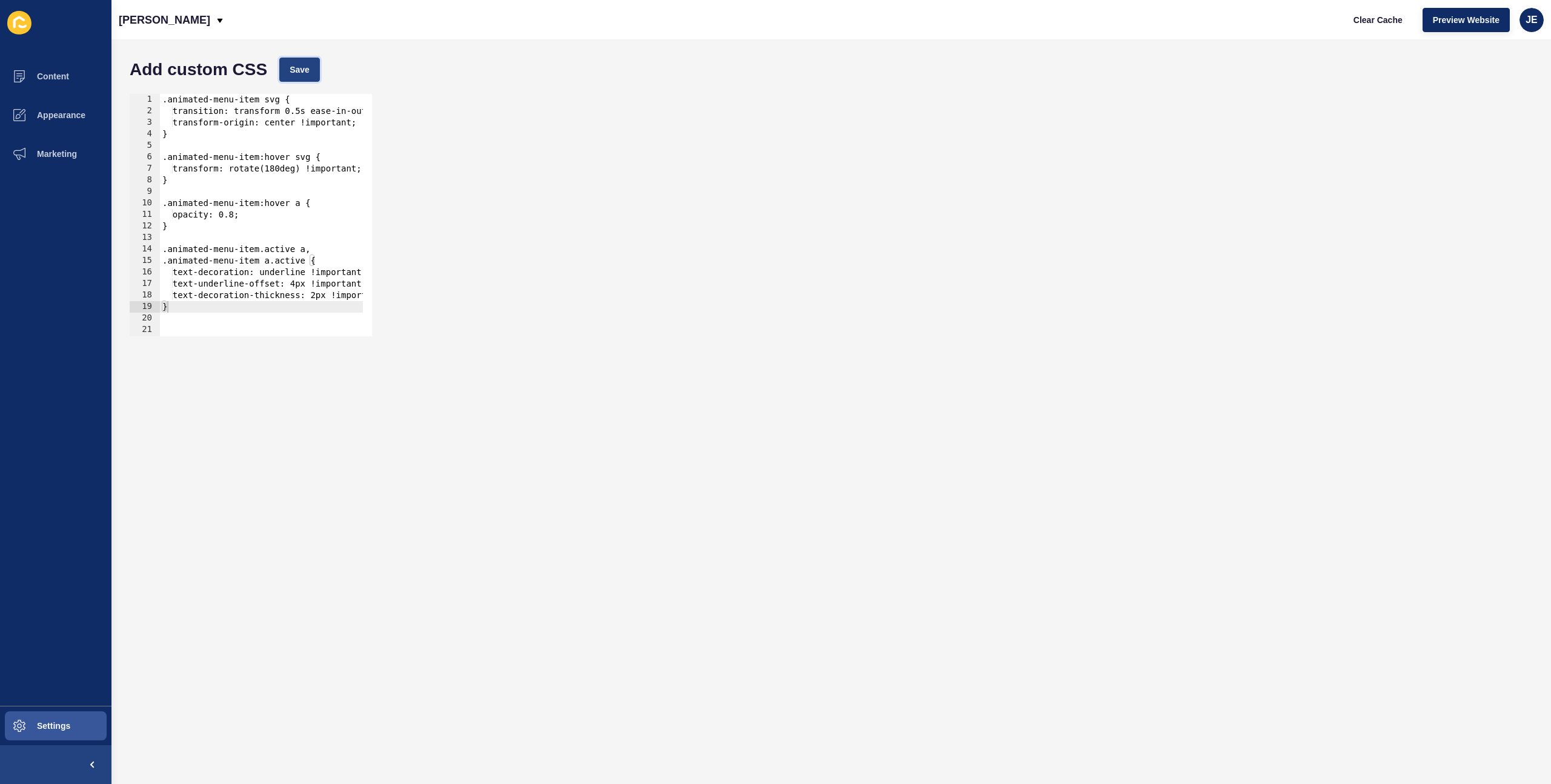
click at [303, 70] on span "Save" at bounding box center [299, 70] width 20 height 12
click at [1355, 21] on span "Clear Cache" at bounding box center [1378, 20] width 49 height 12
click at [305, 110] on div ".animated-menu-item svg { transition: transform 0.5s ease-in-out !important; tr…" at bounding box center [300, 222] width 280 height 256
click at [302, 76] on button "Save" at bounding box center [299, 70] width 41 height 24
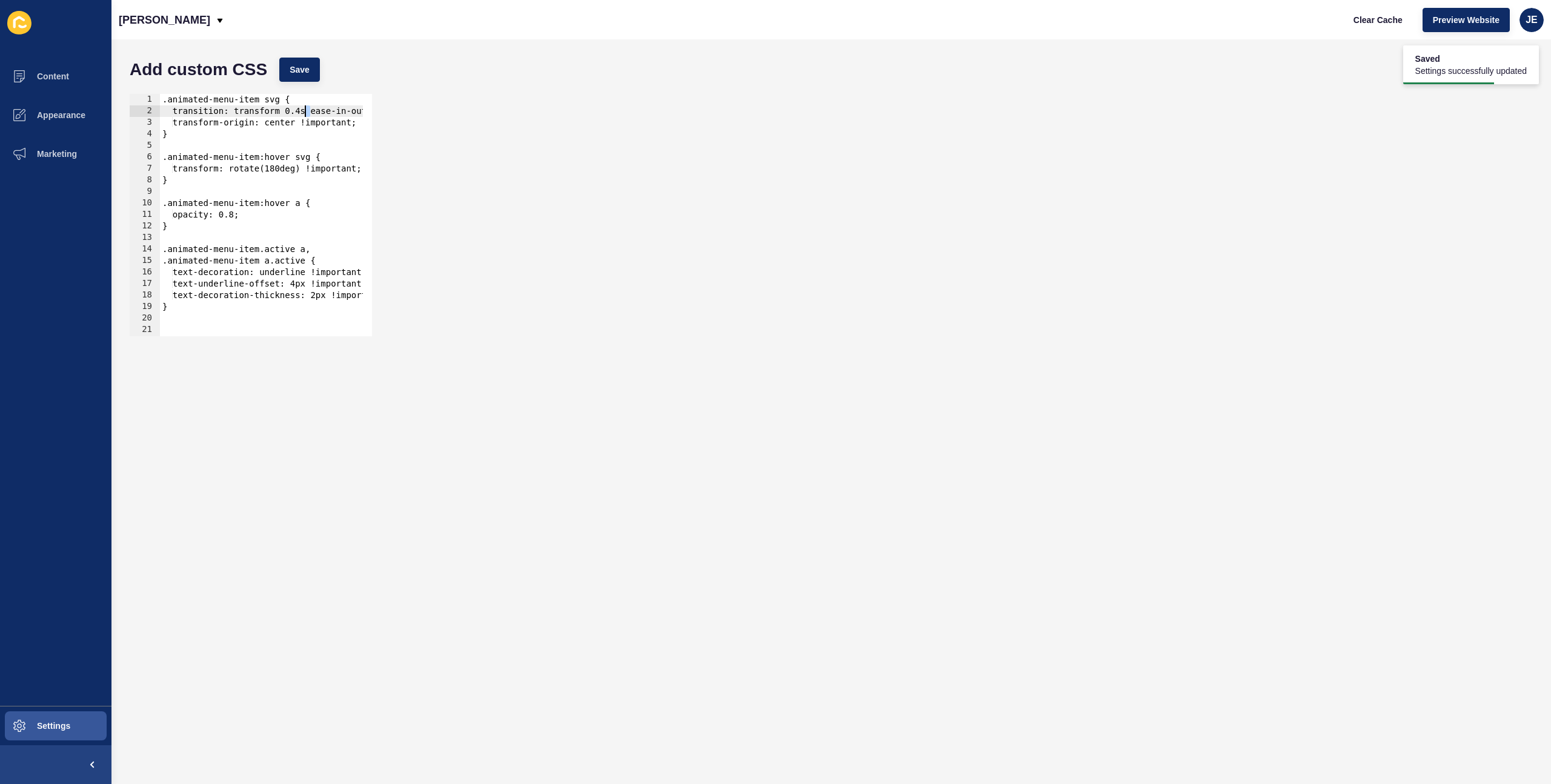
click at [305, 109] on div ".animated-menu-item svg { transition: transform 0.4s ease-in-out !important; tr…" at bounding box center [300, 222] width 280 height 256
click at [304, 66] on span "Save" at bounding box center [299, 70] width 20 height 12
click at [295, 67] on span "Save" at bounding box center [299, 70] width 20 height 12
click at [1350, 21] on button "Clear Cache" at bounding box center [1378, 20] width 70 height 24
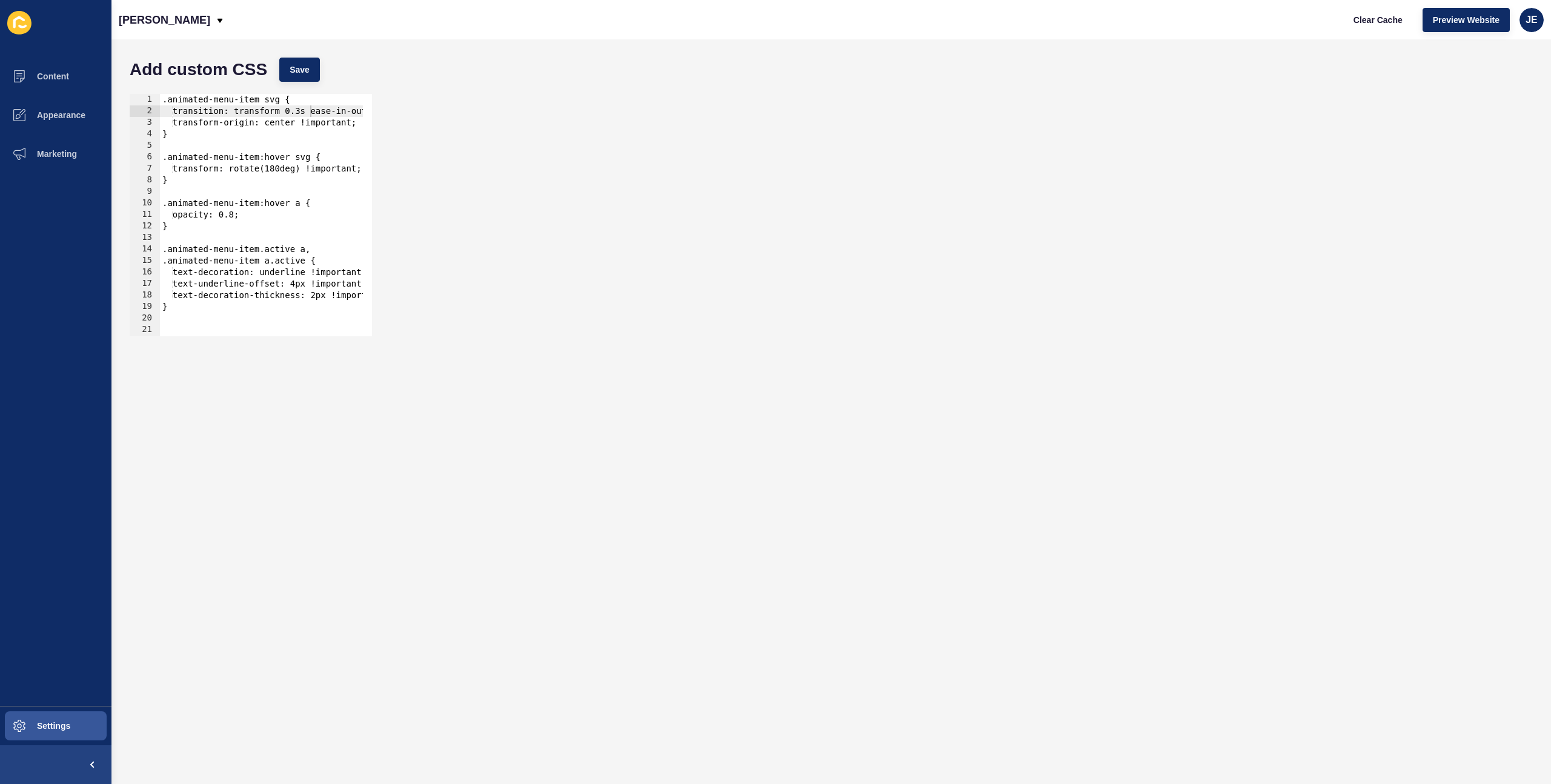
scroll to position [0, 8]
click at [165, 104] on div ".animated-menu-item svg { transition: transform 0.3s ease-in-out !important; tr…" at bounding box center [300, 222] width 280 height 256
type textarea ".animated-menu-item svg {"
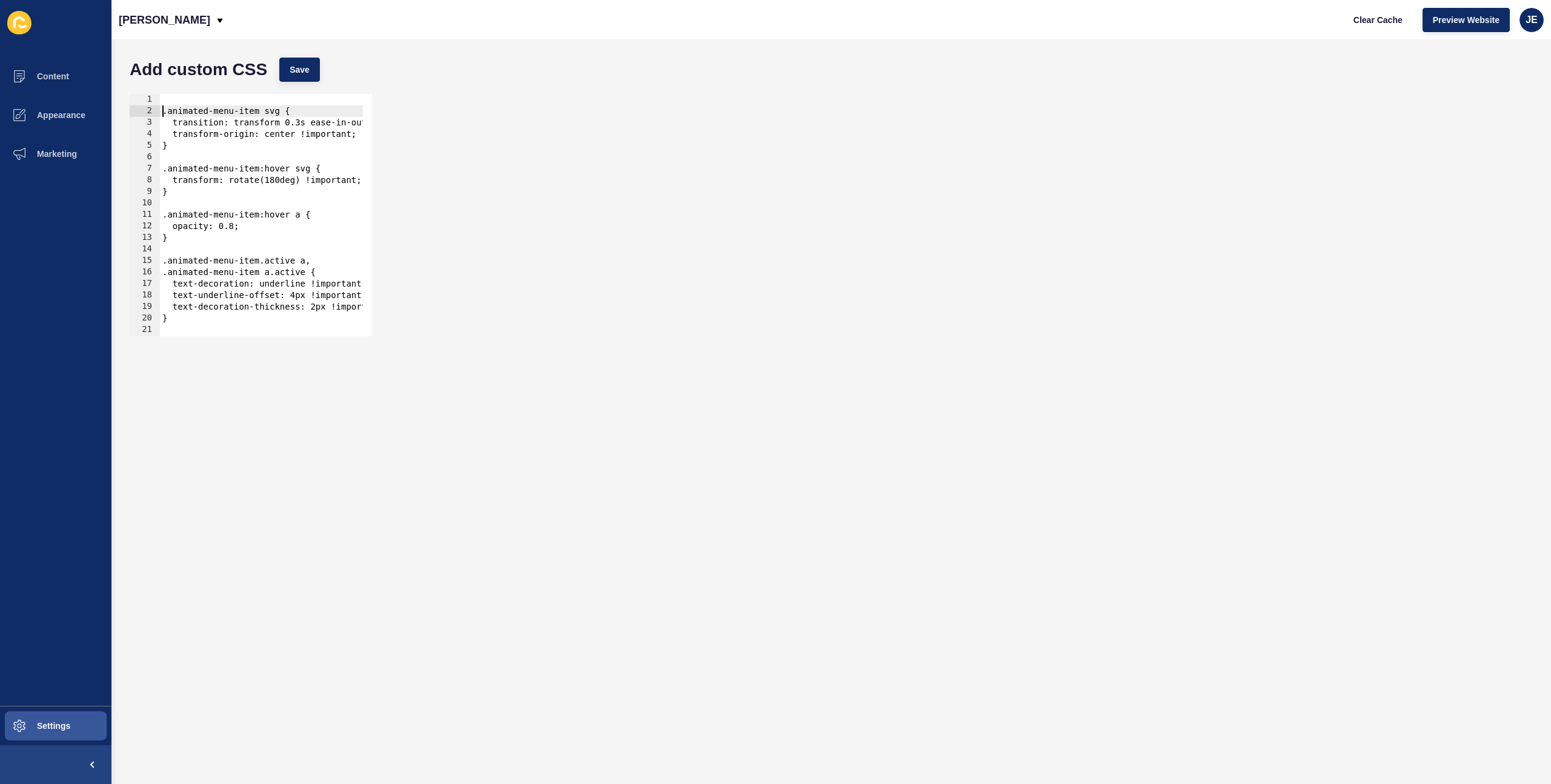
scroll to position [0, 0]
paste textarea "}"
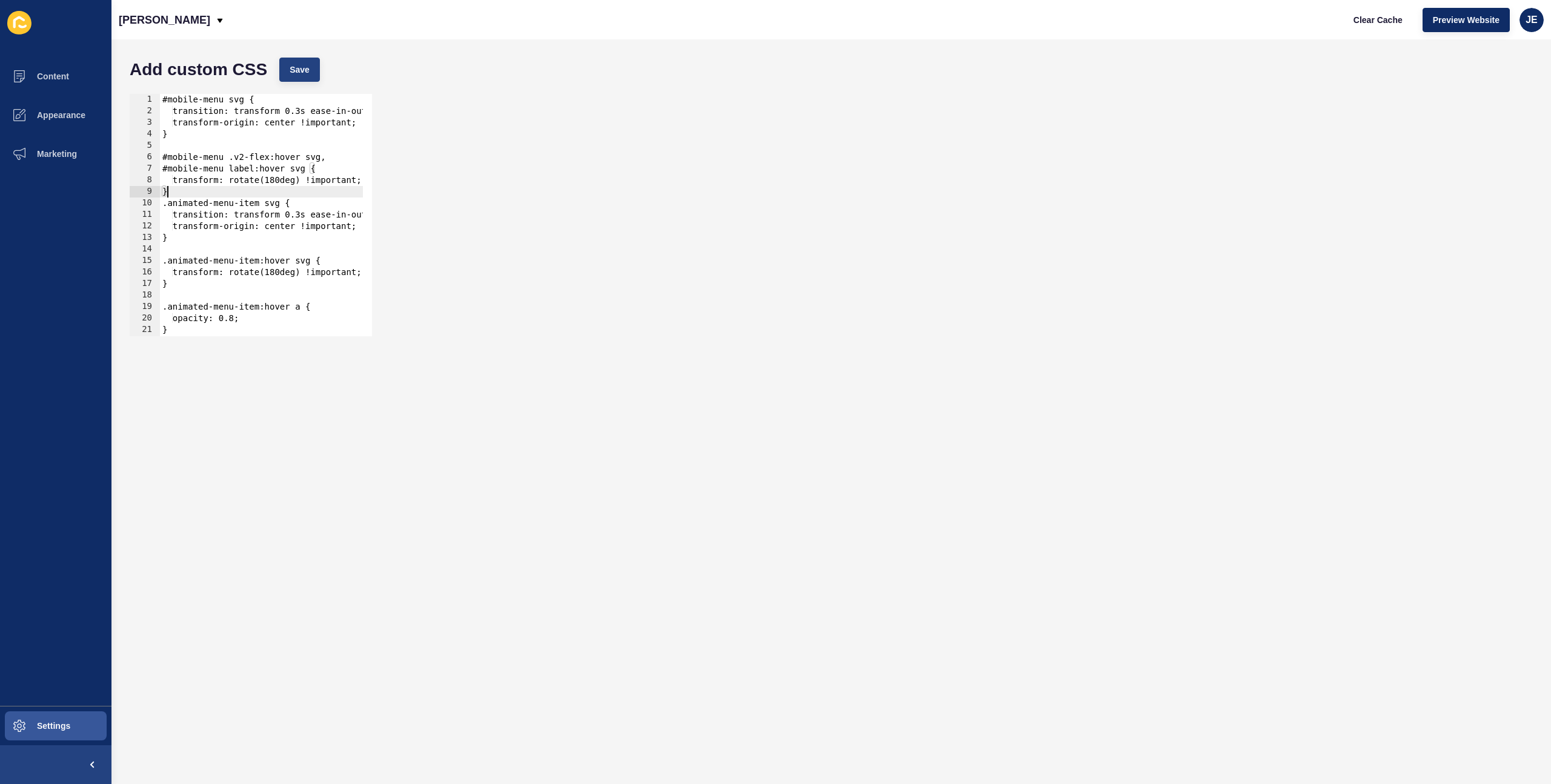
type textarea "}"
click at [301, 75] on span "Save" at bounding box center [299, 70] width 20 height 12
click at [1375, 26] on button "Clear Cache" at bounding box center [1378, 20] width 70 height 24
drag, startPoint x: 211, startPoint y: 142, endPoint x: 196, endPoint y: 173, distance: 34.4
click at [211, 142] on div "#mobile-menu svg { transition: transform 0.3s ease-in-out !important; transform…" at bounding box center [300, 222] width 280 height 256
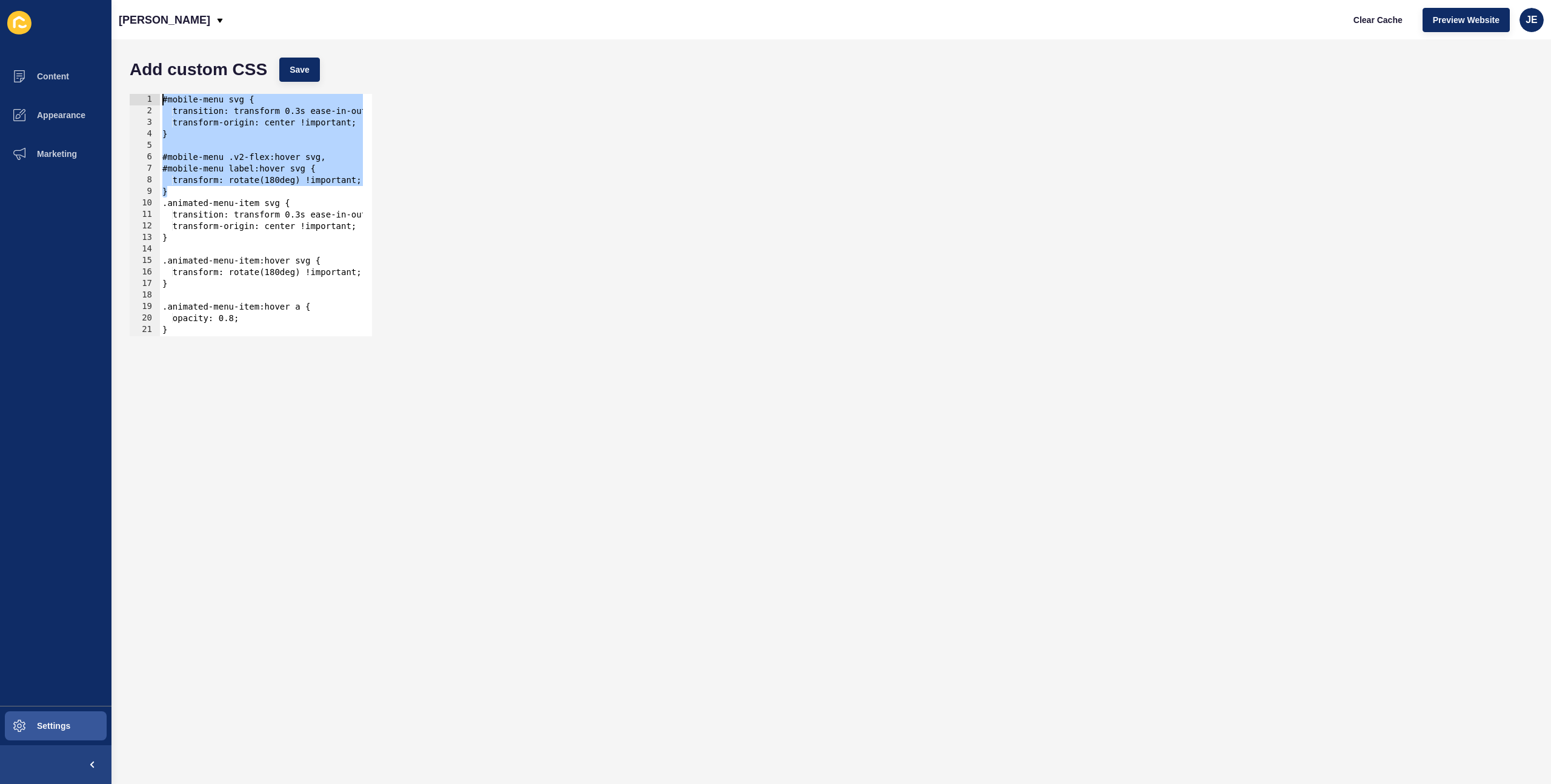
drag, startPoint x: 186, startPoint y: 188, endPoint x: 148, endPoint y: 79, distance: 115.4
click at [148, 79] on form "Add custom CSS Save 1 2 3 4 5 6 7 8 9 10 11 12 13 14 15 16 17 18 19 20 21 22 23…" at bounding box center [831, 412] width 1415 height 720
paste textarea "}"
type textarea "}"
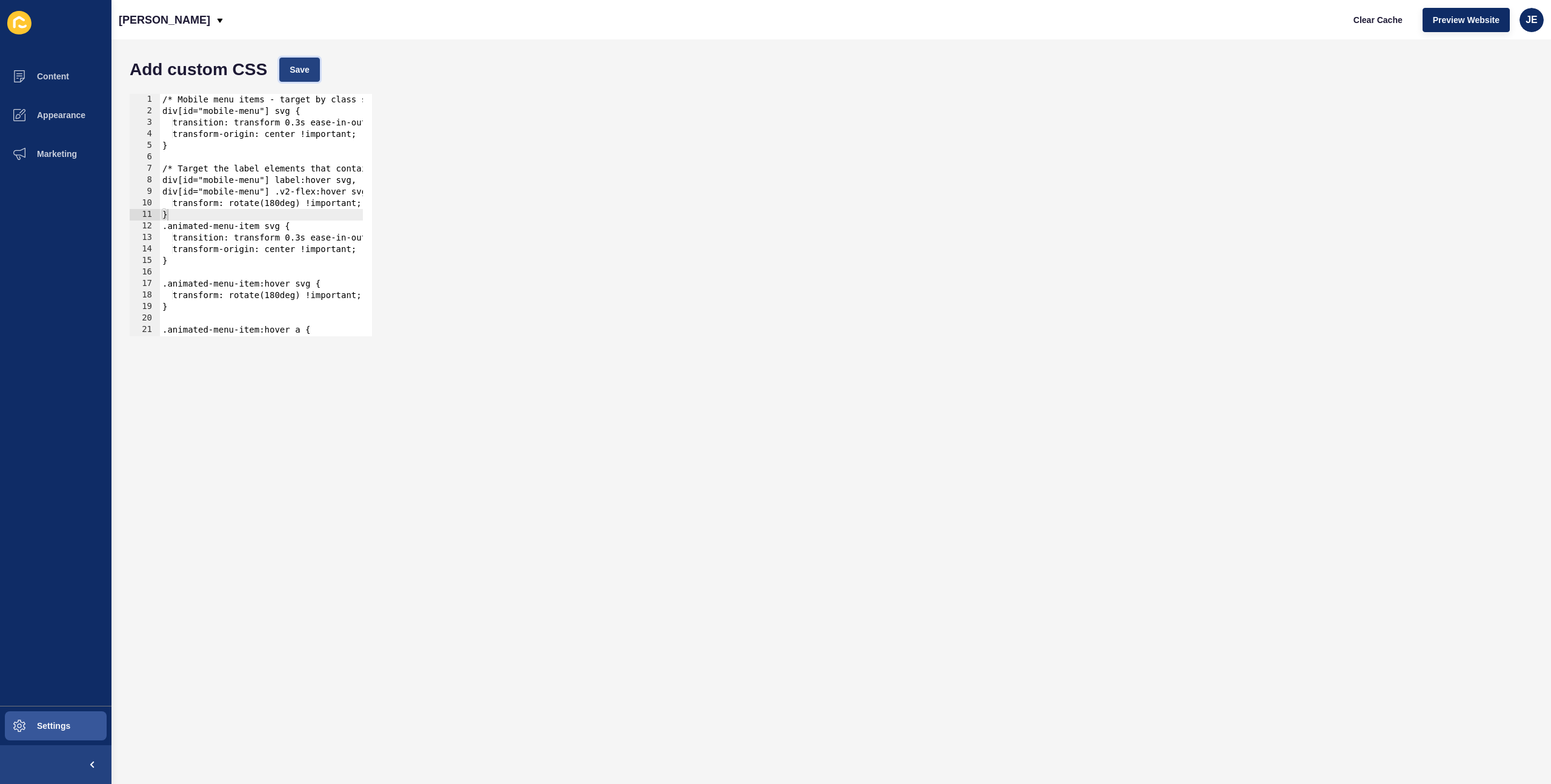
click at [301, 76] on button "Save" at bounding box center [299, 70] width 41 height 24
click at [1360, 20] on span "Clear Cache" at bounding box center [1378, 20] width 49 height 12
click at [190, 218] on div "/* Mobile menu items - target by class structure instead of ID */ div[id="mobil…" at bounding box center [328, 222] width 336 height 256
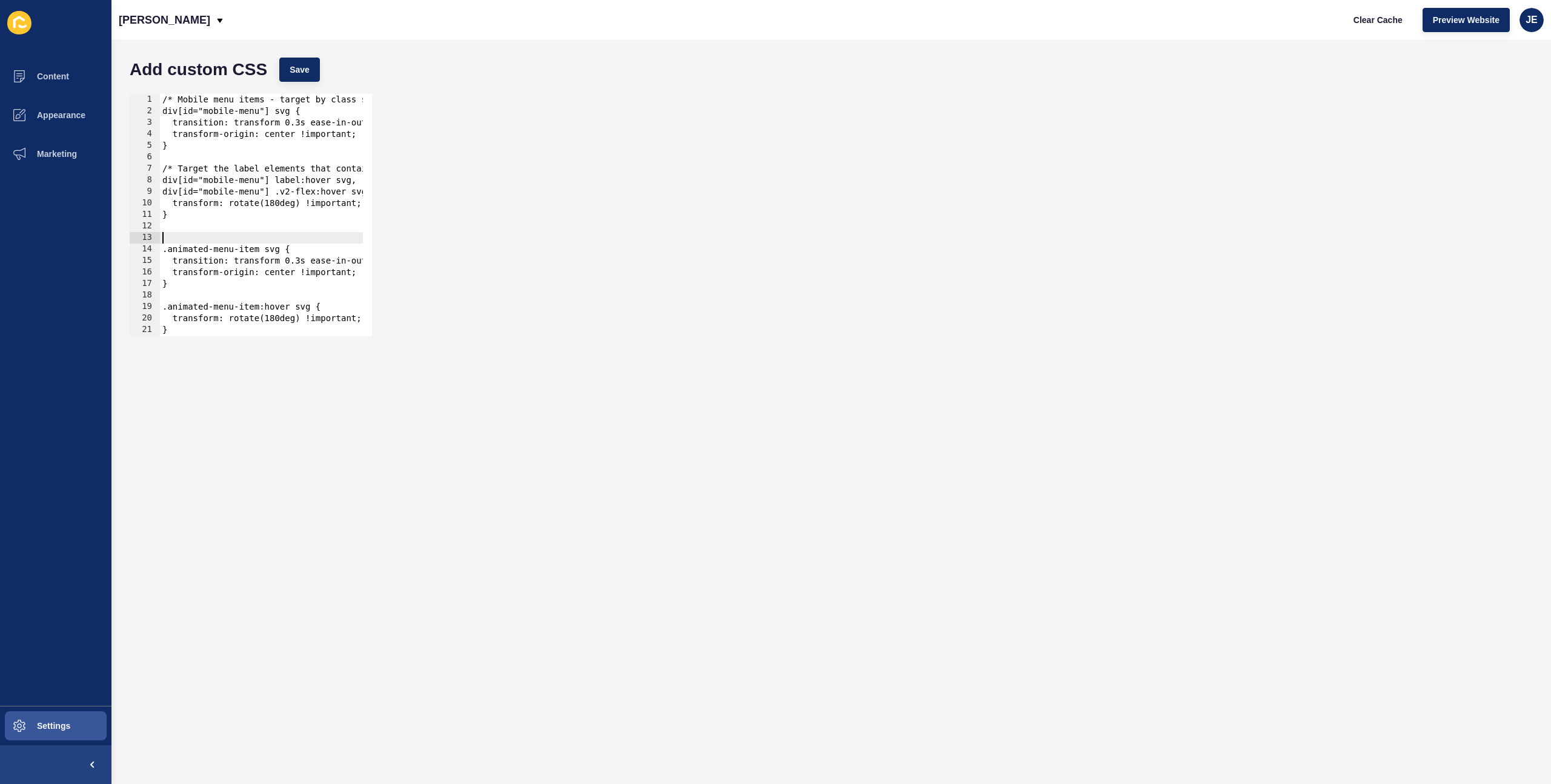
paste textarea "}"
type textarea "}"
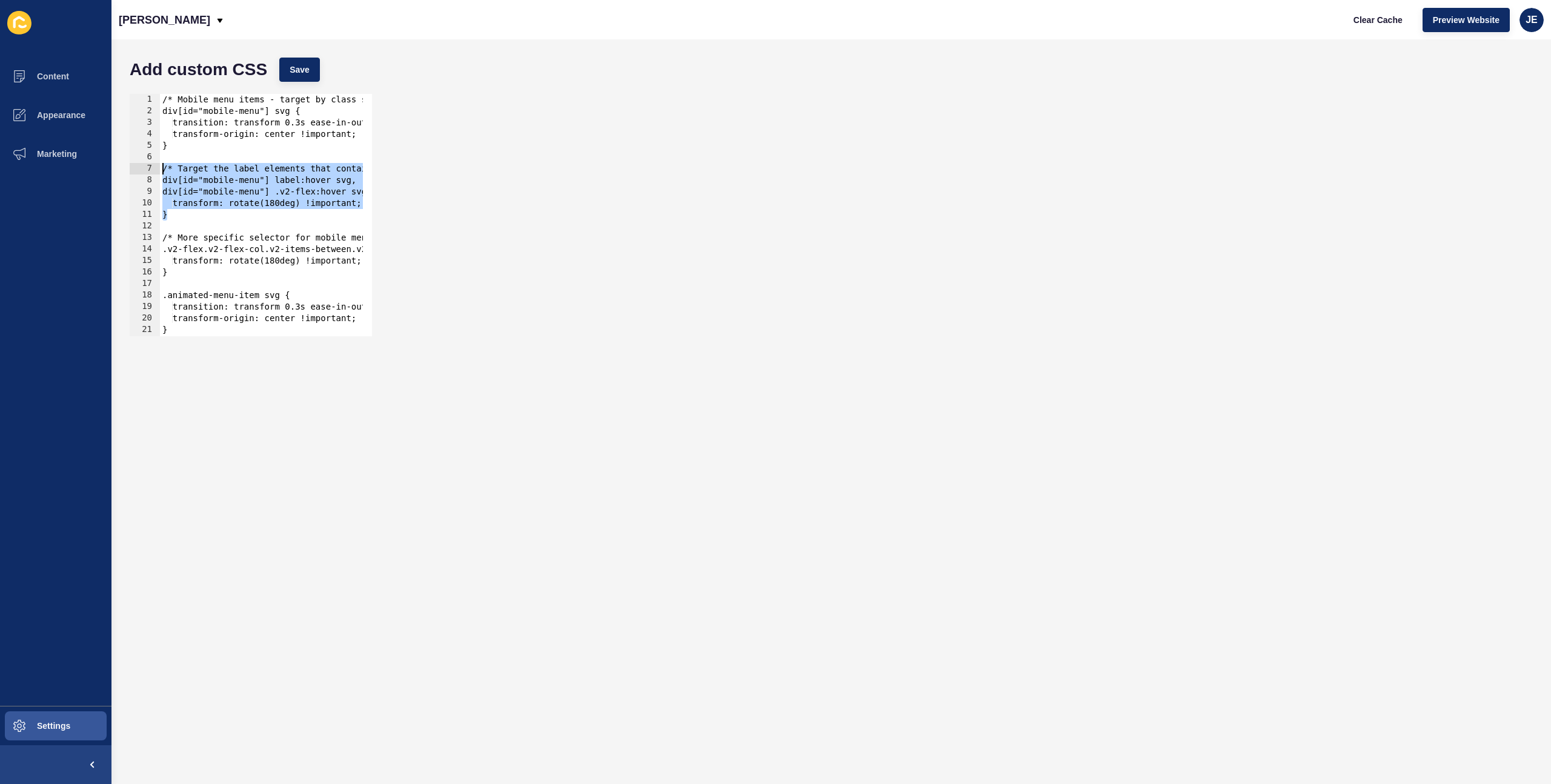
drag, startPoint x: 190, startPoint y: 218, endPoint x: 143, endPoint y: 174, distance: 64.4
click at [145, 173] on div "1 2 3 4 5 6 7 8 9 10 11 12 13 14 15 16 17 18 19 20 21 22 23 /* Mobile menu item…" at bounding box center [250, 215] width 242 height 242
type textarea "/* Target the label elements that contain the menu items */ div[id="mobile-menu…"
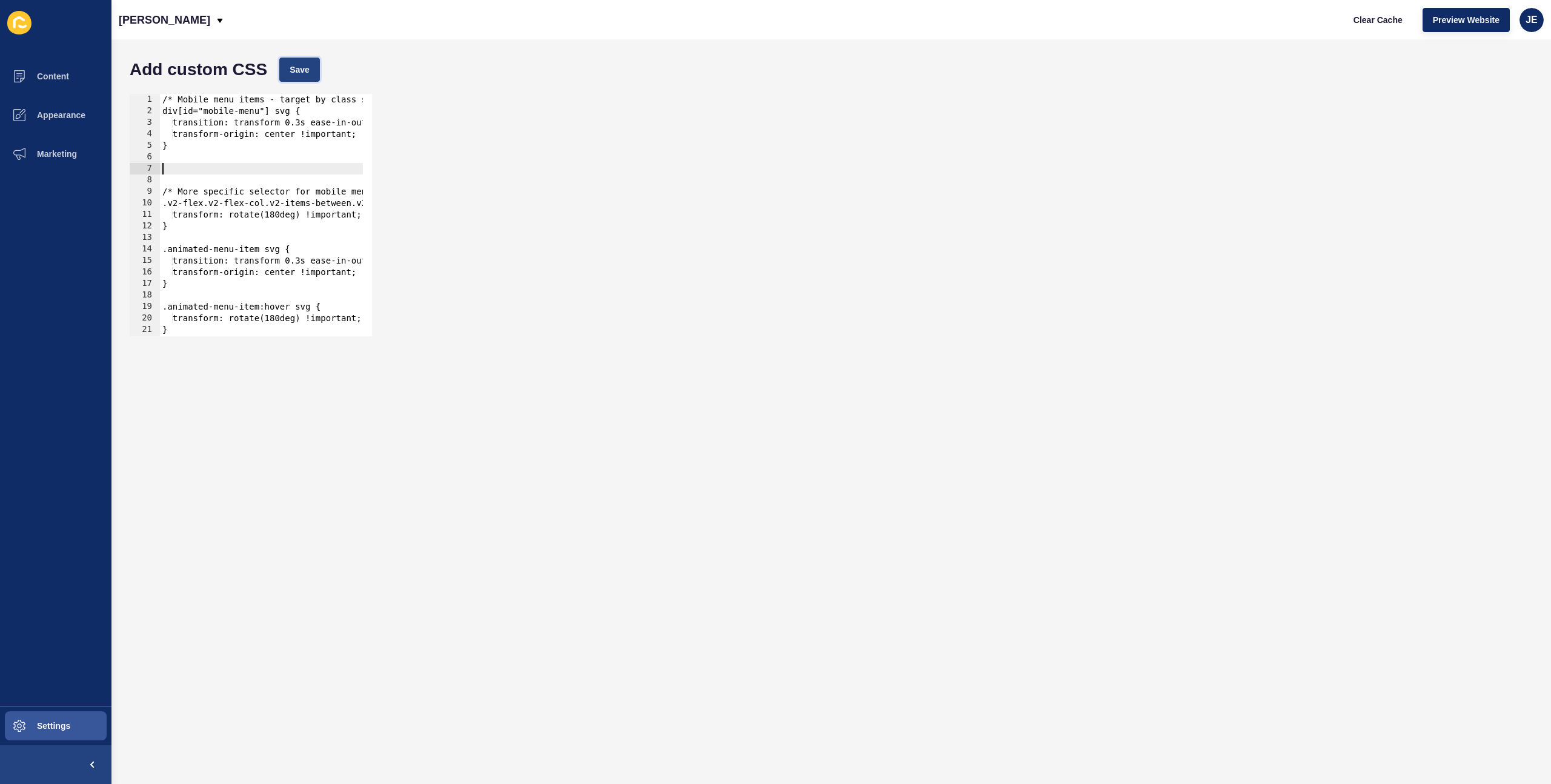
click at [295, 68] on span "Save" at bounding box center [299, 70] width 20 height 12
click at [1359, 21] on span "Clear Cache" at bounding box center [1378, 20] width 49 height 12
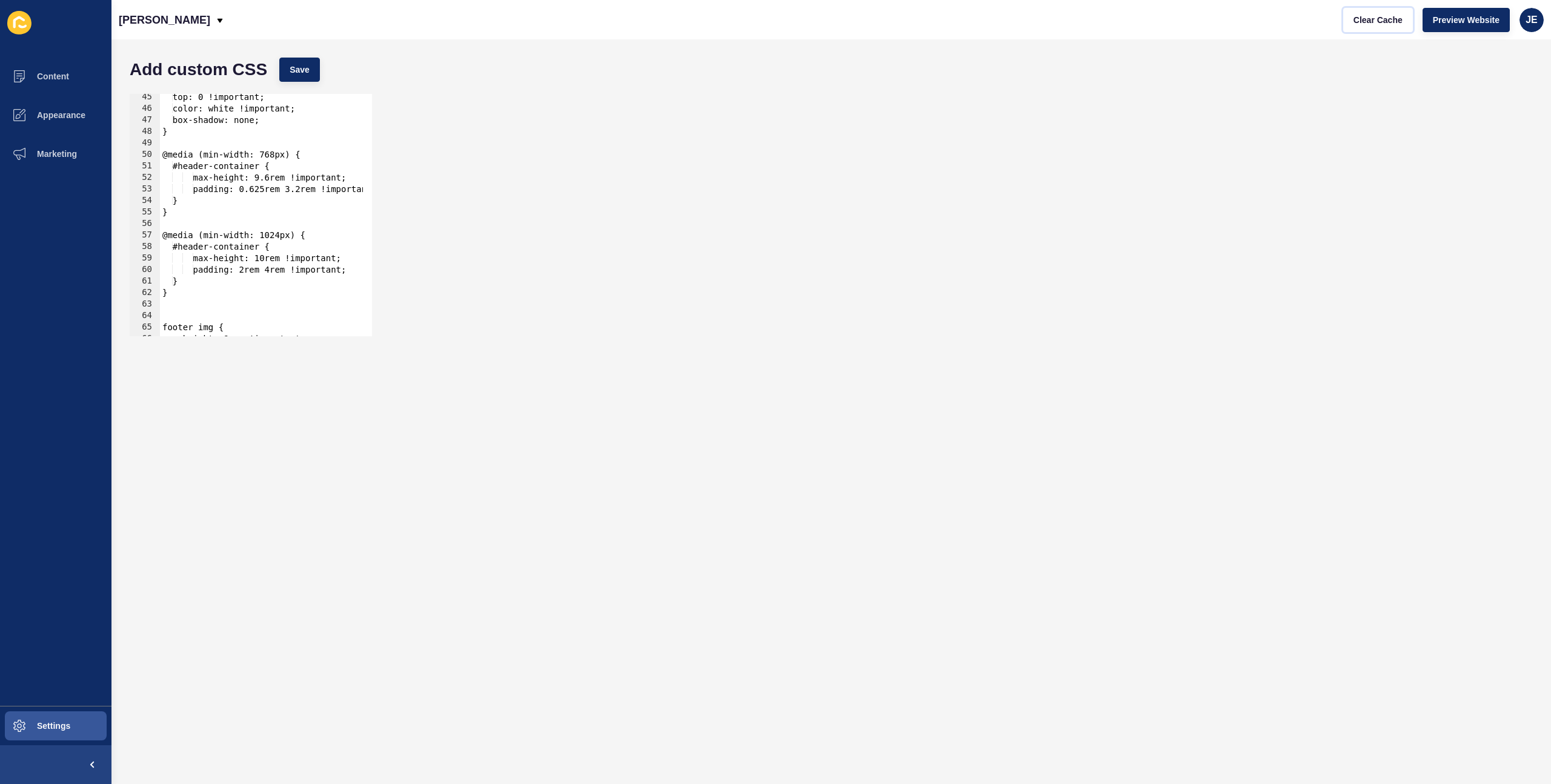
scroll to position [509, 0]
drag, startPoint x: 175, startPoint y: 213, endPoint x: 156, endPoint y: 155, distance: 61.0
click at [156, 155] on div "} 45 46 47 48 49 50 51 52 53 54 55 56 57 58 59 60 61 62 63 64 65 66 67 top: 0 !…" at bounding box center [250, 215] width 242 height 242
click at [181, 208] on div "top: 0 !important; color: white !important; box-shadow: none; } @media (min-wid…" at bounding box center [331, 219] width 341 height 256
type textarea "}"
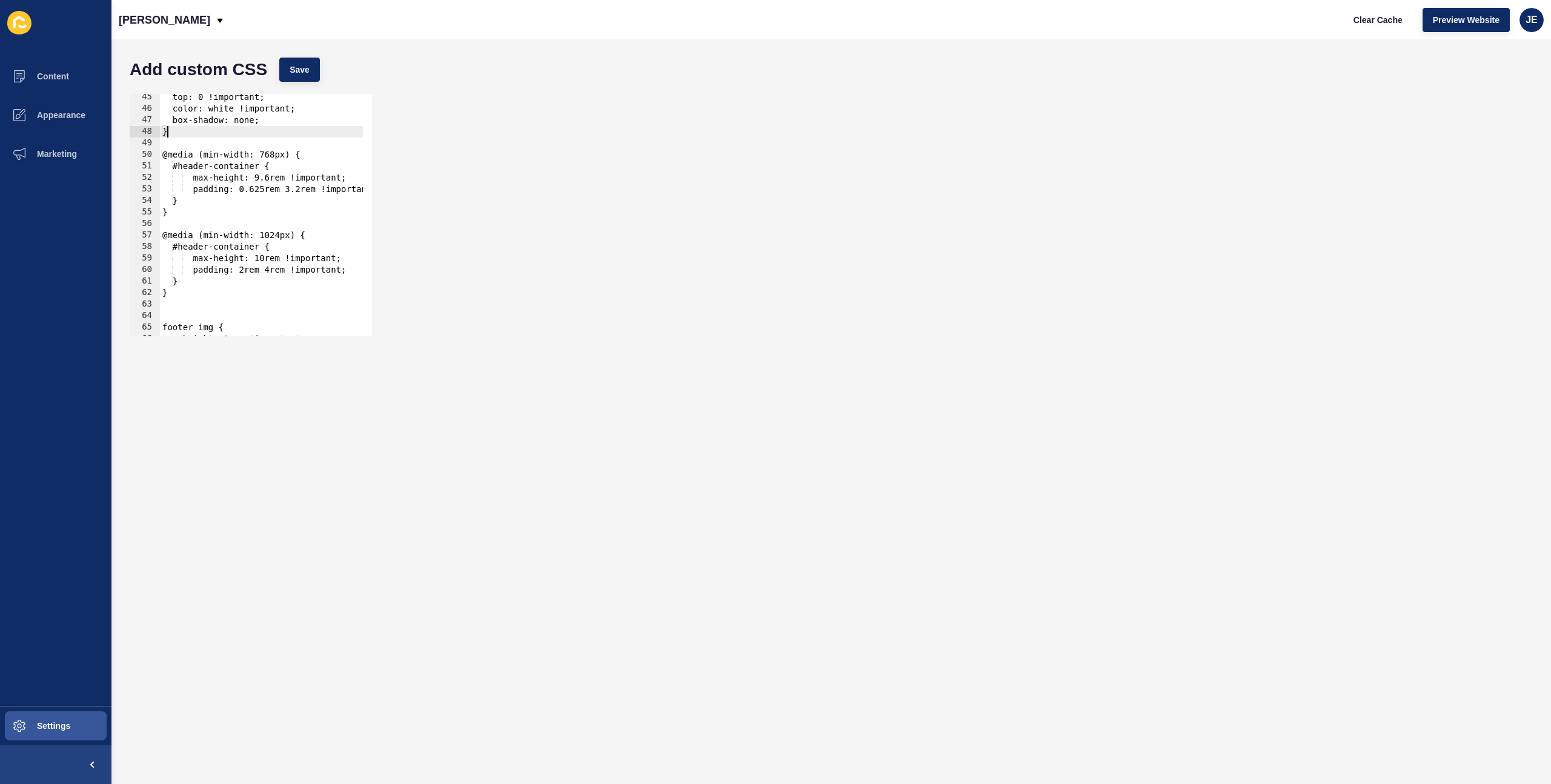
click at [185, 128] on div "top: 0 !important; color: white !important; box-shadow: none; } @media (min-wid…" at bounding box center [331, 219] width 341 height 256
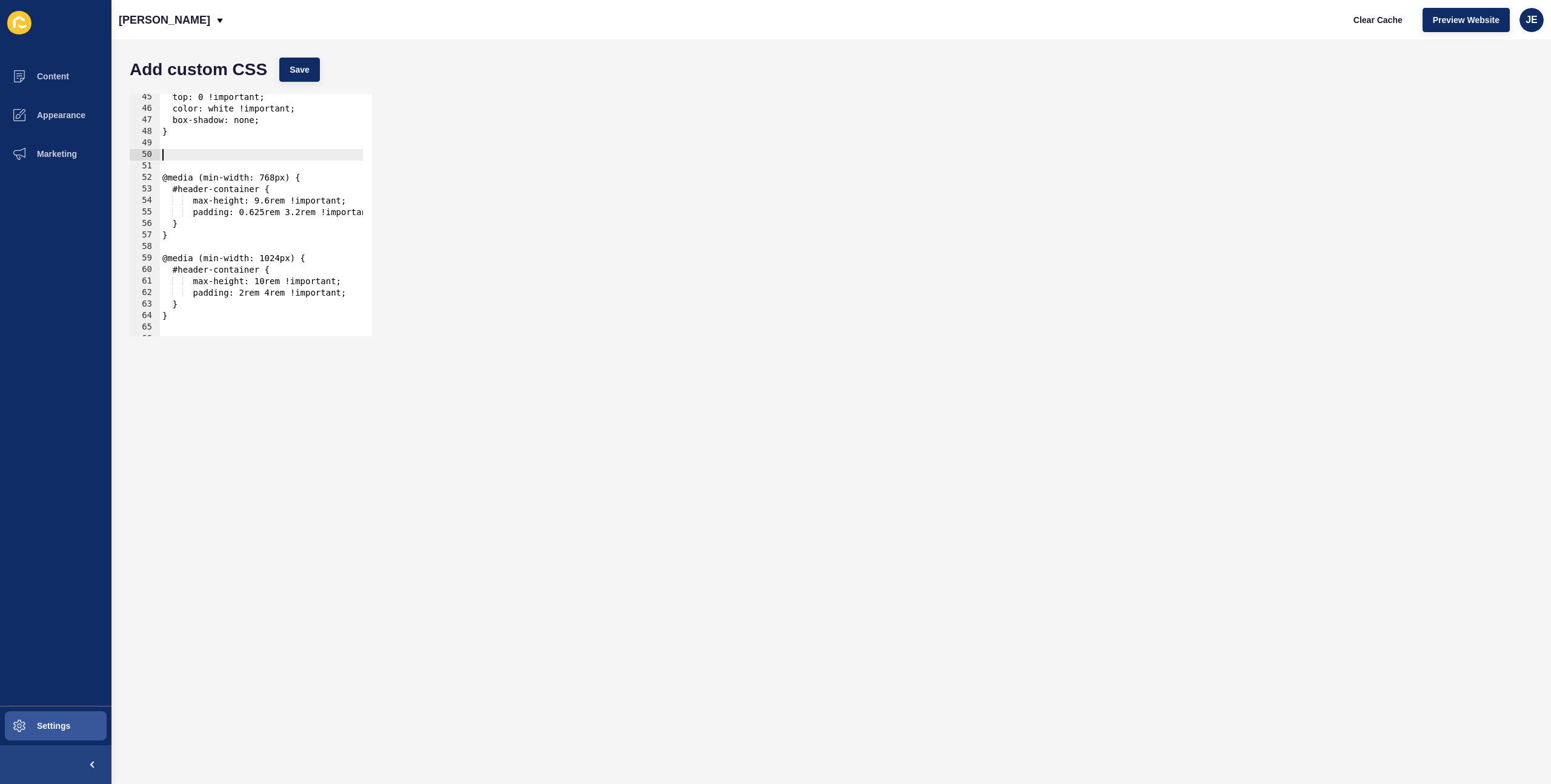
paste textarea "}"
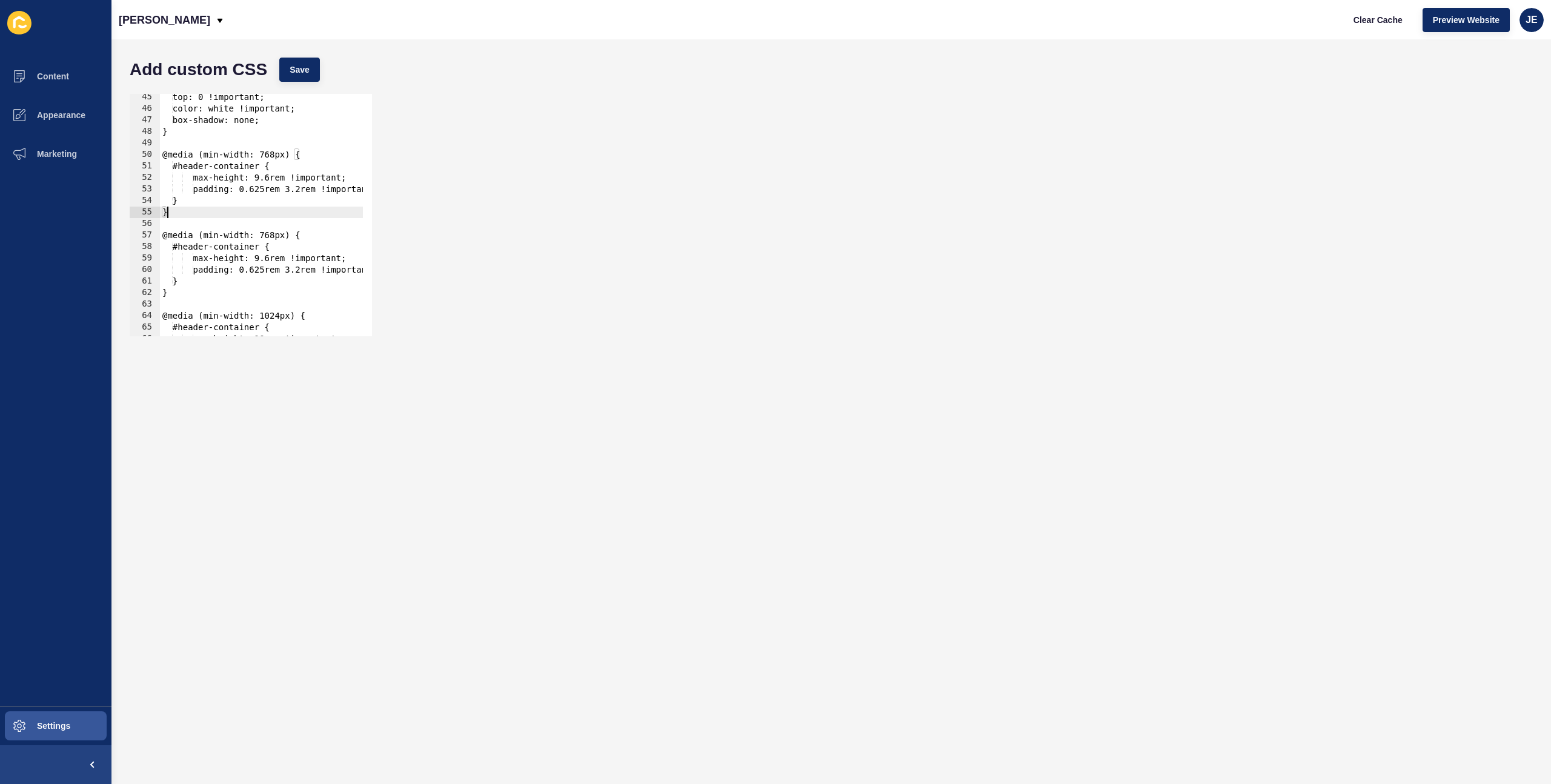
click at [211, 155] on div "top: 0 !important; color: white !important; box-shadow: none; } @media (min-wid…" at bounding box center [331, 219] width 341 height 256
click at [230, 187] on div "top: 0 !important; color: white !important; box-shadow: none; } @media (max-wid…" at bounding box center [331, 219] width 341 height 256
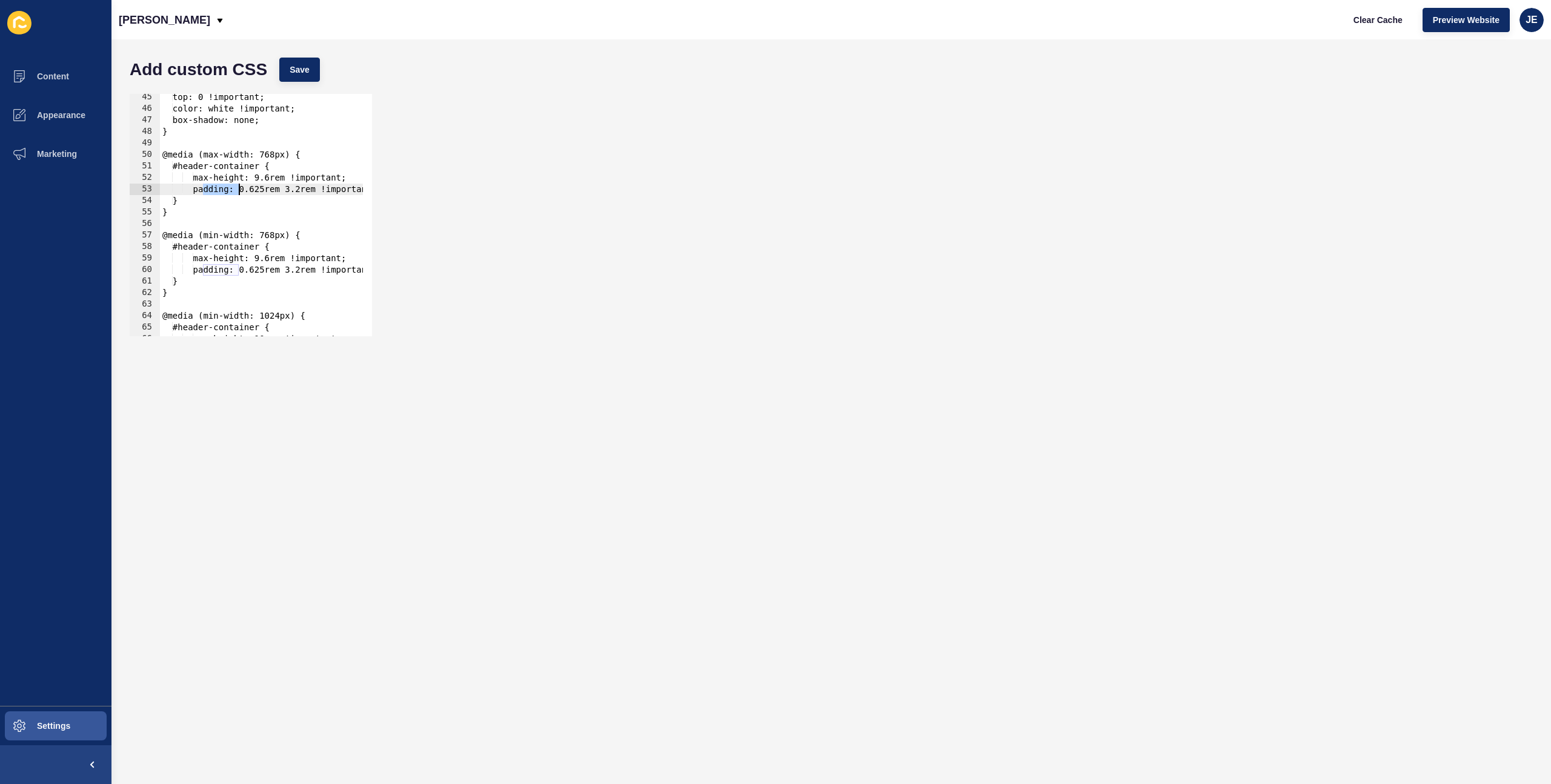
click at [230, 187] on div "top: 0 !important; color: white !important; box-shadow: none; } @media (max-wid…" at bounding box center [331, 219] width 341 height 256
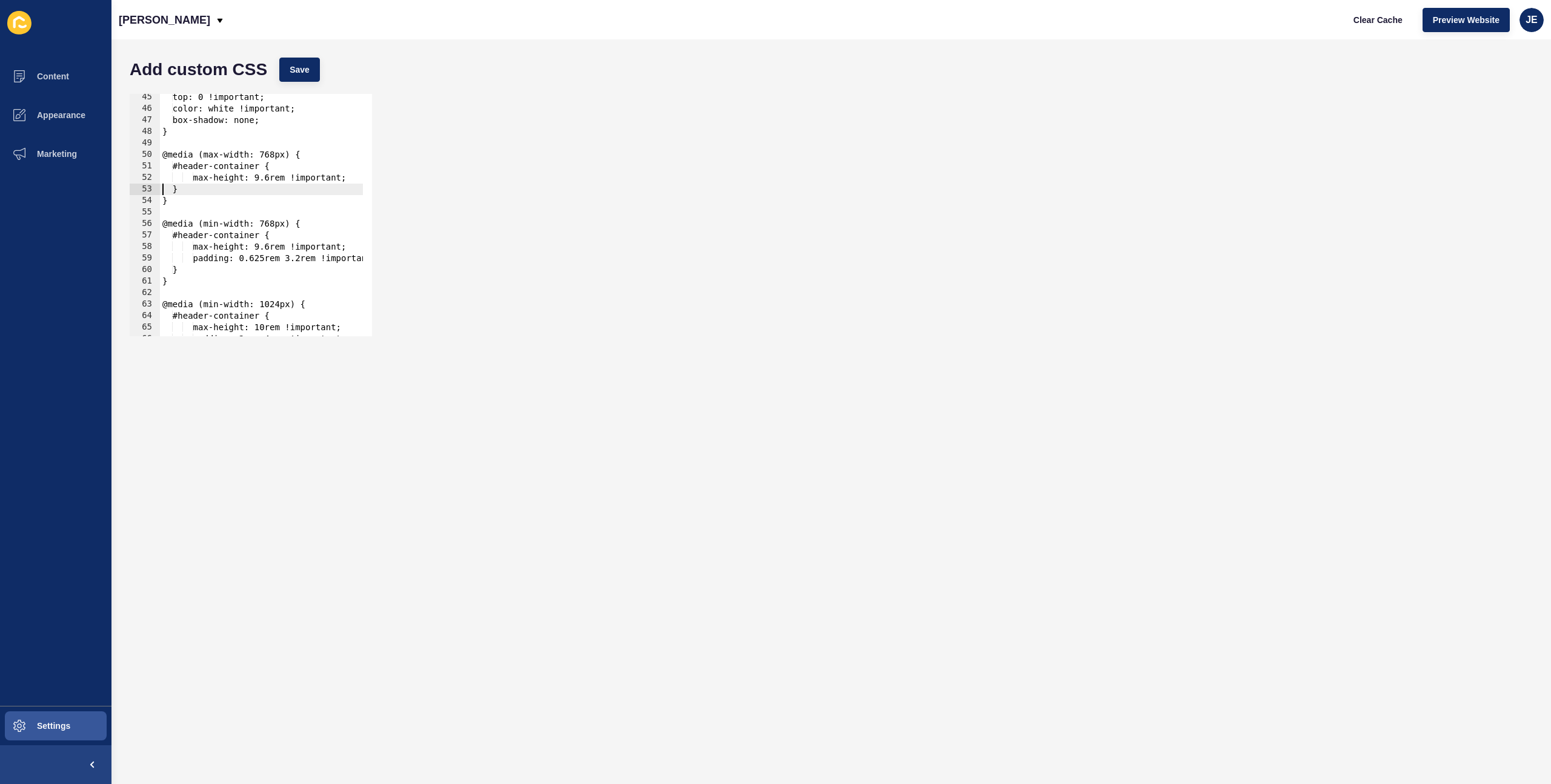
scroll to position [0, 1]
click at [266, 179] on div "top: 0 !important; color: white !important; box-shadow: none; } @media (max-wid…" at bounding box center [331, 219] width 341 height 256
click at [276, 179] on div "top: 0 !important; color: white !important; box-shadow: none; } @media (max-wid…" at bounding box center [331, 219] width 341 height 256
click at [303, 78] on button "Save" at bounding box center [299, 70] width 41 height 24
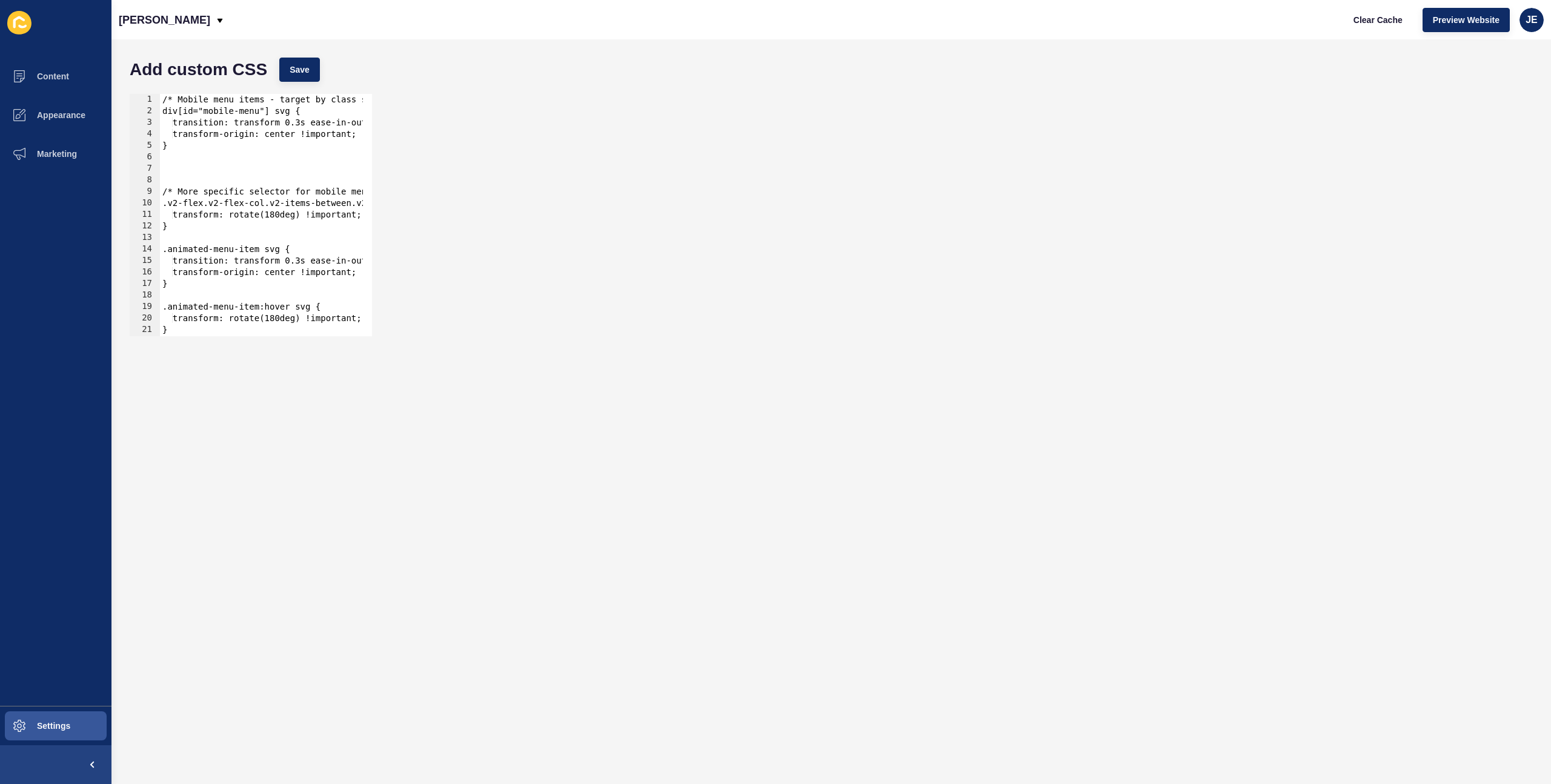
scroll to position [0, 0]
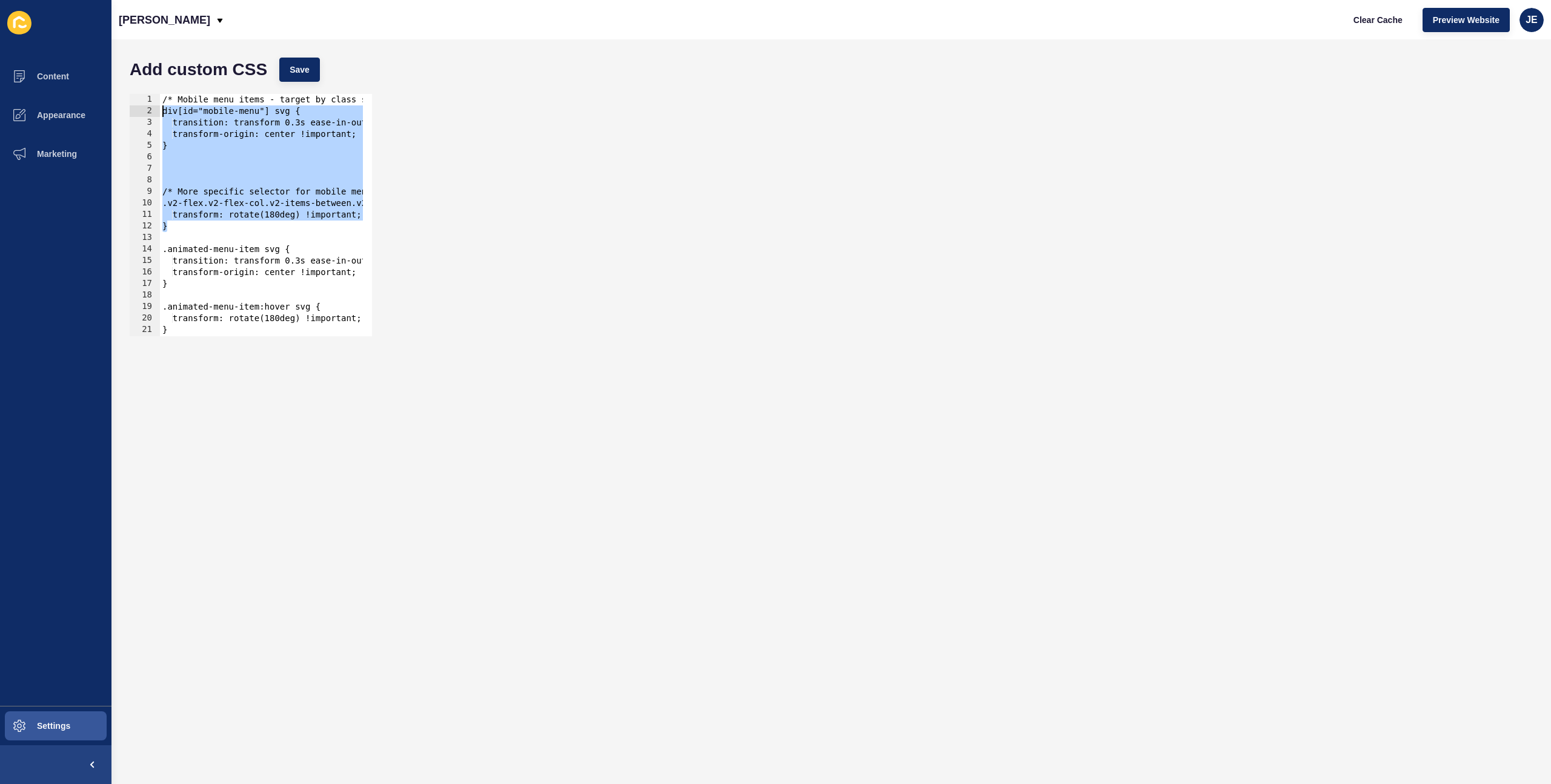
drag, startPoint x: 201, startPoint y: 227, endPoint x: 130, endPoint y: 99, distance: 146.4
click at [130, 99] on div "} 1 2 3 4 5 6 7 8 9 10 11 12 13 14 15 16 17 18 19 20 21 22 23 /* Mobile menu it…" at bounding box center [250, 215] width 242 height 242
type textarea "/* Mobile menu items - target by class structure instead of ID */ div[id="mobil…"
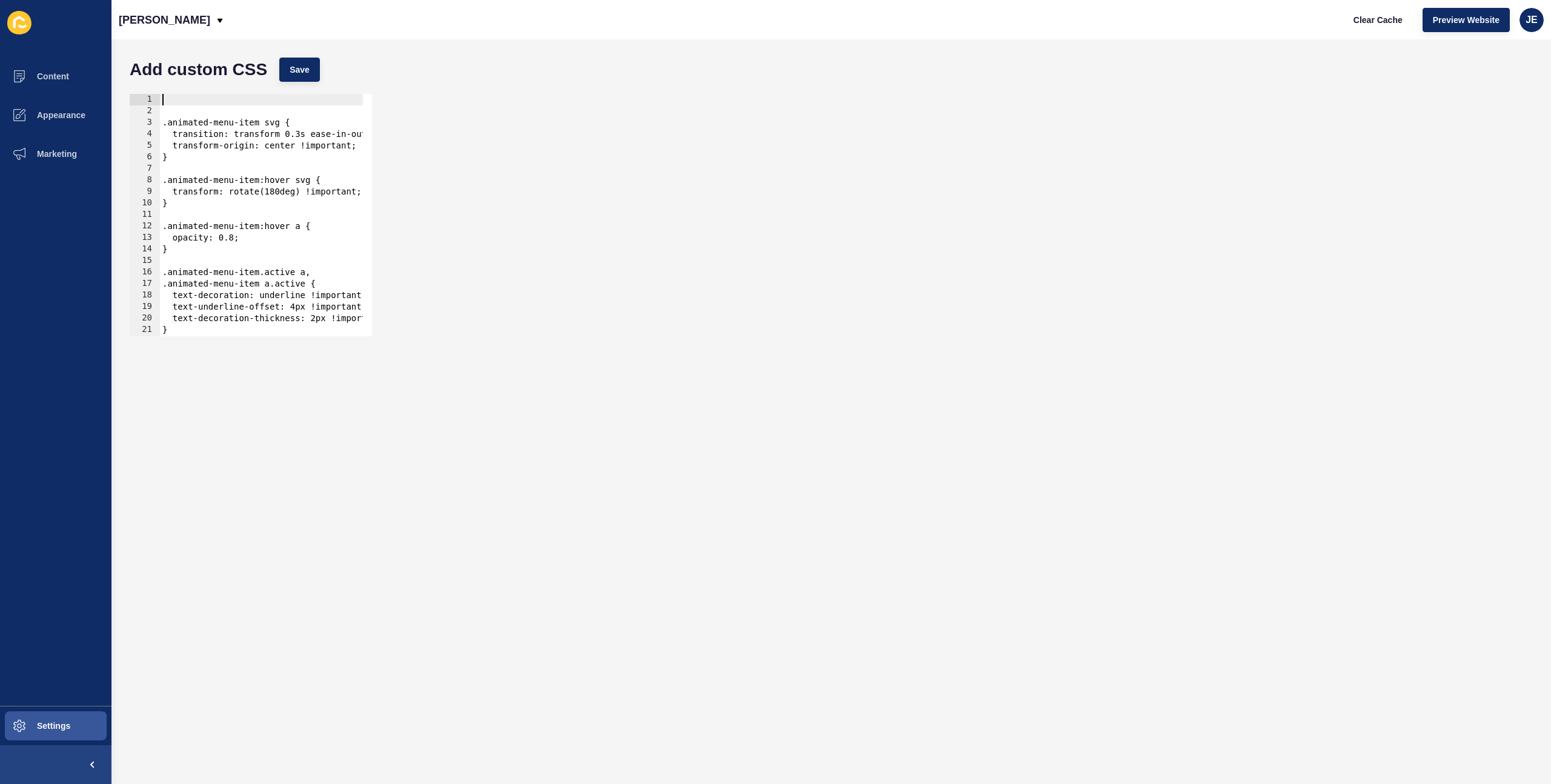
click at [165, 124] on div ".animated-menu-item svg { transition: transform 0.3s ease-in-out !important; tr…" at bounding box center [300, 222] width 280 height 256
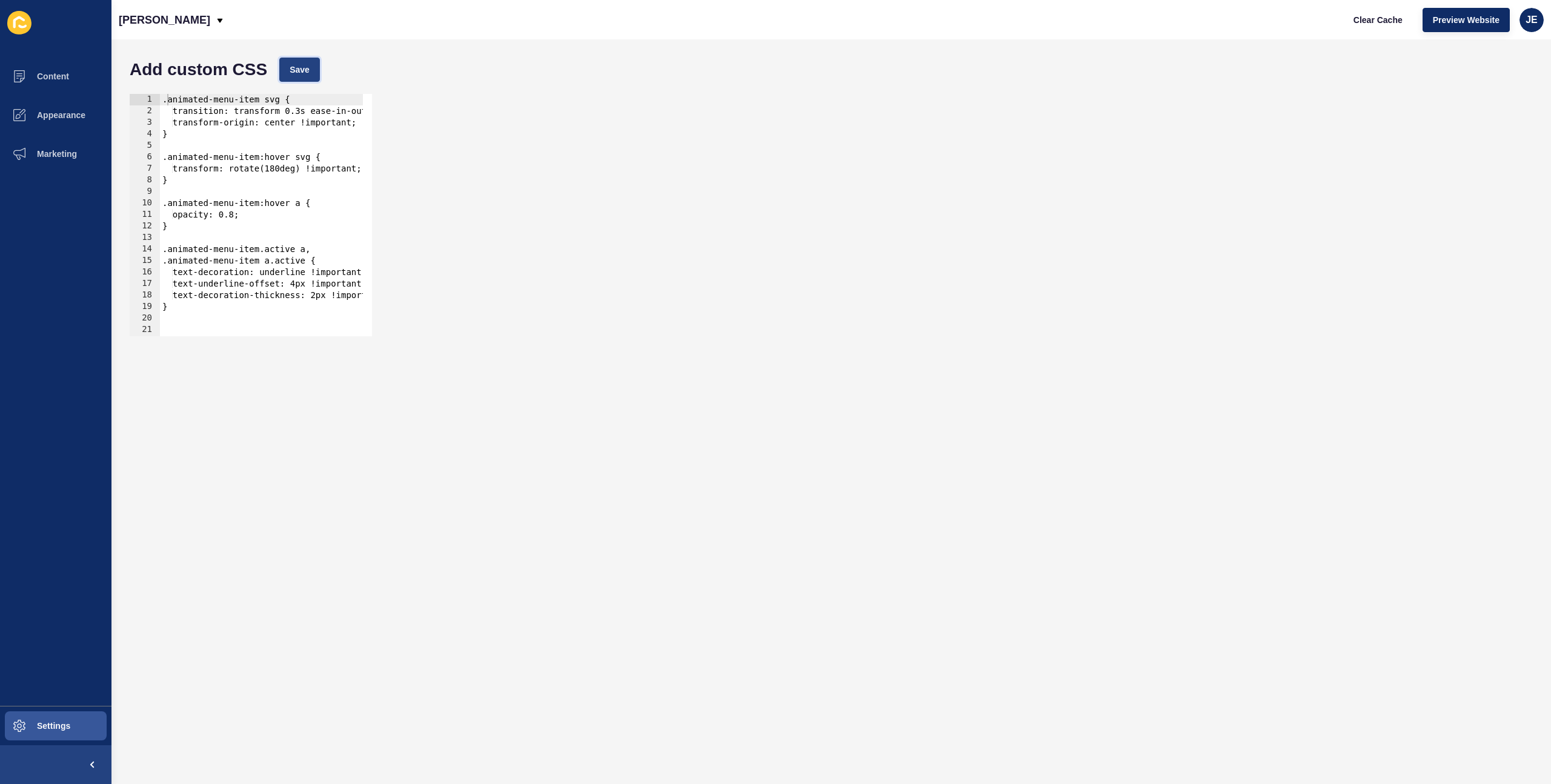
click at [296, 71] on span "Save" at bounding box center [299, 70] width 20 height 12
click at [1391, 25] on span "Clear Cache" at bounding box center [1378, 20] width 49 height 12
click at [168, 112] on div ".animated-menu-item svg { transition: transform 0.3s ease-in-out !important; tr…" at bounding box center [300, 222] width 280 height 256
click at [164, 104] on div ".animated-menu-item svg { transition: transform 0.3s ease-in-out !important; tr…" at bounding box center [300, 222] width 280 height 256
type textarea ".animated-menu-item svg {"
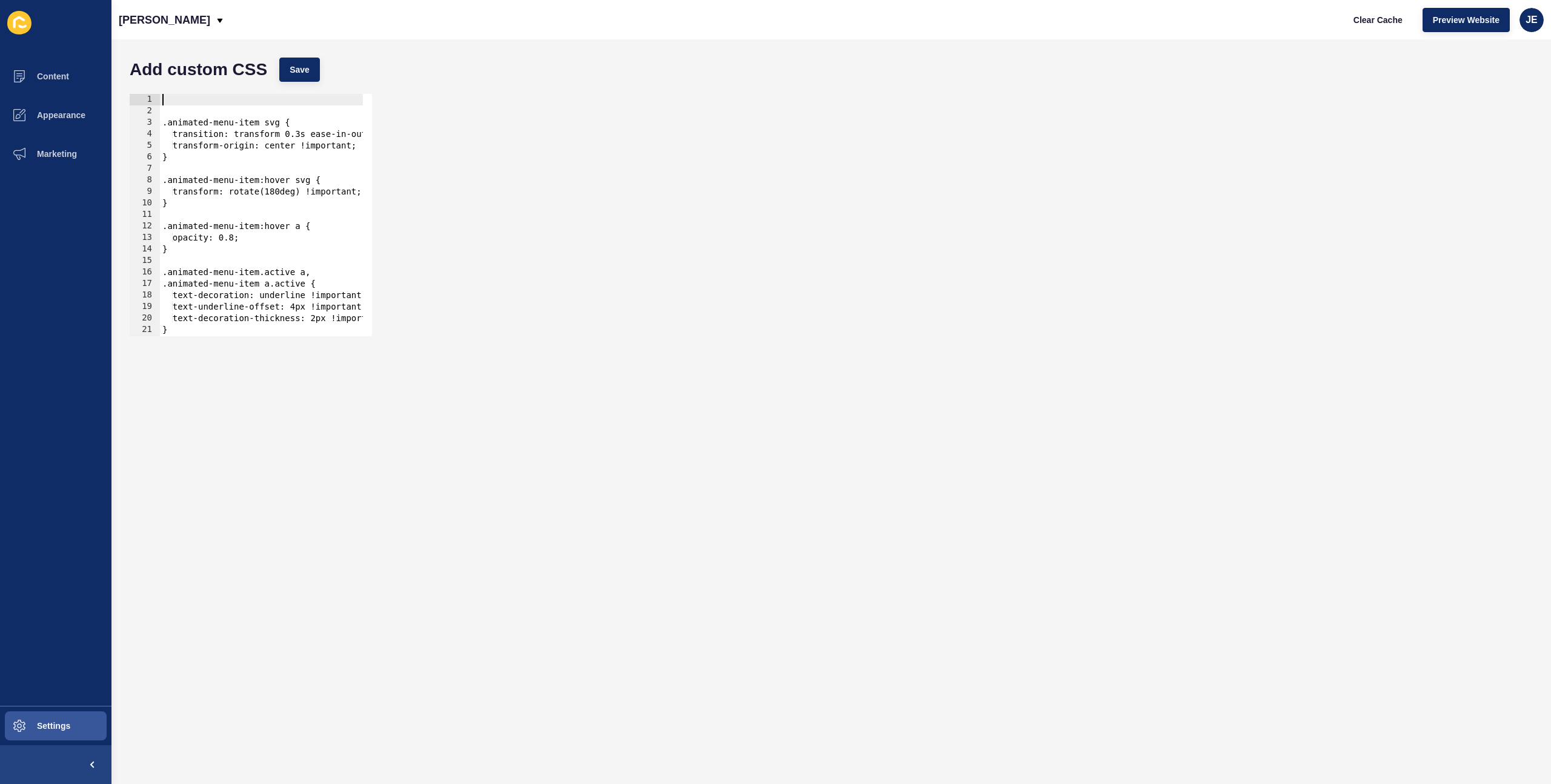
paste textarea
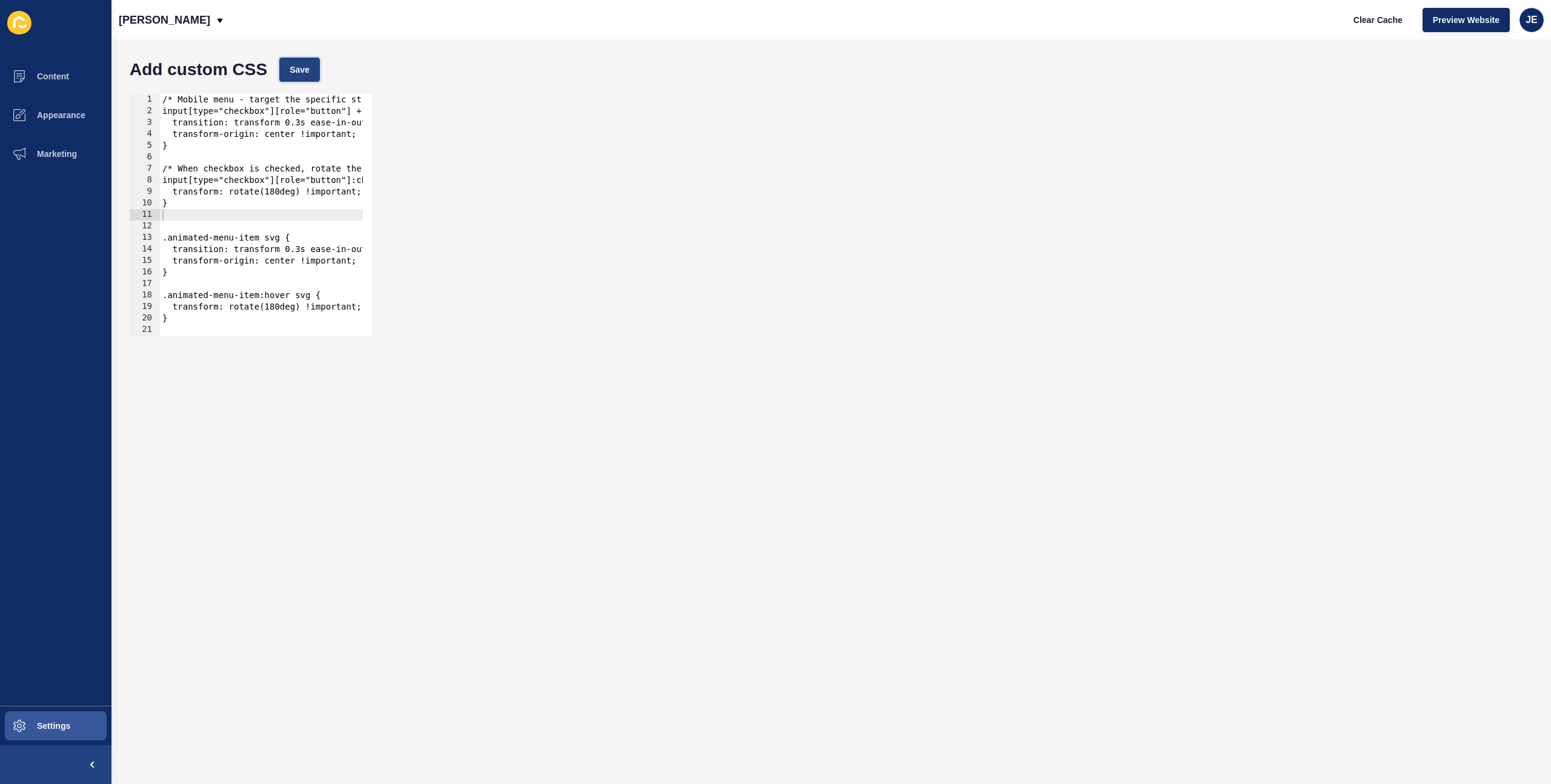
click at [296, 69] on span "Save" at bounding box center [299, 70] width 20 height 12
click at [1361, 25] on button "Clear Cache" at bounding box center [1378, 20] width 70 height 24
